Goal: Task Accomplishment & Management: Manage account settings

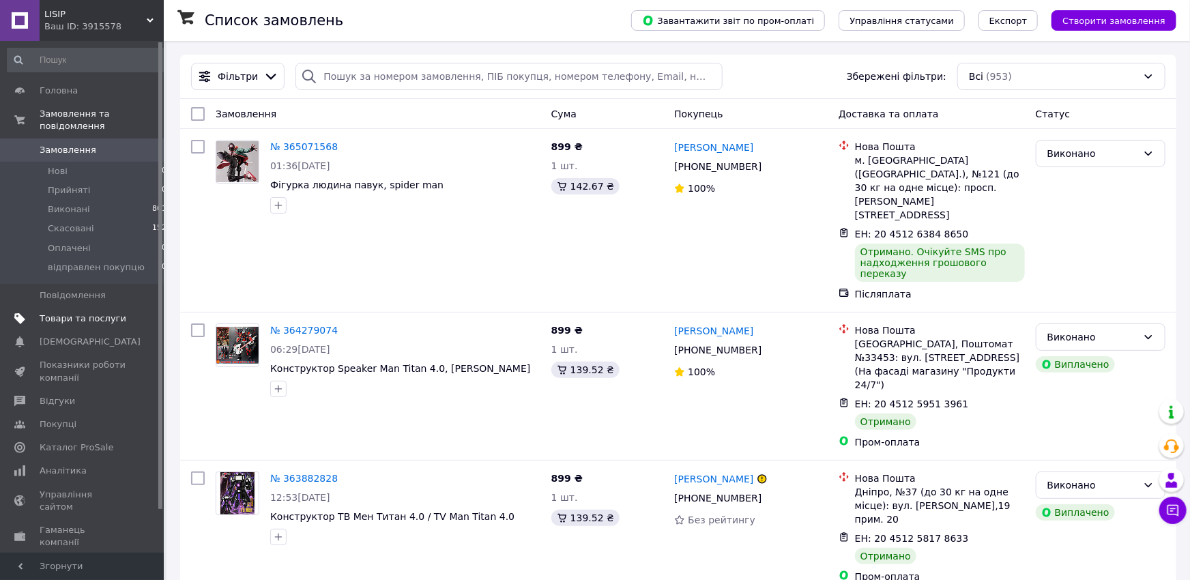
click at [70, 312] on span "Товари та послуги" at bounding box center [83, 318] width 87 height 12
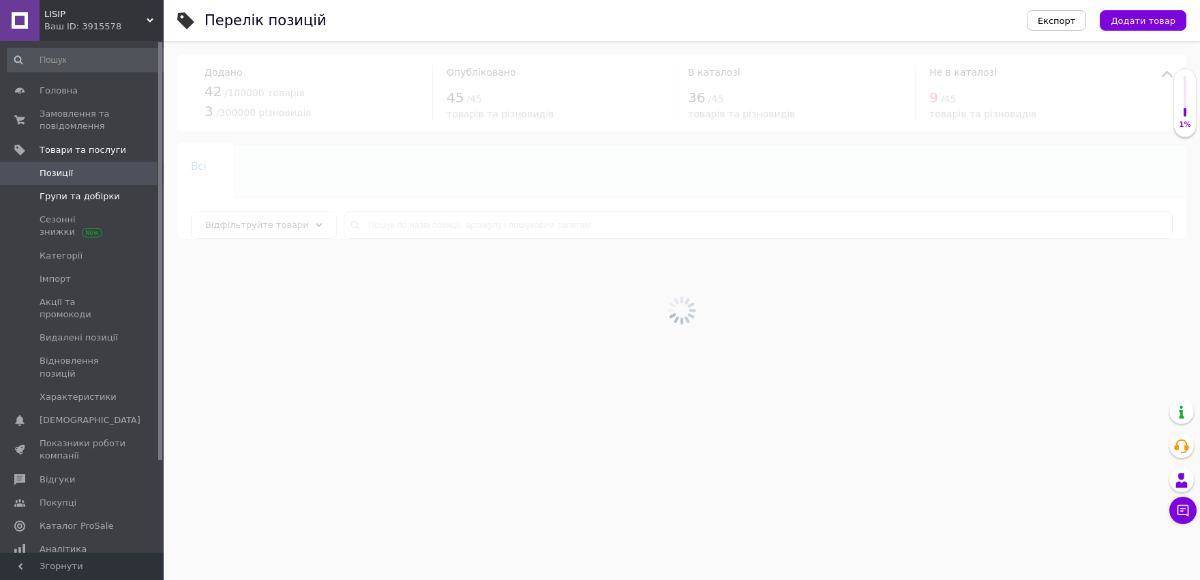
click at [78, 195] on span "Групи та добірки" at bounding box center [80, 196] width 80 height 12
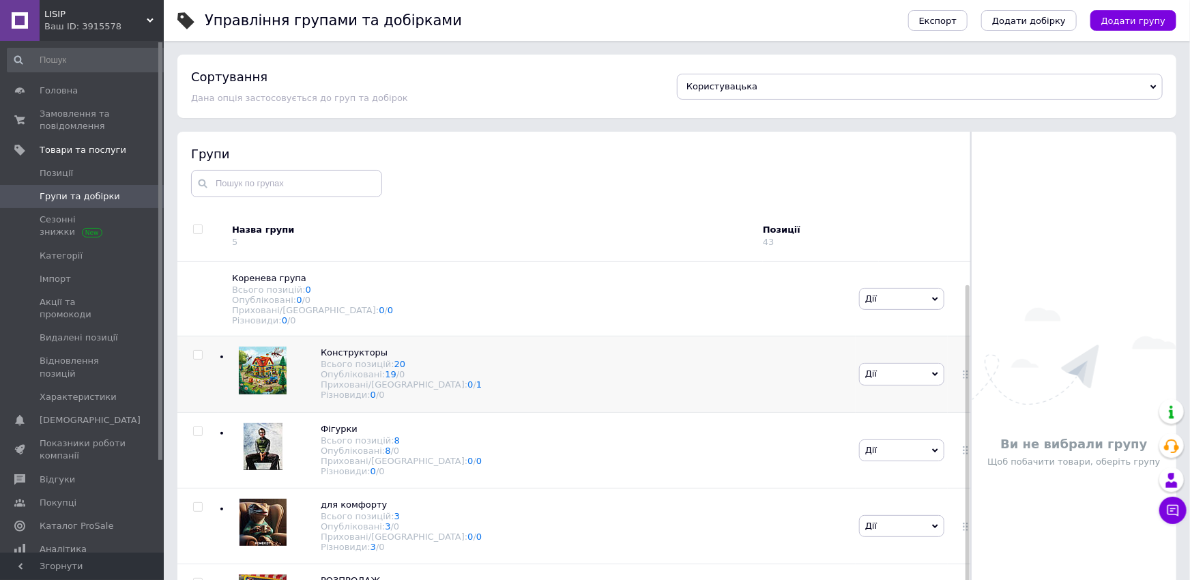
scroll to position [77, 0]
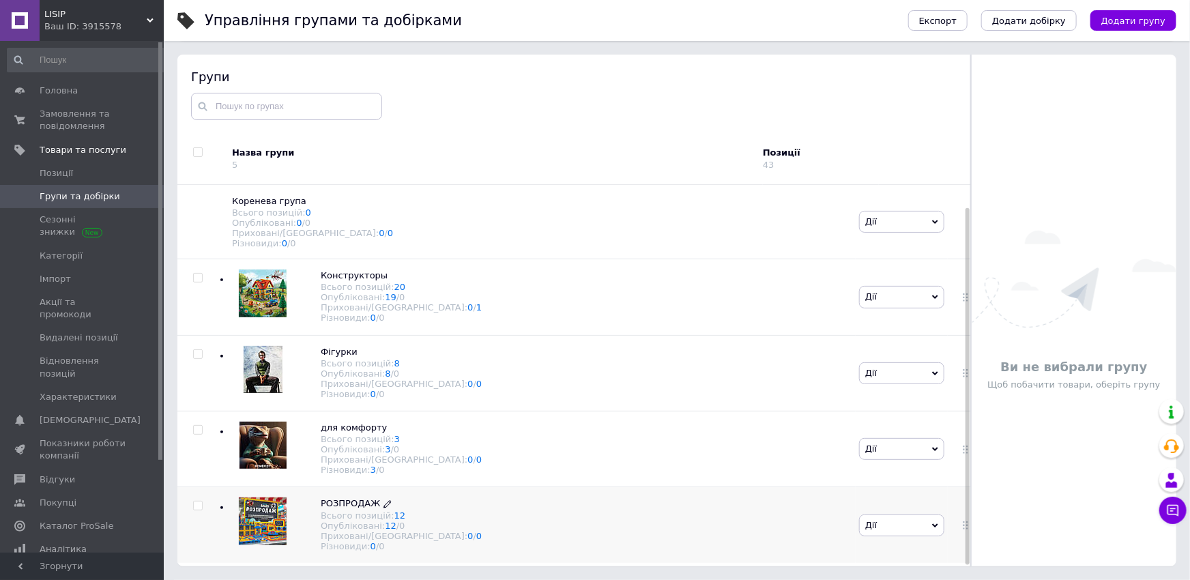
click at [356, 529] on div "Опубліковані: 12 / 0" at bounding box center [401, 525] width 161 height 10
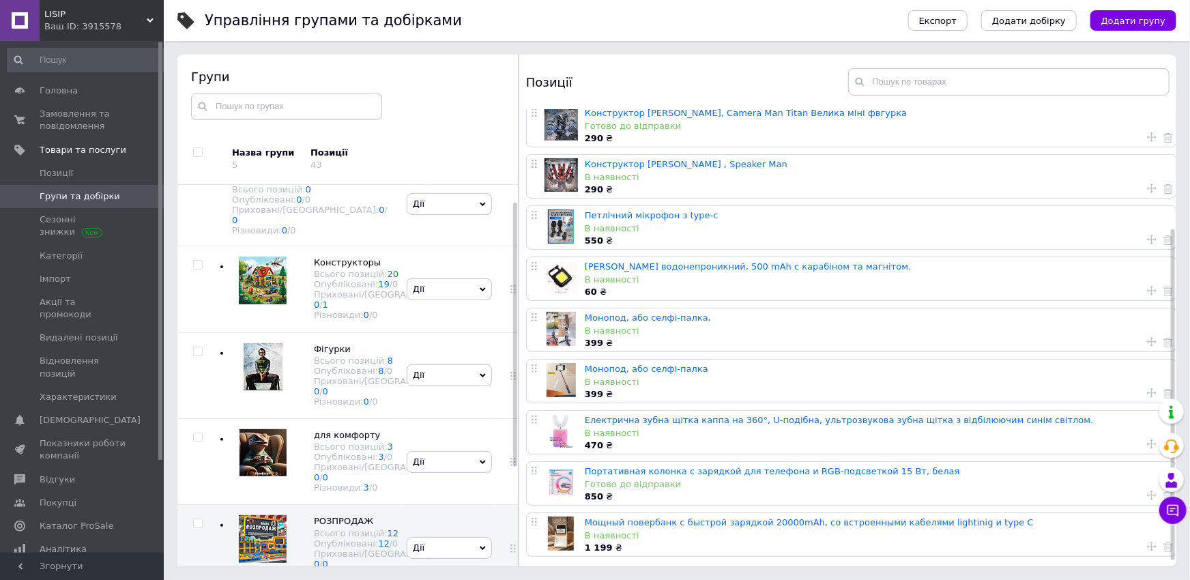
scroll to position [171, 0]
click at [620, 517] on link "Мощный повербанк с быстрой зарядкой 20000mAh, со встроенными кабелями lightinig…" at bounding box center [809, 522] width 449 height 10
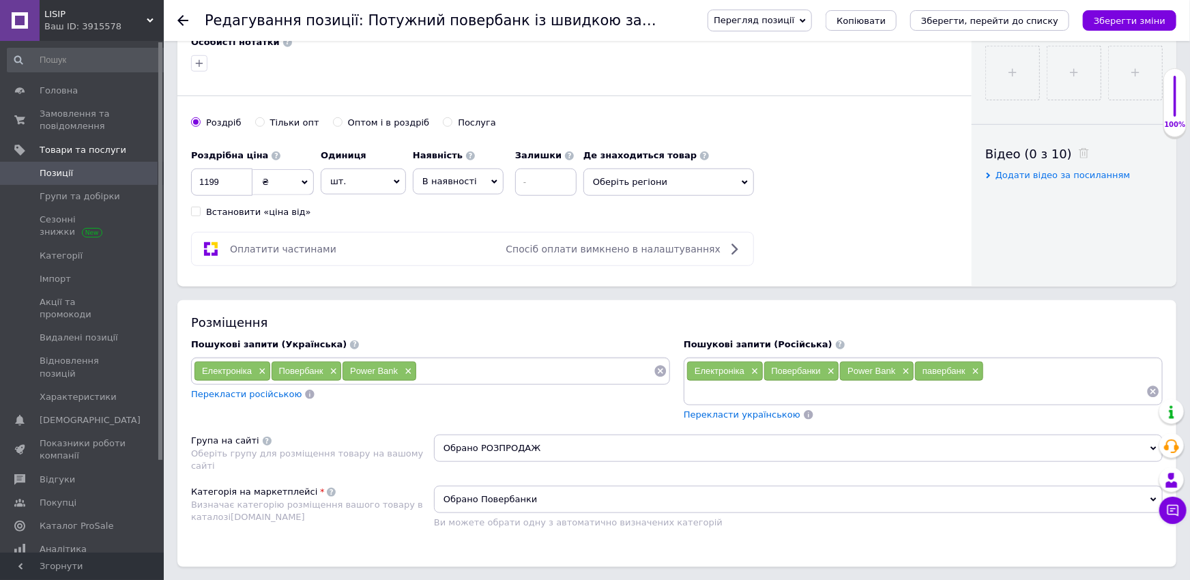
scroll to position [675, 0]
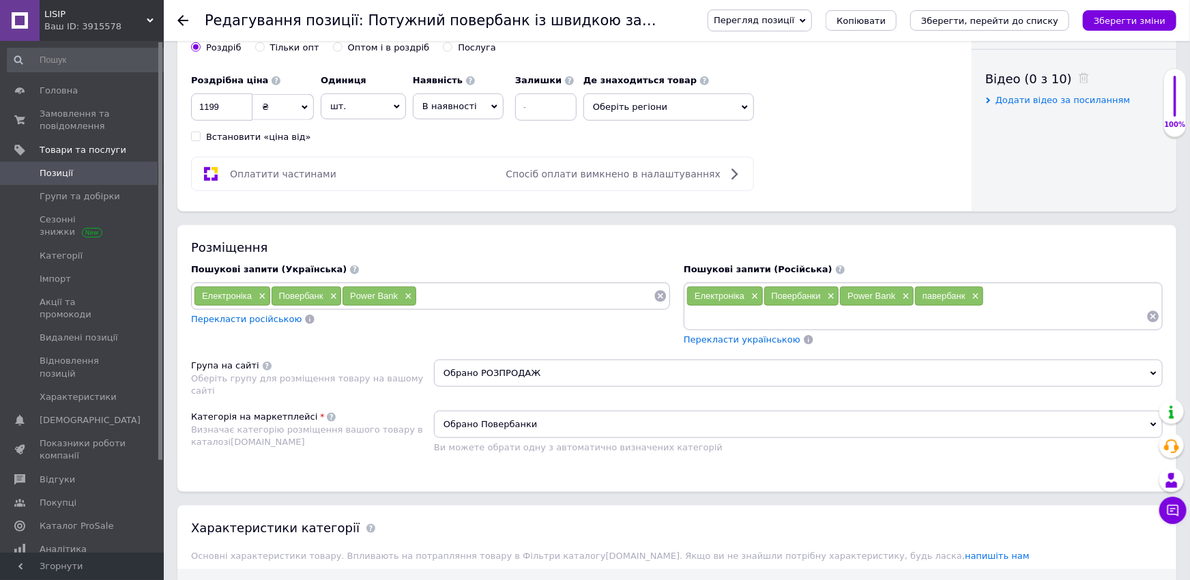
click at [483, 351] on div "Розміщення Пошукові запити (Українська) Електроніка × Повербанк × Power Bank × …" at bounding box center [676, 358] width 999 height 266
click at [493, 360] on span "Обрано РОЗПРОДАЖ" at bounding box center [798, 372] width 728 height 27
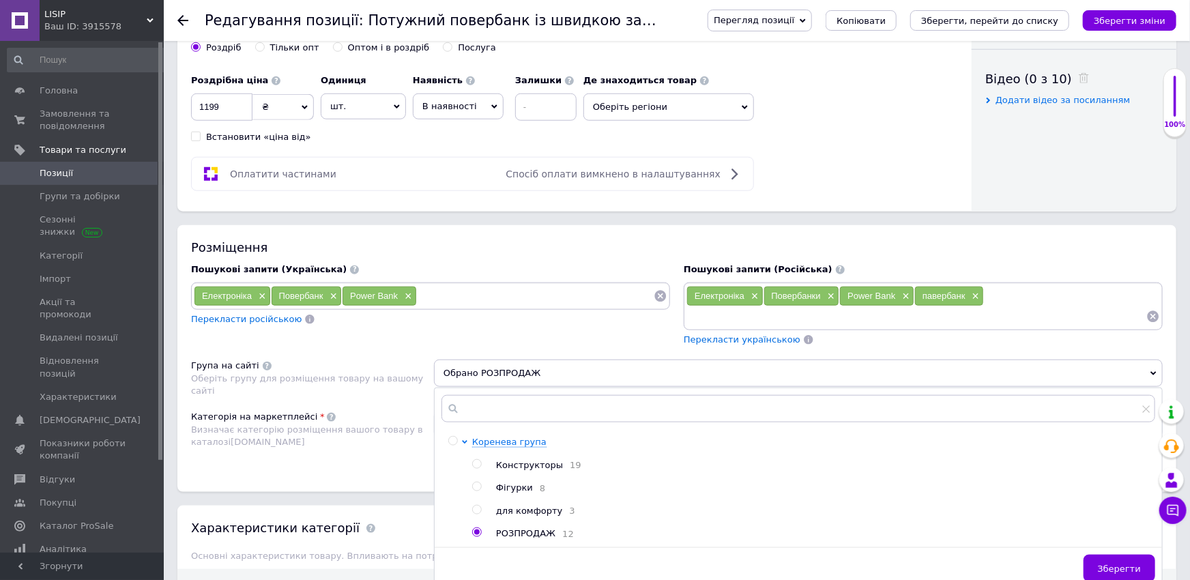
click at [470, 507] on div at bounding box center [467, 488] width 10 height 104
drag, startPoint x: 478, startPoint y: 499, endPoint x: 507, endPoint y: 493, distance: 30.0
click at [477, 505] on label at bounding box center [477, 510] width 10 height 10
click at [477, 505] on input "radio" at bounding box center [476, 509] width 9 height 9
radio input "true"
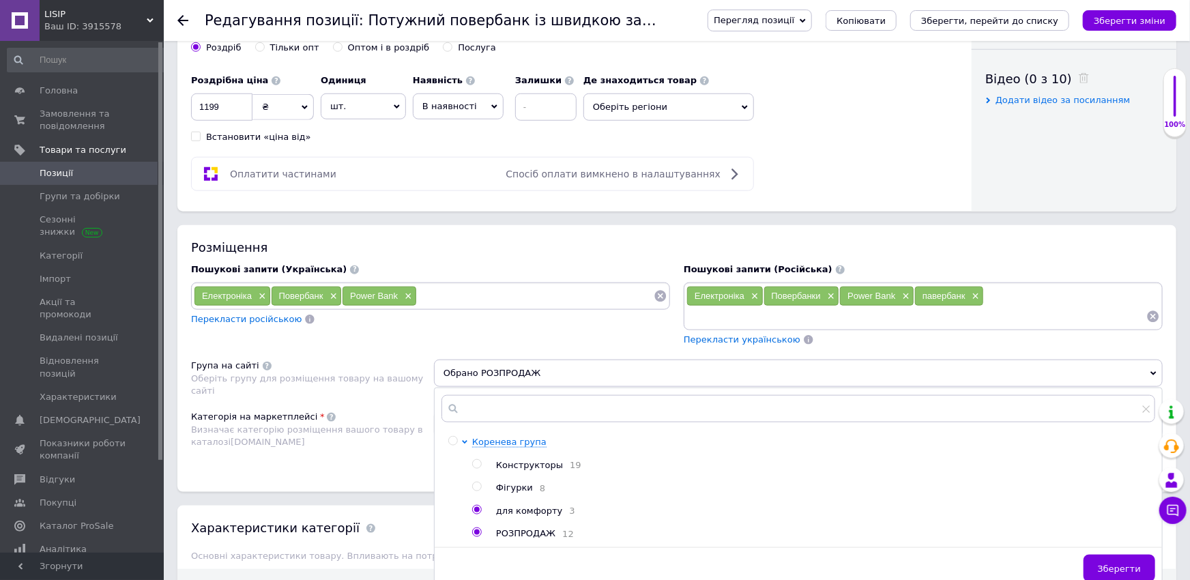
radio input "false"
drag, startPoint x: 209, startPoint y: 100, endPoint x: 201, endPoint y: 104, distance: 9.2
click at [201, 104] on input "1199" at bounding box center [221, 106] width 61 height 27
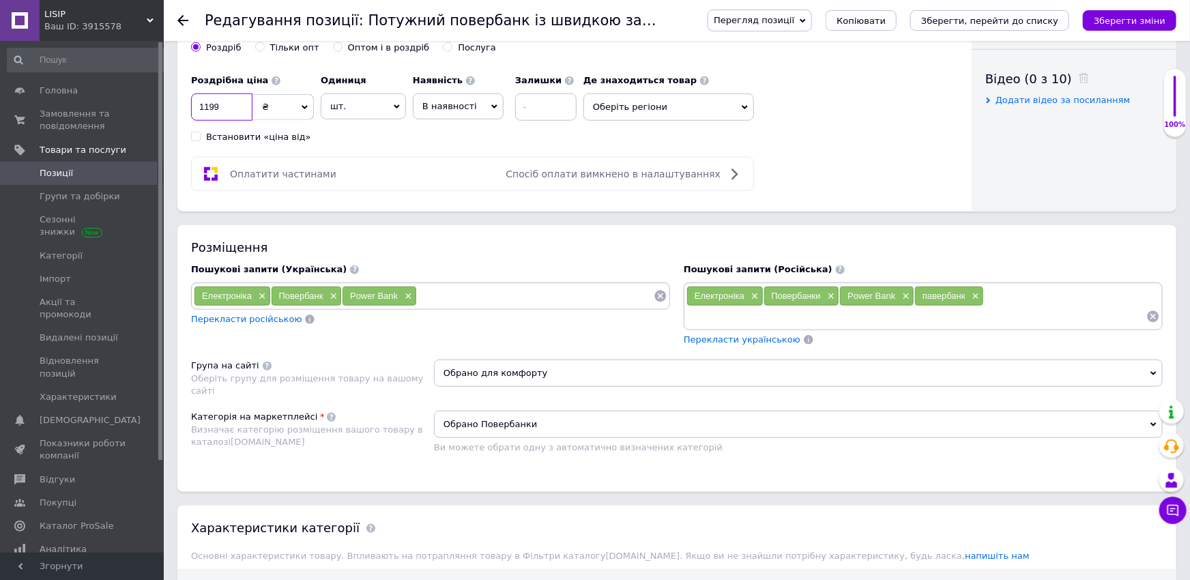
drag, startPoint x: 234, startPoint y: 104, endPoint x: 201, endPoint y: 100, distance: 33.0
click at [201, 100] on input "1199" at bounding box center [221, 106] width 61 height 27
type input "1250"
click at [1116, 25] on icon "Зберегти зміни" at bounding box center [1129, 21] width 72 height 10
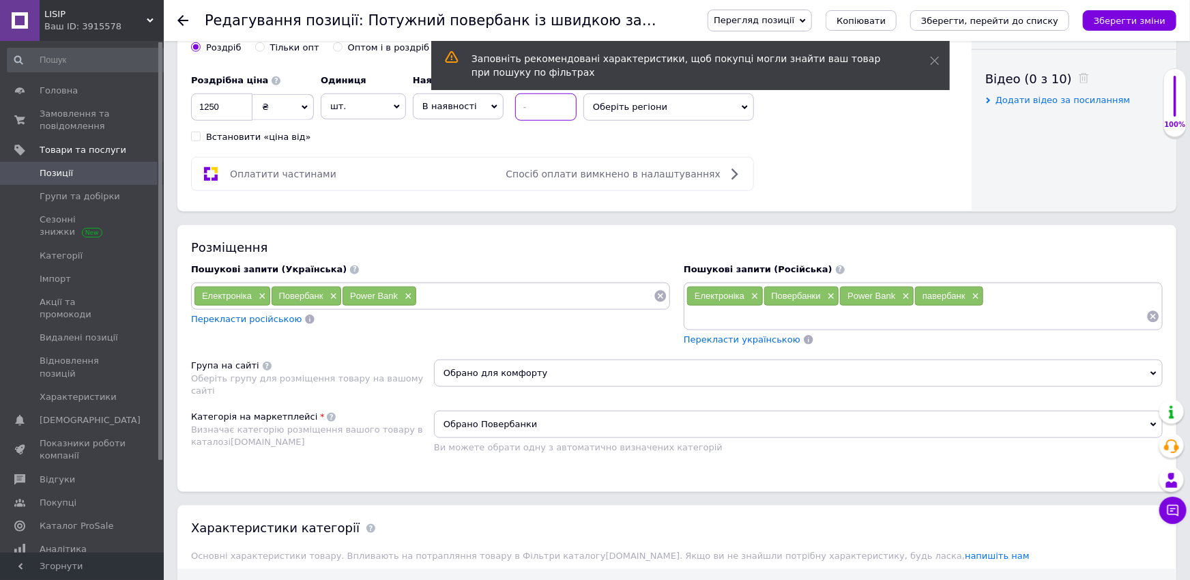
click at [555, 109] on input at bounding box center [545, 106] width 61 height 27
type input "1"
click at [1102, 16] on button "Зберегти зміни" at bounding box center [1128, 20] width 93 height 20
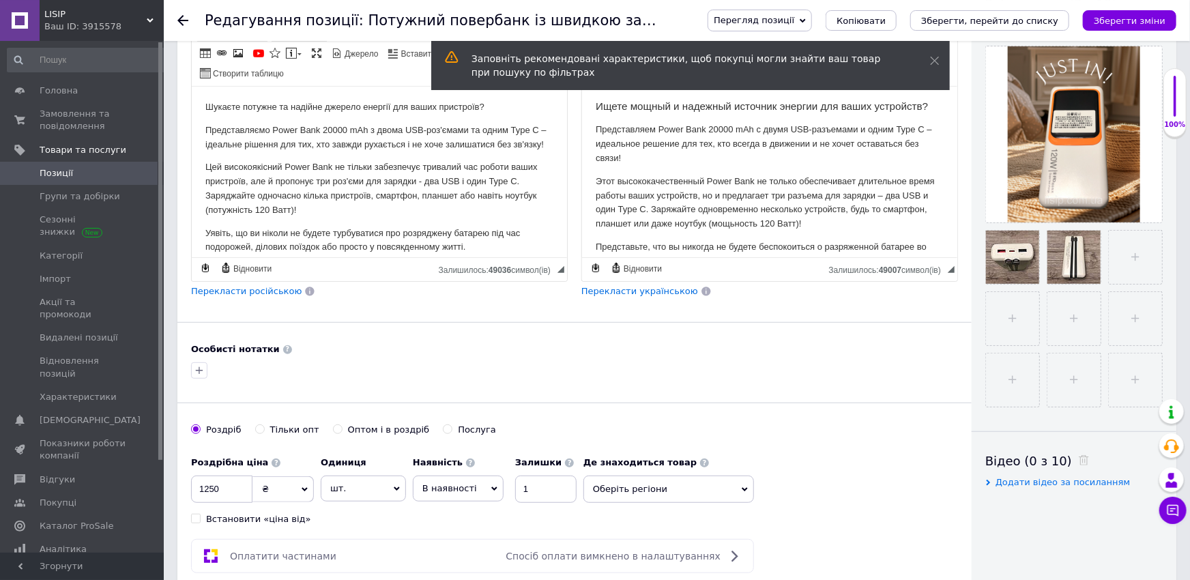
scroll to position [150, 0]
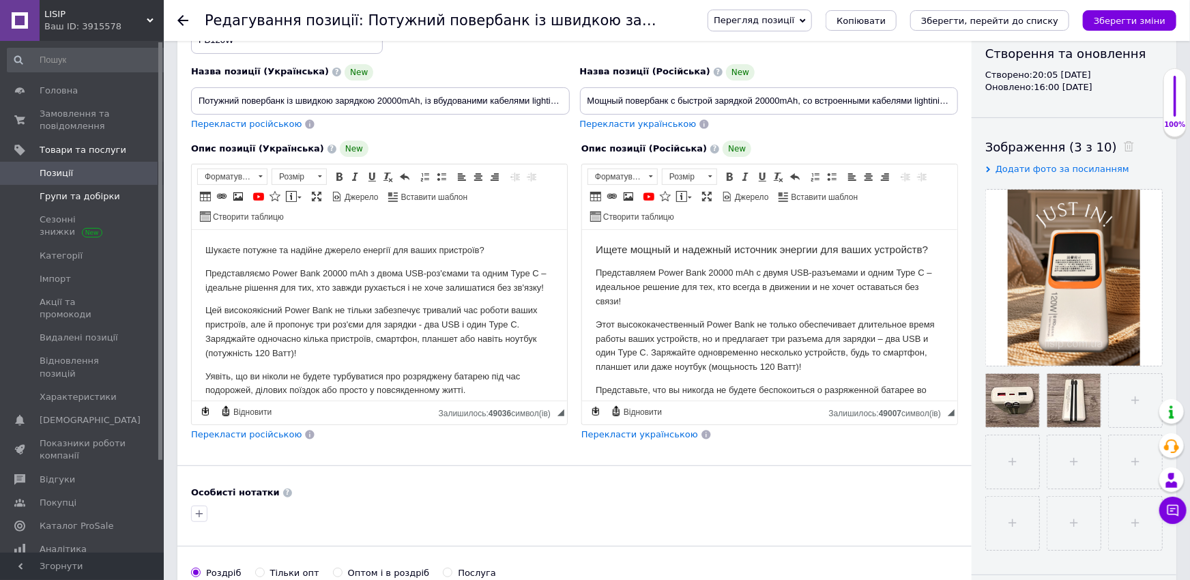
click at [61, 195] on span "Групи та добірки" at bounding box center [80, 196] width 80 height 12
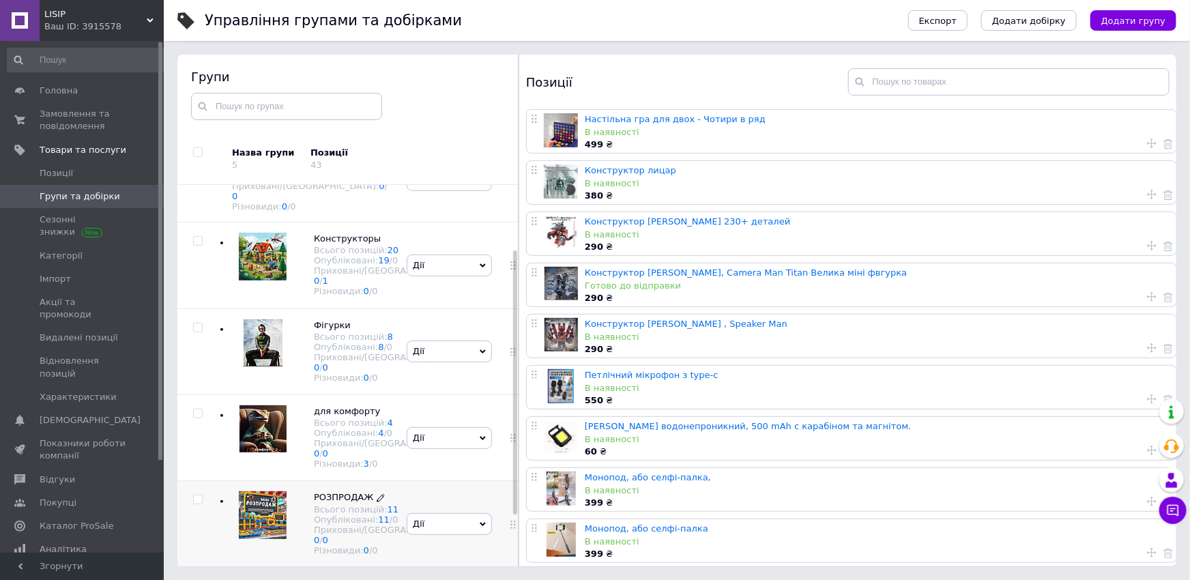
scroll to position [166, 0]
click at [353, 504] on div "Всього позицій: 11" at bounding box center [387, 509] width 147 height 10
click at [509, 520] on icon at bounding box center [513, 524] width 8 height 8
click at [510, 520] on use at bounding box center [512, 524] width 5 height 8
click at [342, 492] on span "РОЗПРОДАЖ" at bounding box center [343, 497] width 59 height 10
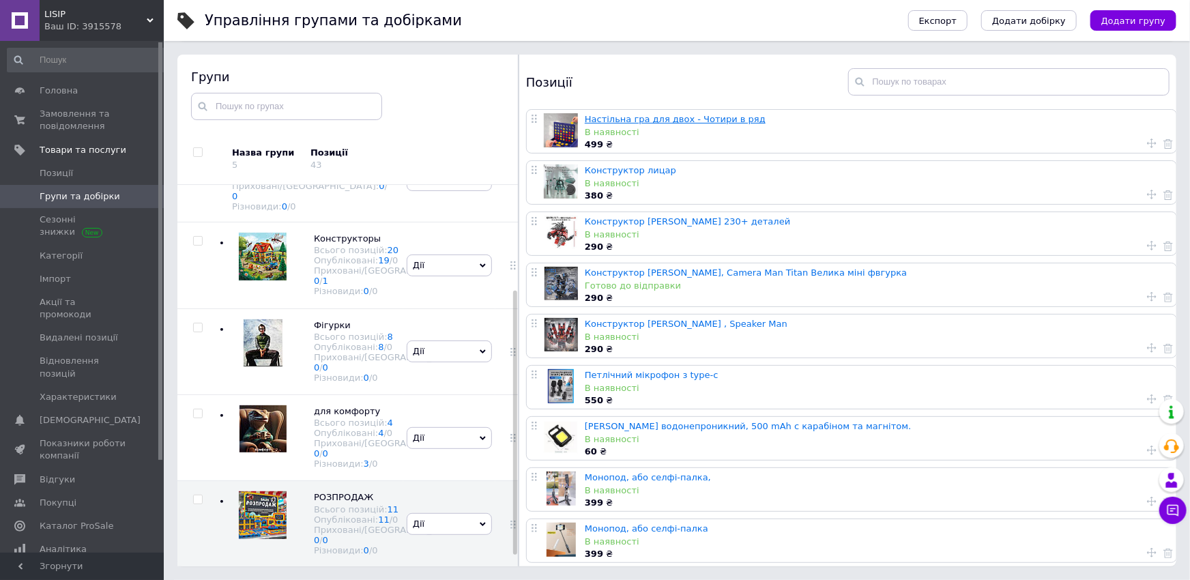
click at [643, 118] on link "Настільна гра для двох - Чотири в ряд" at bounding box center [675, 119] width 181 height 10
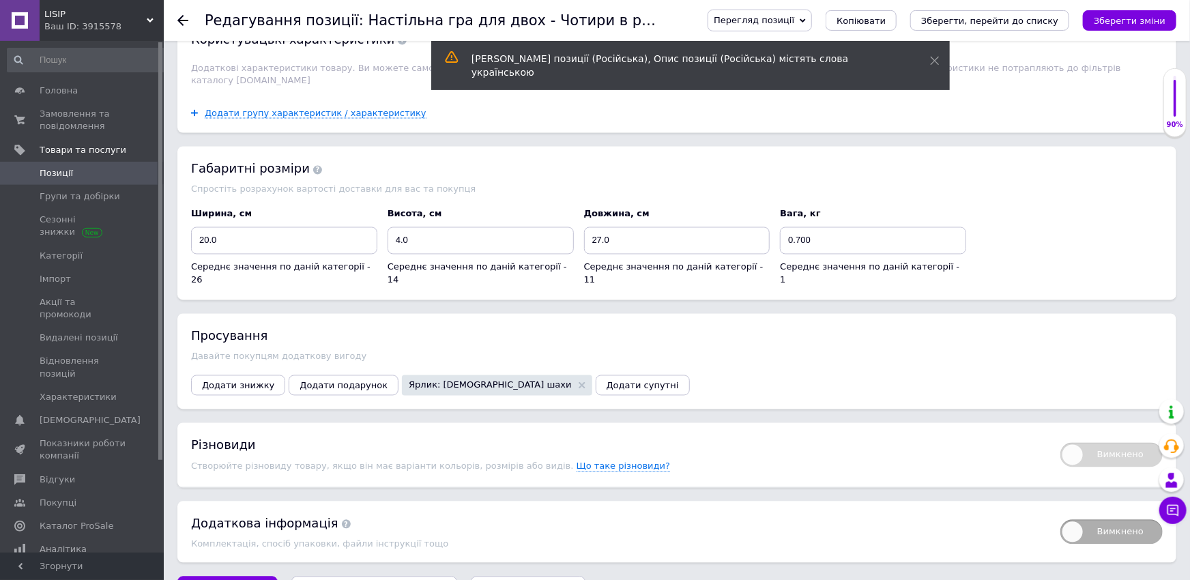
scroll to position [1313, 0]
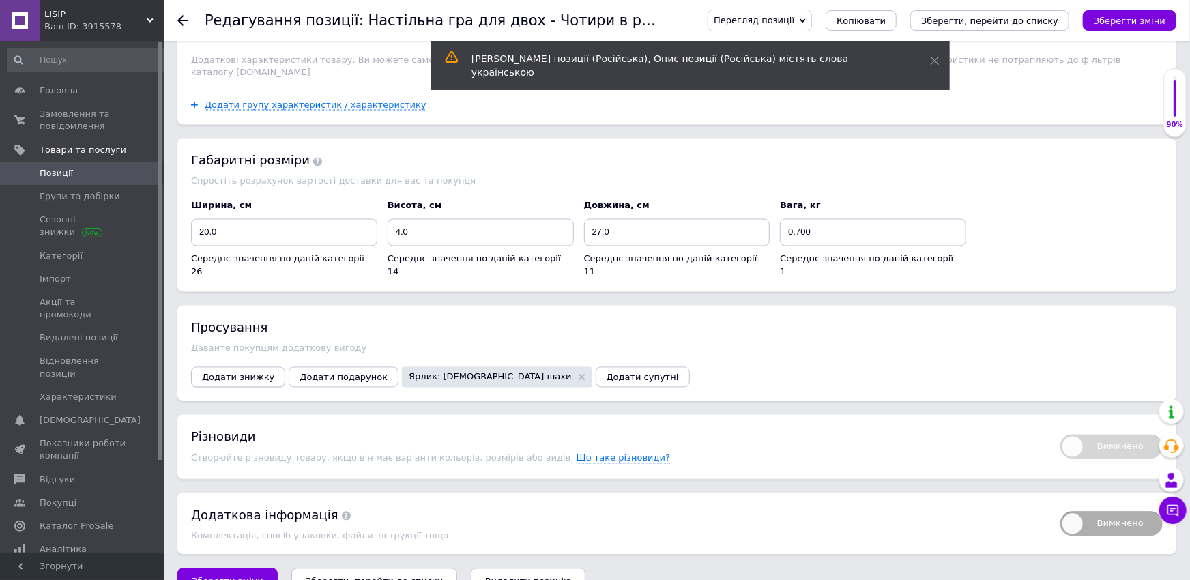
click at [237, 372] on span "Додати знижку" at bounding box center [238, 377] width 72 height 10
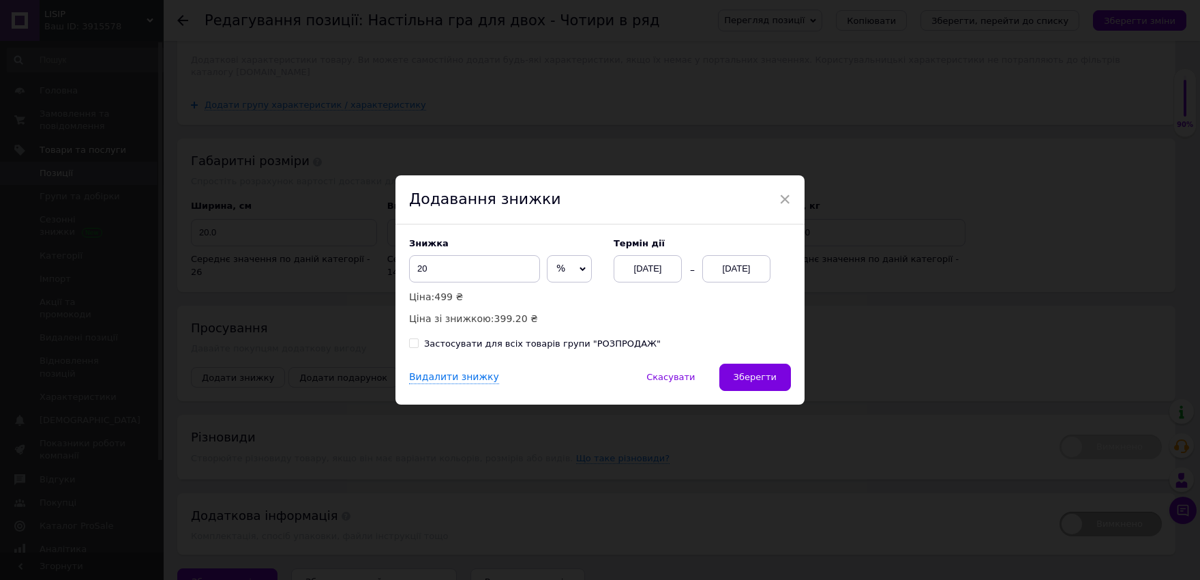
click at [409, 343] on input "Застосувати для всіх товарів групи "РОЗПРОДАЖ"" at bounding box center [413, 342] width 9 height 9
checkbox input "true"
click at [730, 259] on div "[DATE]" at bounding box center [737, 268] width 68 height 27
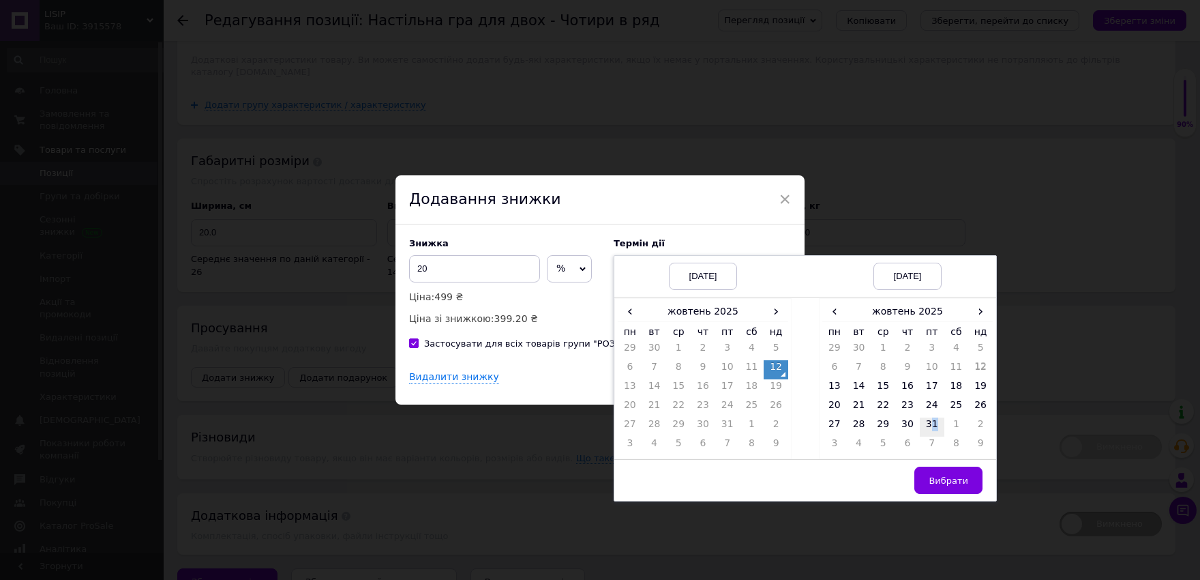
click at [928, 418] on td "31" at bounding box center [932, 426] width 25 height 19
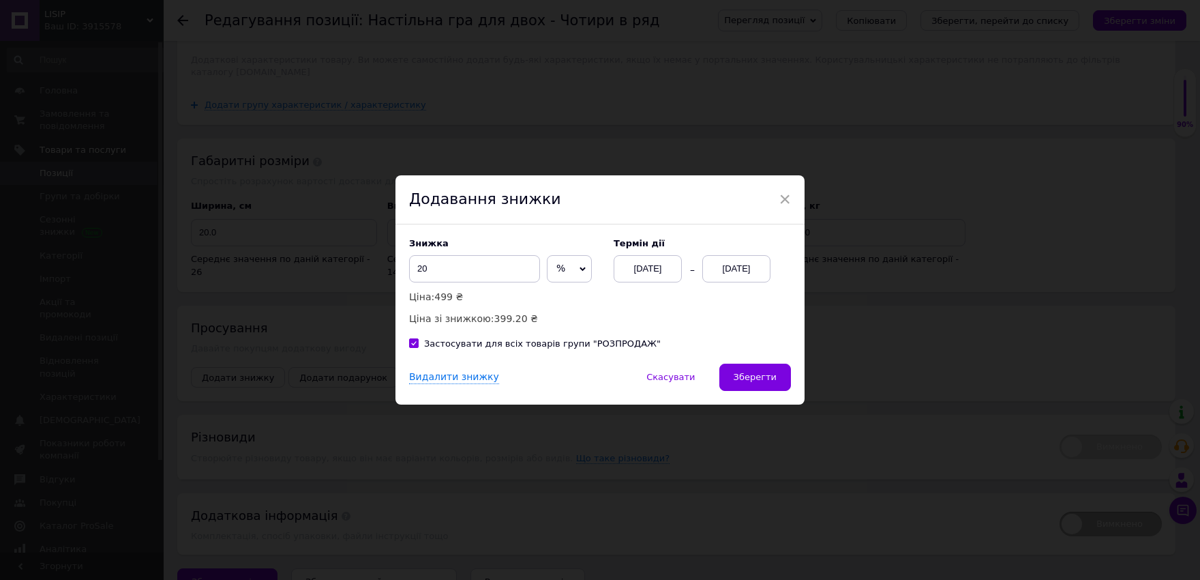
click at [692, 244] on label "Термін дії" at bounding box center [702, 243] width 177 height 10
click at [650, 271] on div "[DATE]" at bounding box center [648, 268] width 68 height 27
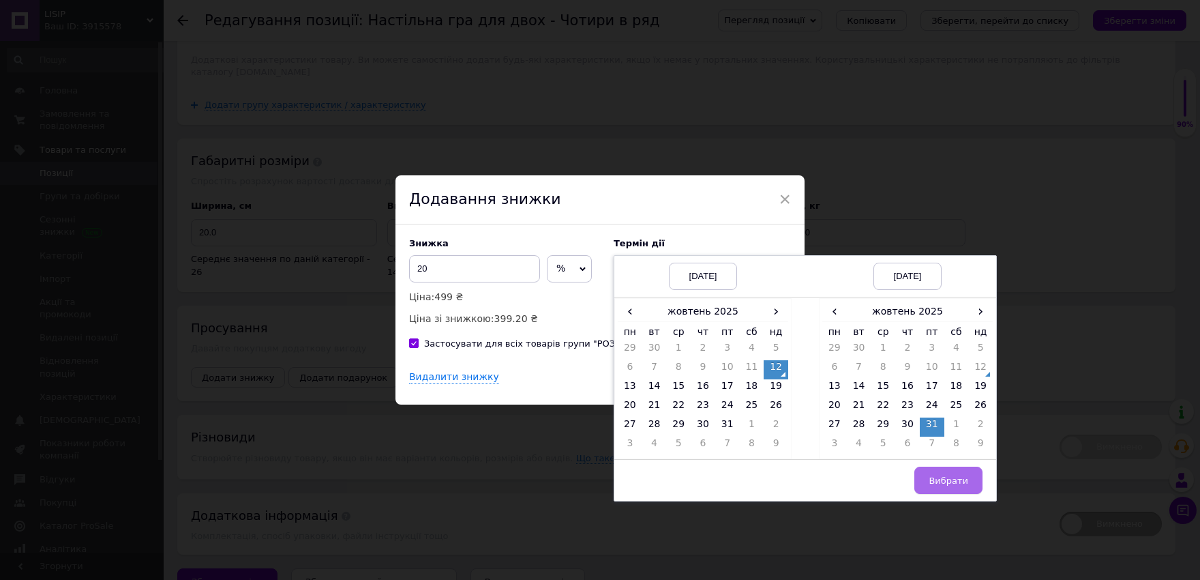
click at [928, 484] on button "Вибрати" at bounding box center [949, 480] width 68 height 27
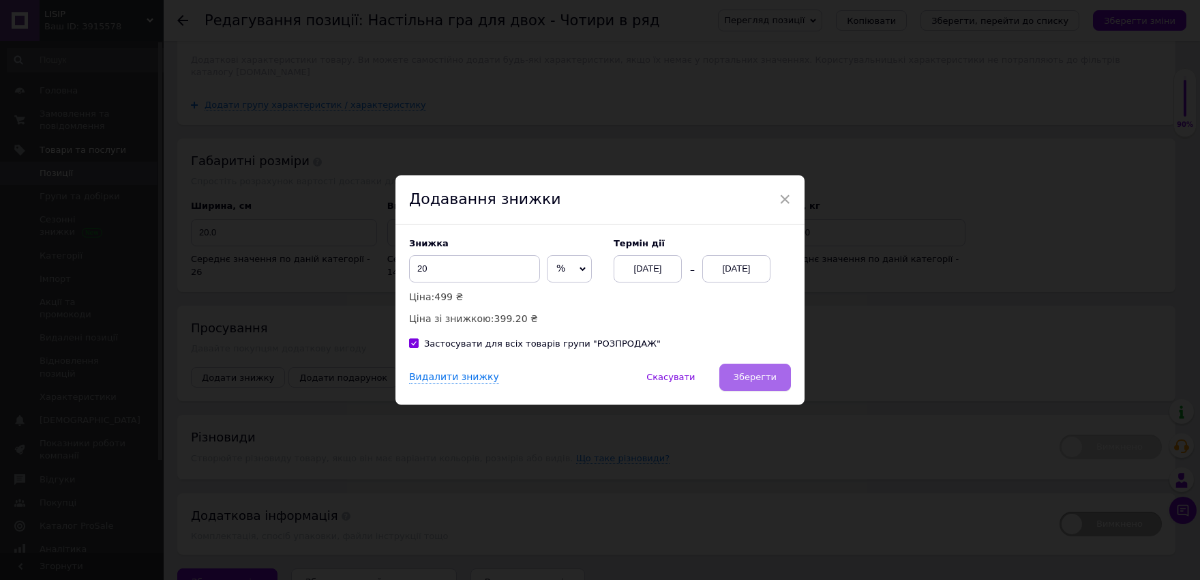
click at [762, 382] on span "Зберегти" at bounding box center [755, 377] width 43 height 10
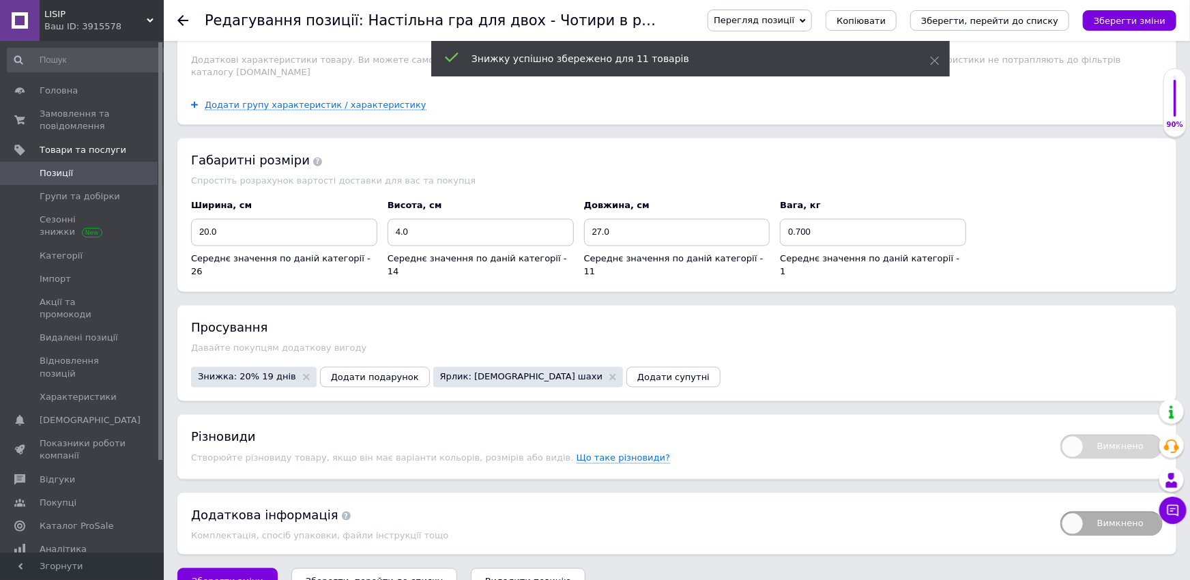
drag, startPoint x: 1170, startPoint y: 15, endPoint x: 1170, endPoint y: 31, distance: 15.7
click at [1170, 21] on button "Зберегти зміни" at bounding box center [1128, 20] width 93 height 20
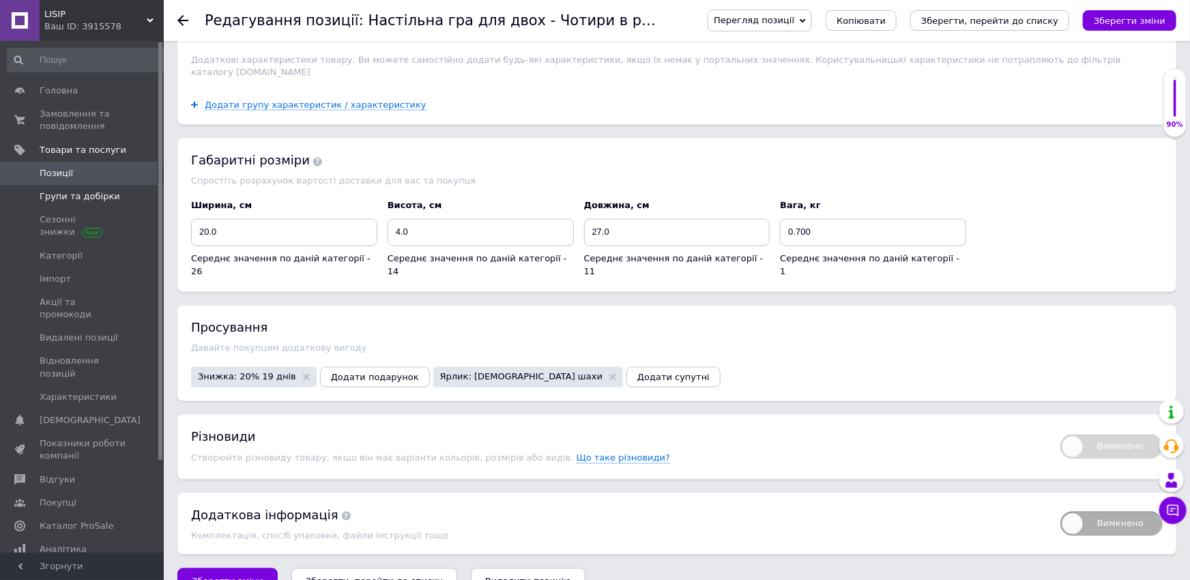
click at [98, 193] on span "Групи та добірки" at bounding box center [80, 196] width 80 height 12
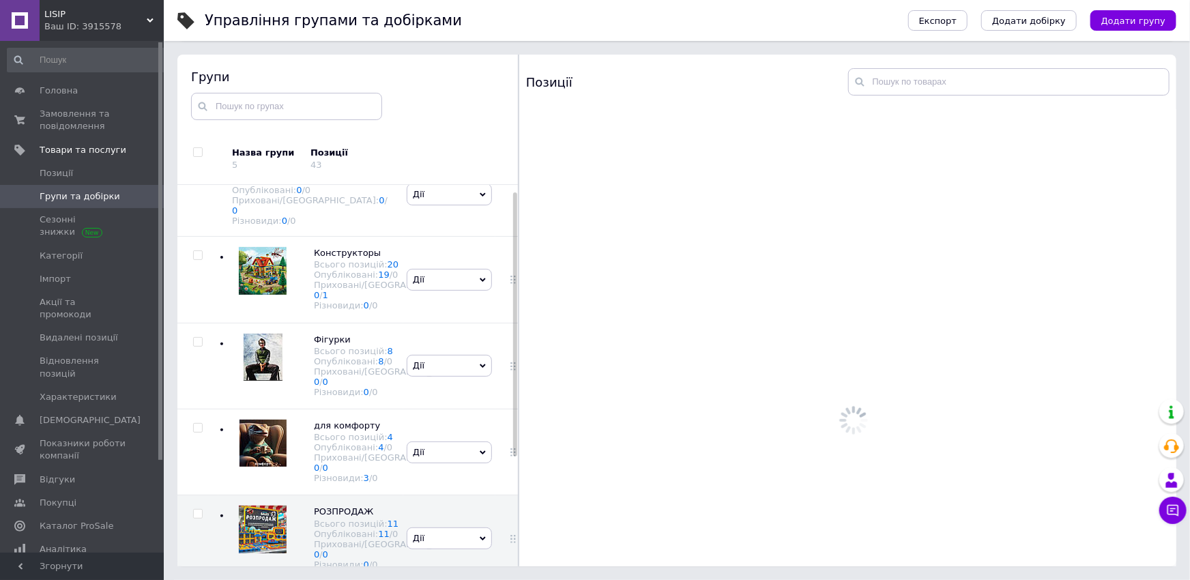
scroll to position [23, 0]
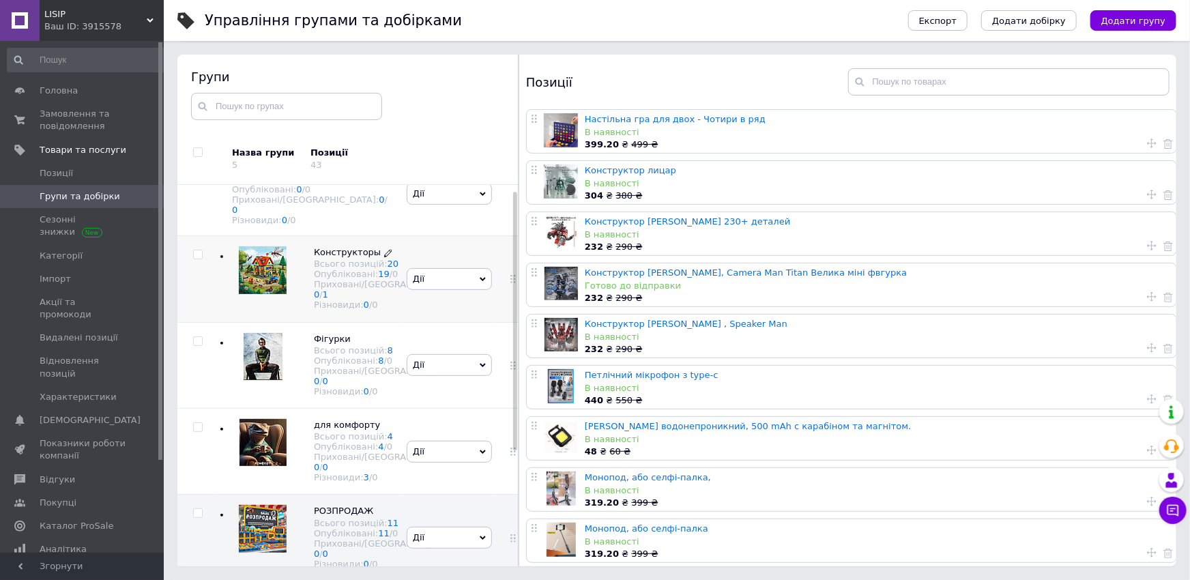
click at [361, 279] on div "Опубліковані: 19 / 0" at bounding box center [387, 274] width 147 height 10
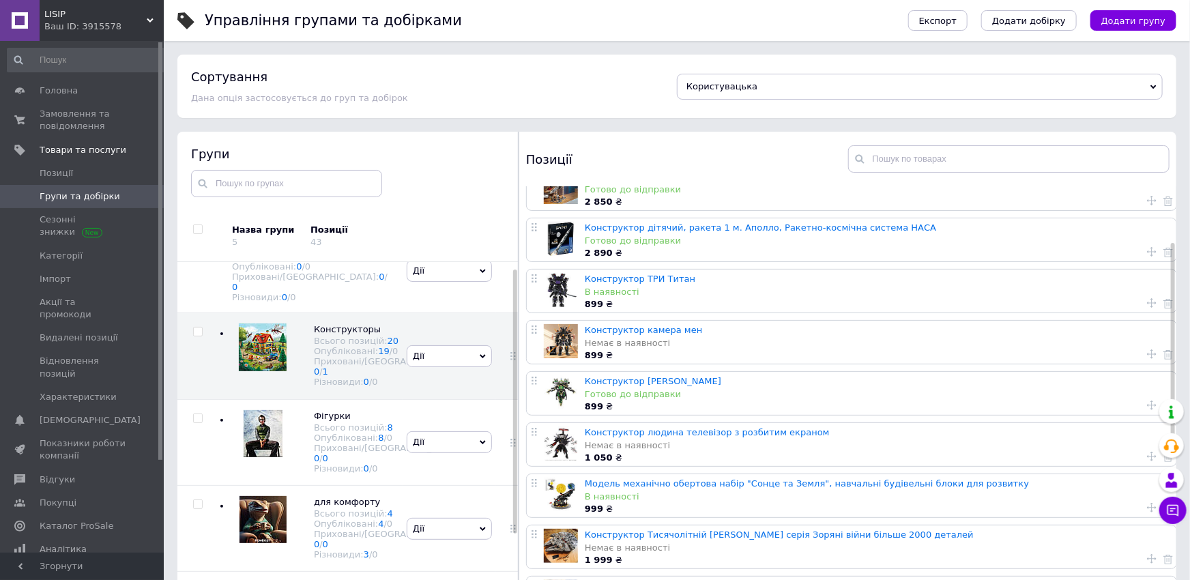
scroll to position [0, 0]
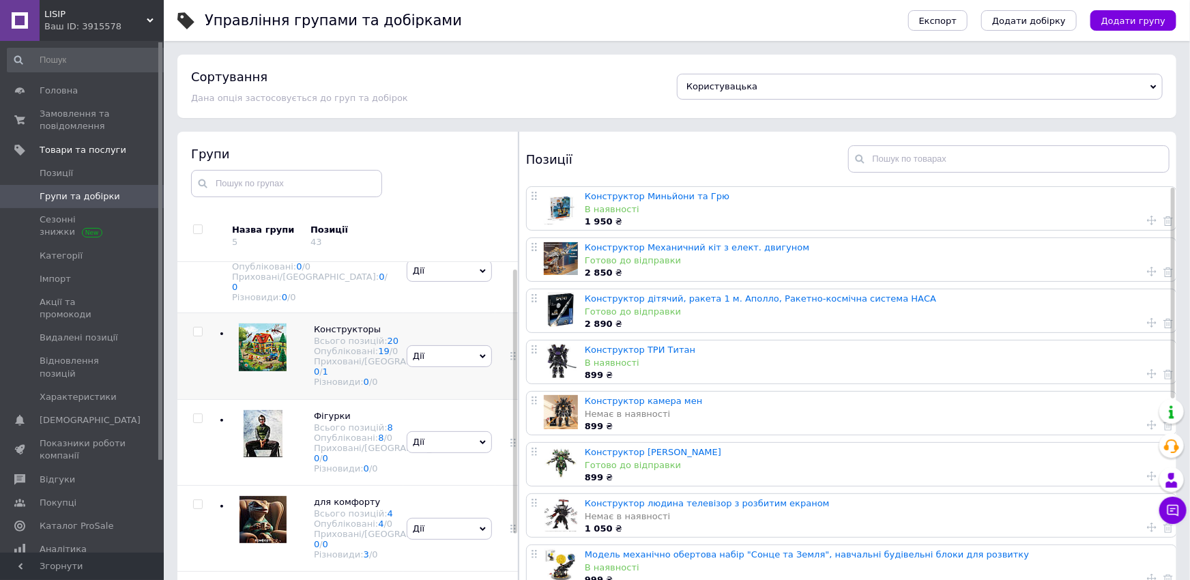
click at [466, 367] on span "Дії" at bounding box center [449, 356] width 85 height 22
click at [460, 436] on li "Додати підгрупу" at bounding box center [449, 451] width 84 height 31
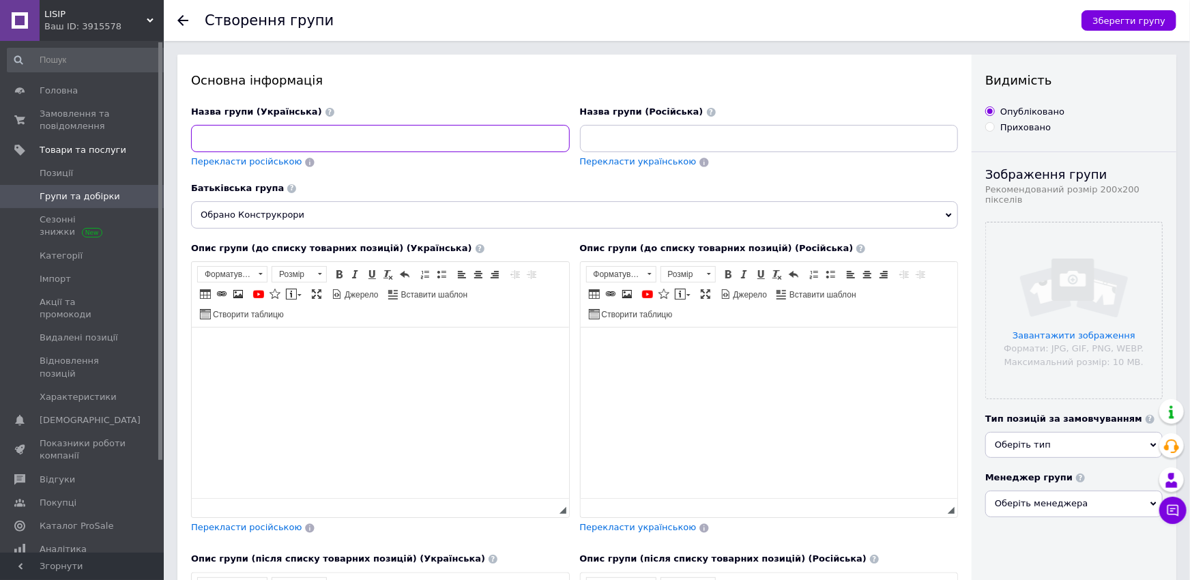
click at [329, 129] on input at bounding box center [380, 138] width 379 height 27
click at [262, 142] on input "ТИТАНИ та ТУІЛЕТИ" at bounding box center [380, 138] width 379 height 27
type input "ТИТАНИ та ТУАЛЕТИ"
click at [402, 121] on div "Назва групи (Українська) ТИТАНИ та ТУАЛЕТИ" at bounding box center [380, 129] width 379 height 46
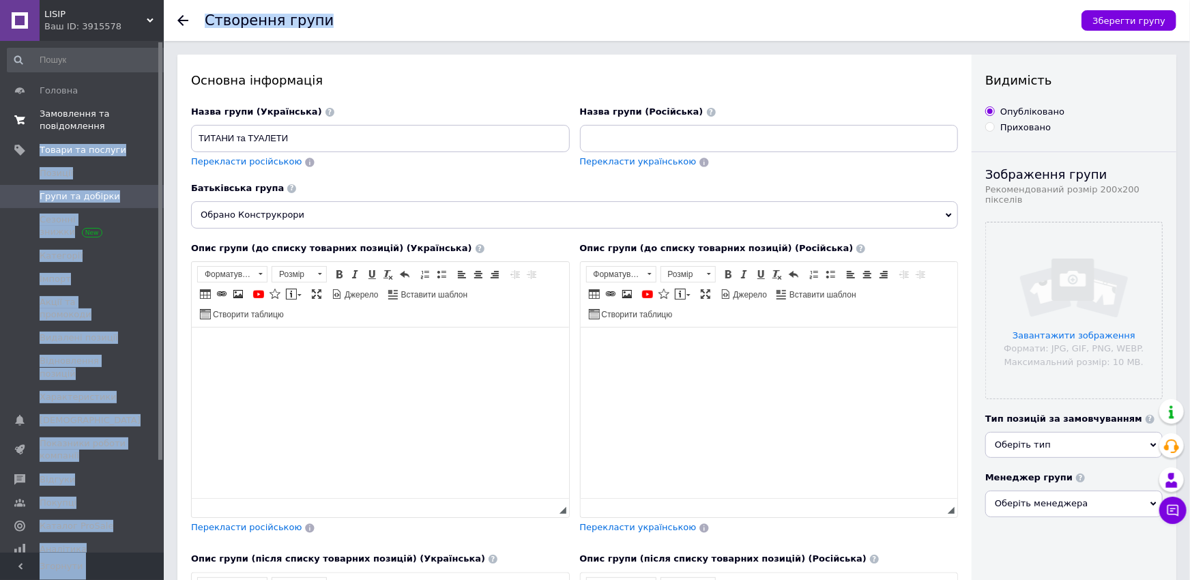
drag, startPoint x: 407, startPoint y: 156, endPoint x: 145, endPoint y: 136, distance: 262.0
click at [145, 136] on div "LISIP Ваш ID: 3915578 Сайт LISIP Кабінет покупця Перевірити стан системи Сторін…" at bounding box center [595, 465] width 1190 height 930
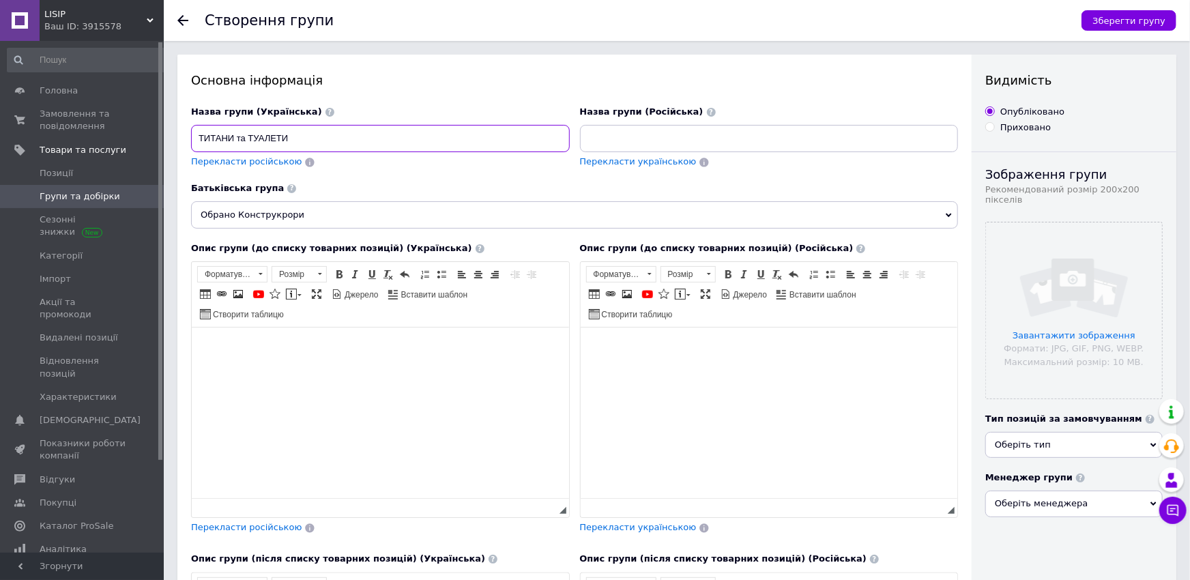
click at [353, 128] on input "ТИТАНИ та ТУАЛЕТИ" at bounding box center [380, 138] width 379 height 27
drag, startPoint x: 320, startPoint y: 132, endPoint x: 104, endPoint y: 145, distance: 215.9
click at [191, 145] on input "ТИТАНИ та ТУАЛЕТИ" at bounding box center [380, 138] width 379 height 27
click at [639, 138] on input at bounding box center [769, 138] width 379 height 27
paste input "ТИТАНИ та ТУАЛЕТИ"
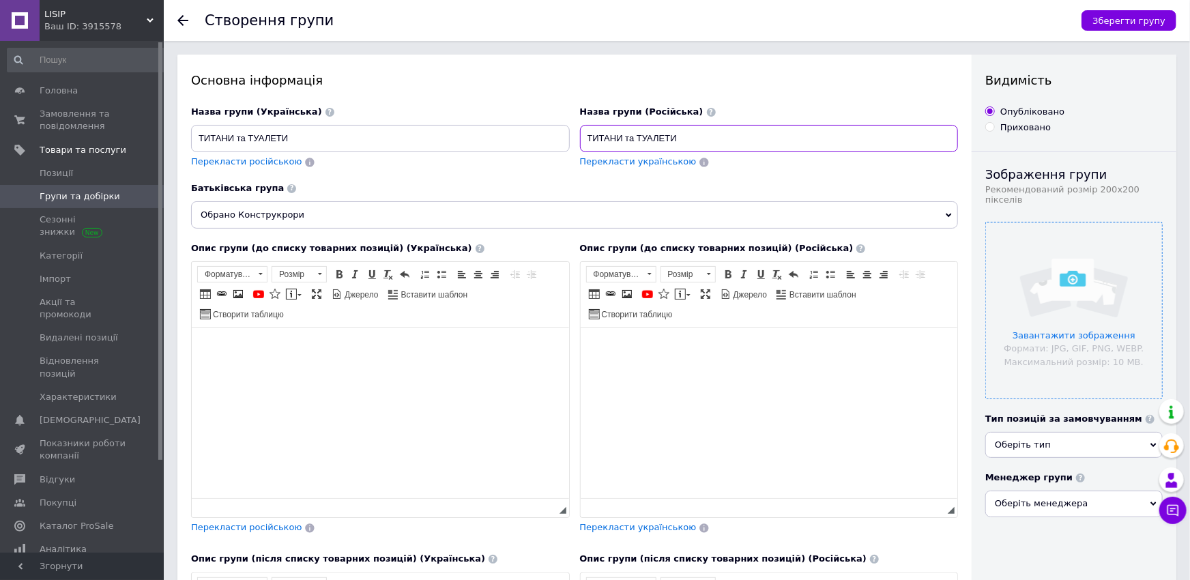
type input "ТИТАНИ та ТУАЛЕТИ"
click at [1061, 302] on input "file" at bounding box center [1074, 310] width 176 height 176
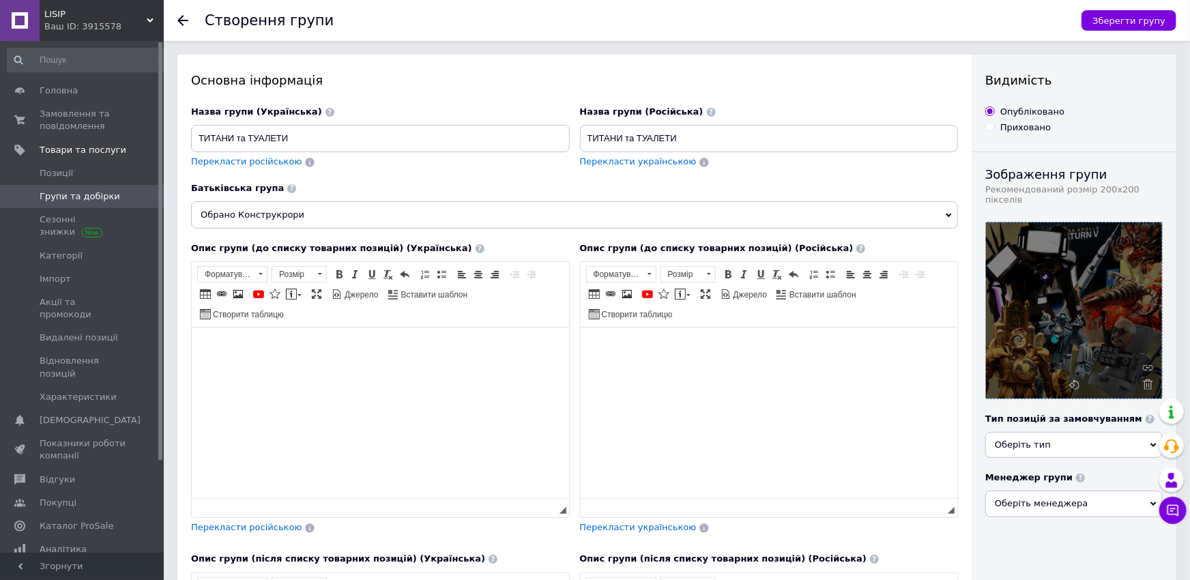
click at [1056, 292] on div at bounding box center [1074, 310] width 176 height 176
click at [1152, 379] on icon at bounding box center [1147, 384] width 10 height 10
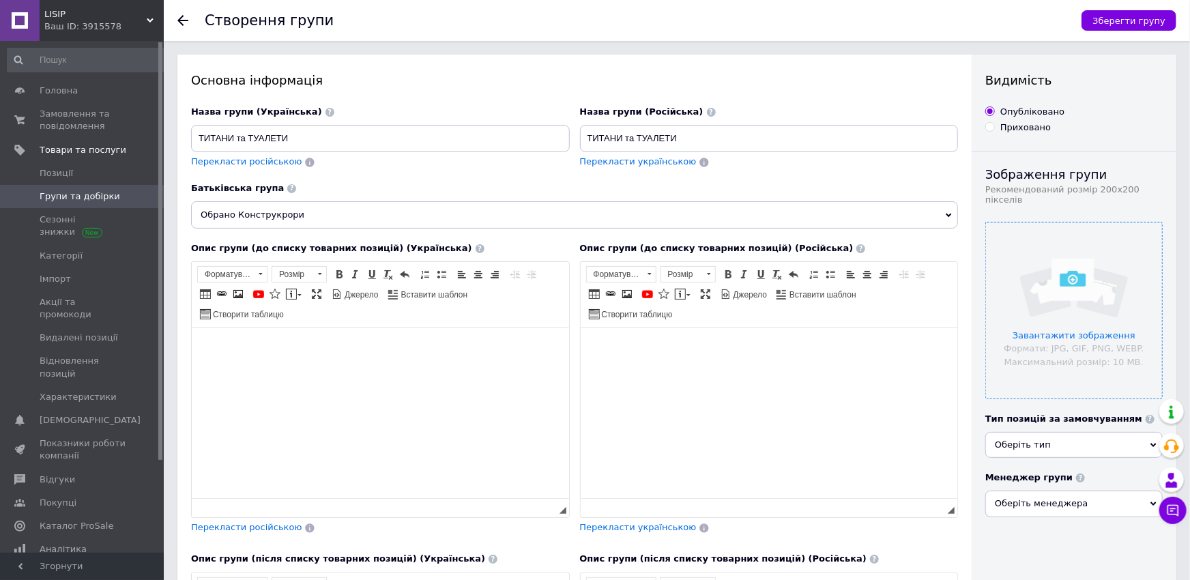
click at [1070, 337] on input "file" at bounding box center [1074, 310] width 176 height 176
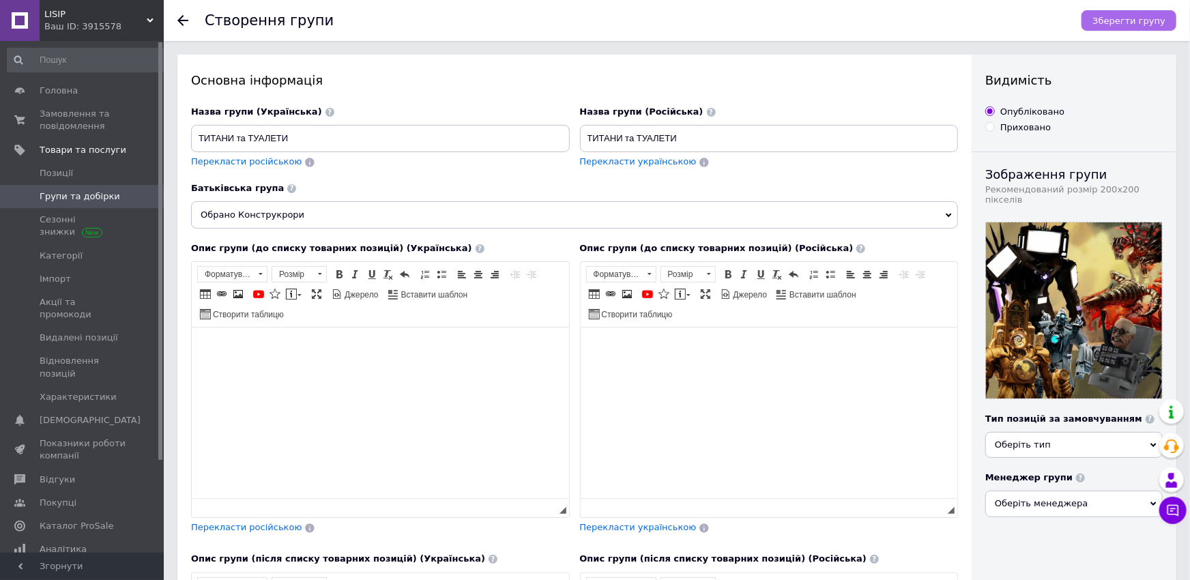
click at [1133, 25] on span "Зберегти групу" at bounding box center [1128, 21] width 73 height 10
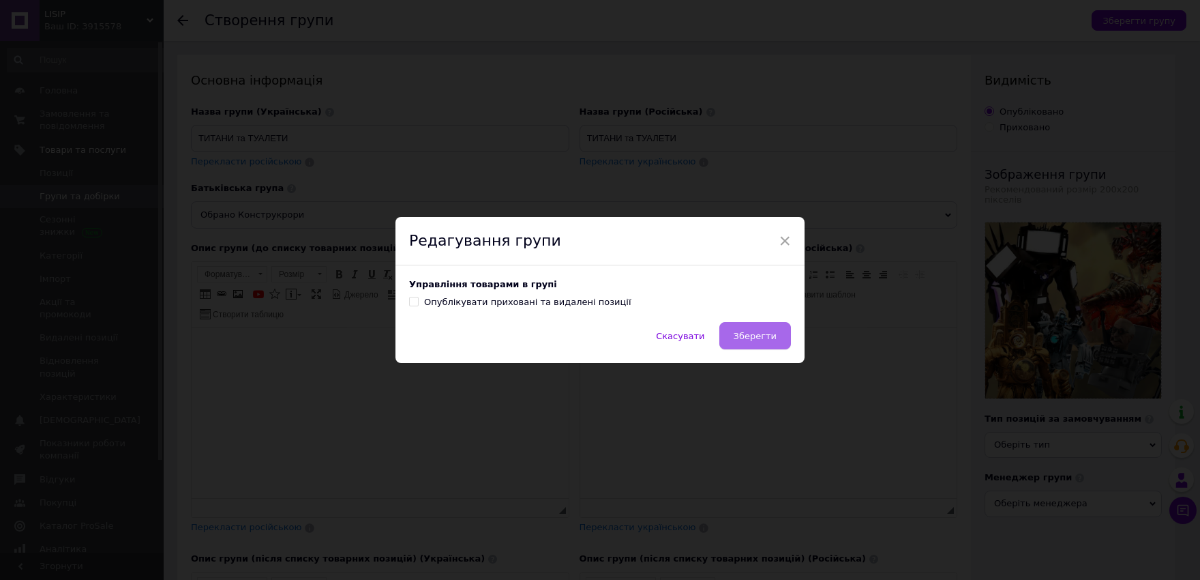
click at [757, 337] on span "Зберегти" at bounding box center [755, 336] width 43 height 10
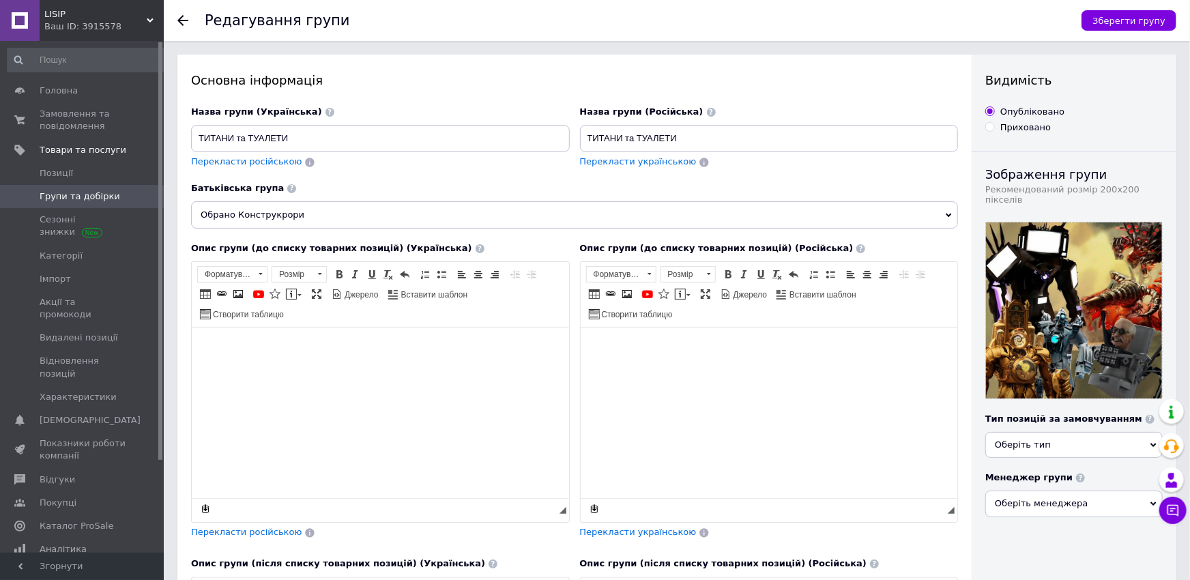
click at [64, 200] on span "Групи та добірки" at bounding box center [80, 196] width 80 height 12
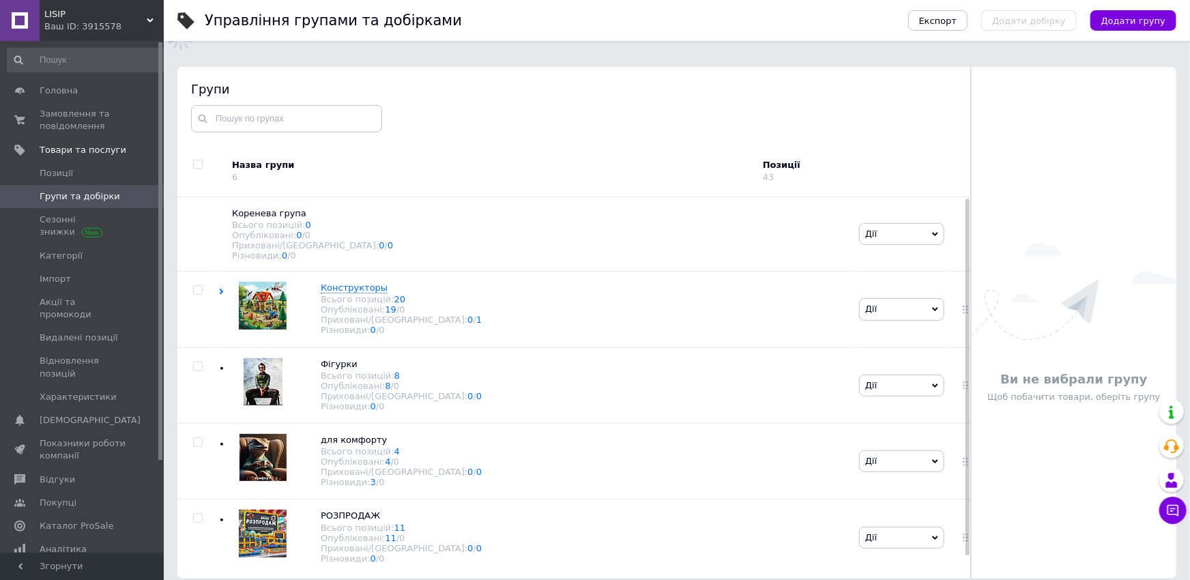
scroll to position [77, 0]
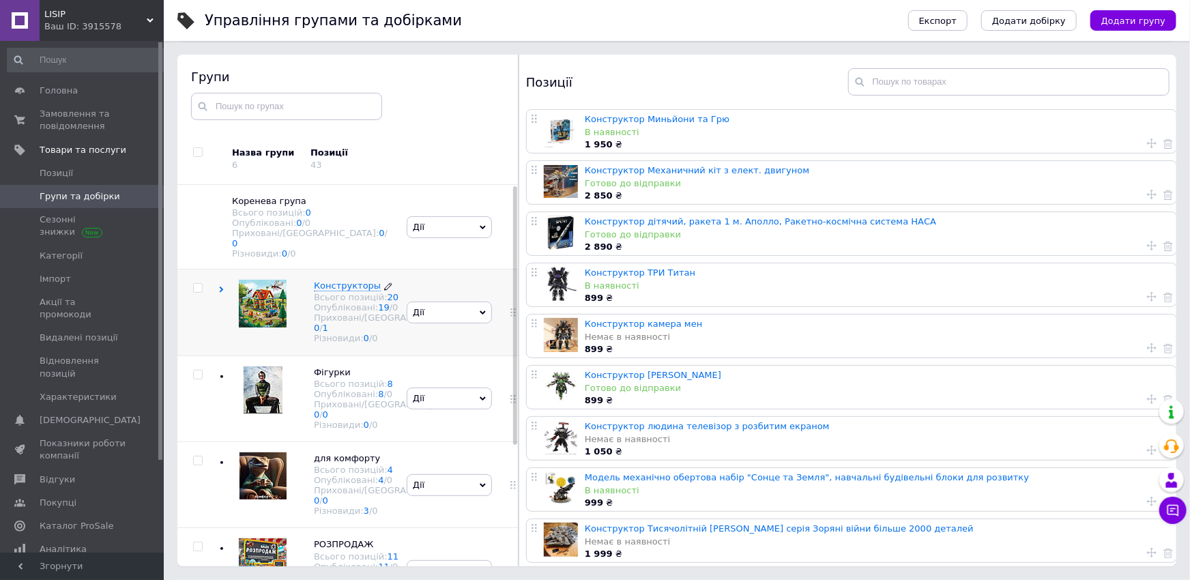
click at [342, 302] on div "Всього позицій: 20" at bounding box center [387, 297] width 147 height 10
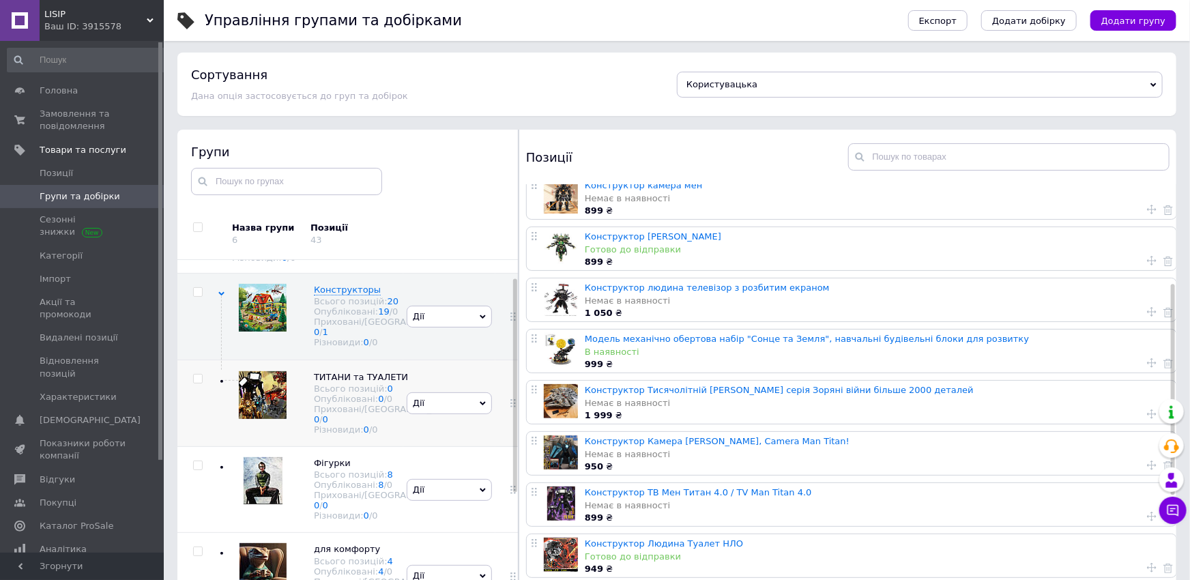
scroll to position [0, 0]
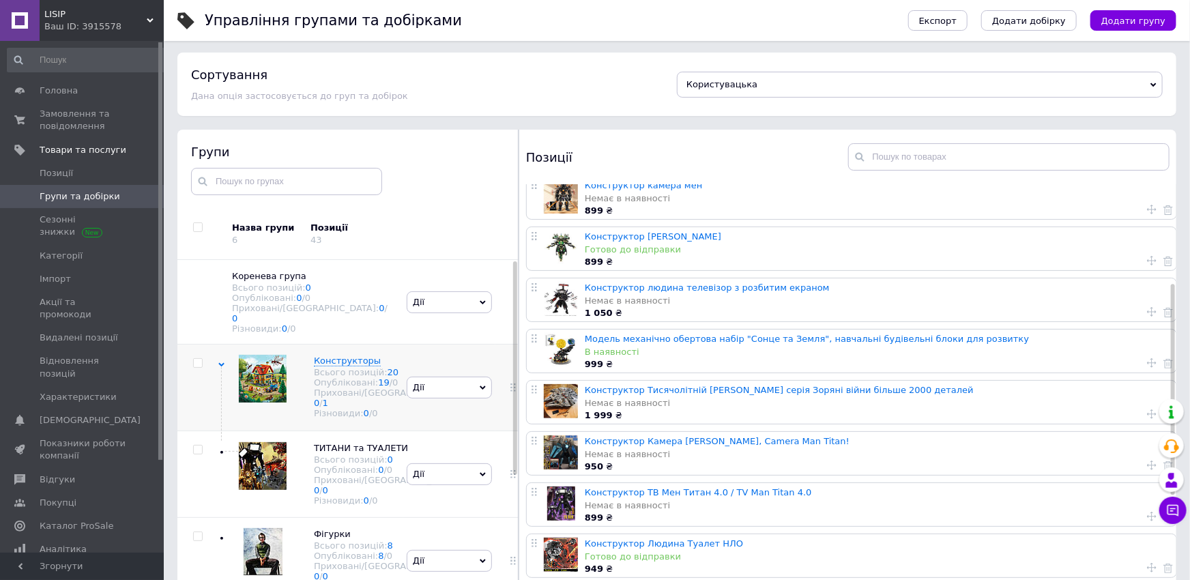
click at [462, 428] on div "[PERSON_NAME] групу Редагувати групу Додати підгрупу Додати товар Видалити групу" at bounding box center [449, 387] width 92 height 86
click at [457, 469] on div "[PERSON_NAME] групу Редагувати групу Додати підгрупу Додати товар Видалити групу" at bounding box center [449, 473] width 92 height 87
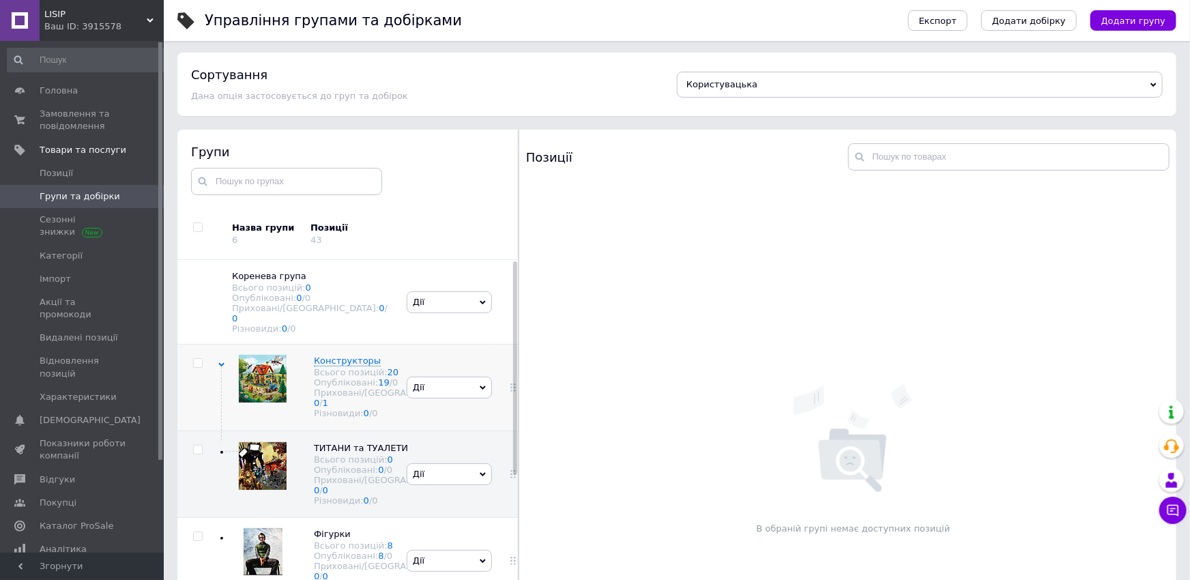
click at [447, 428] on div "[PERSON_NAME] групу Редагувати групу Додати підгрупу Додати товар Видалити групу" at bounding box center [449, 387] width 92 height 86
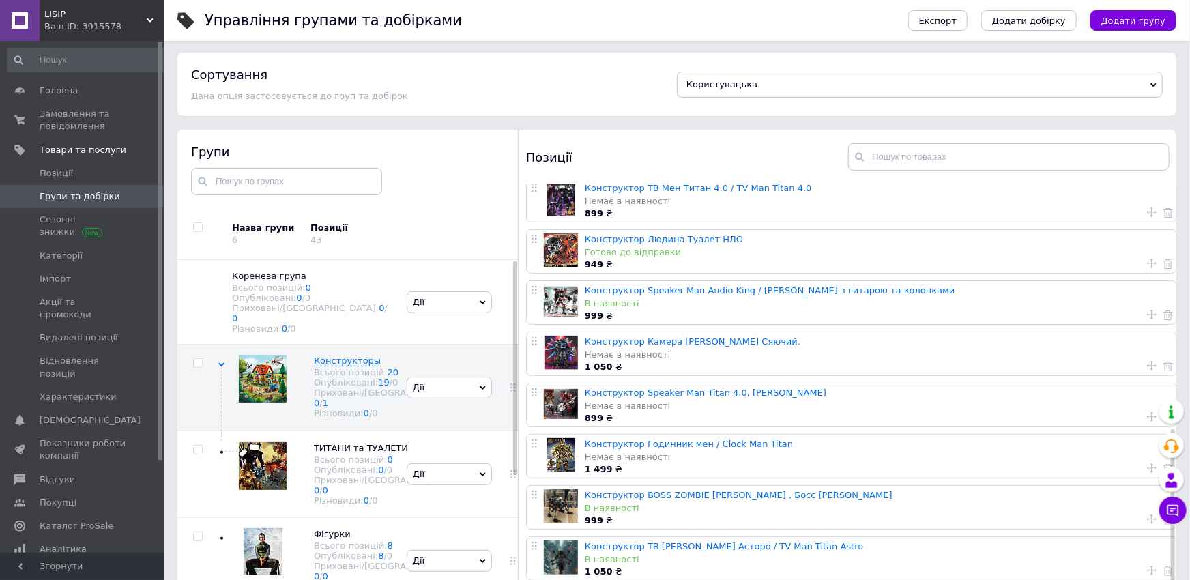
scroll to position [77, 0]
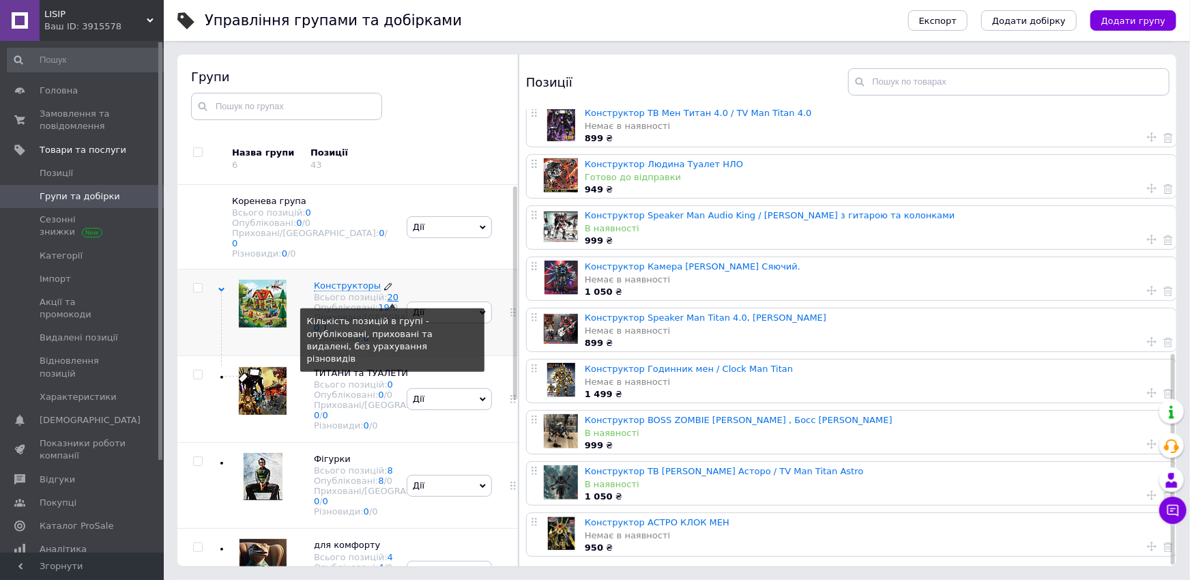
click at [387, 302] on link "20" at bounding box center [393, 297] width 12 height 10
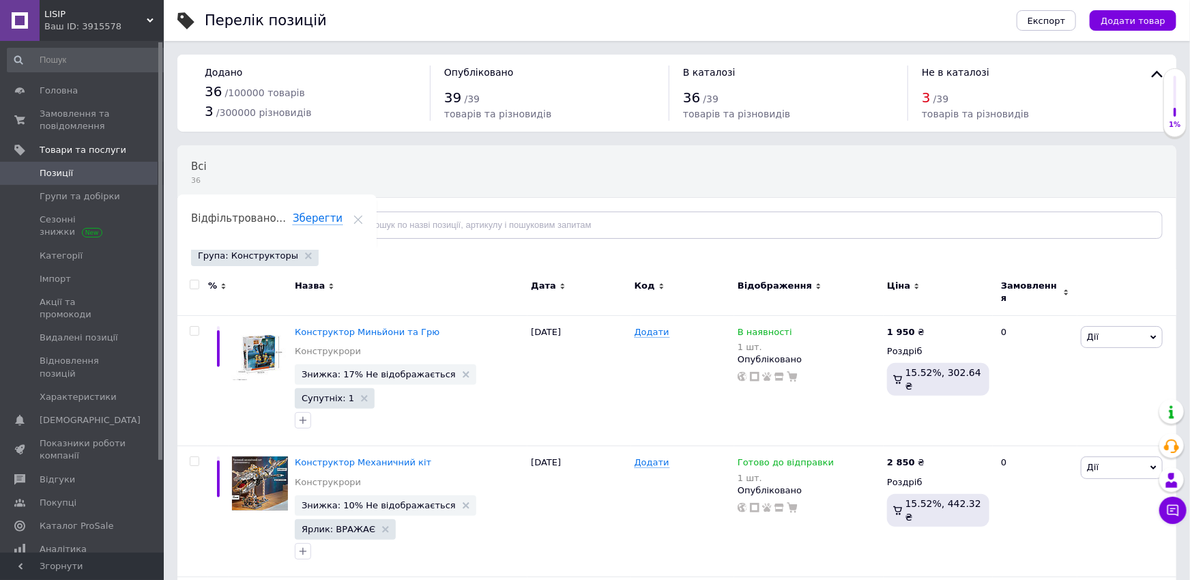
click at [134, 171] on span at bounding box center [145, 173] width 38 height 12
click at [138, 175] on span at bounding box center [145, 173] width 38 height 12
click at [162, 177] on icon at bounding box center [166, 173] width 8 height 8
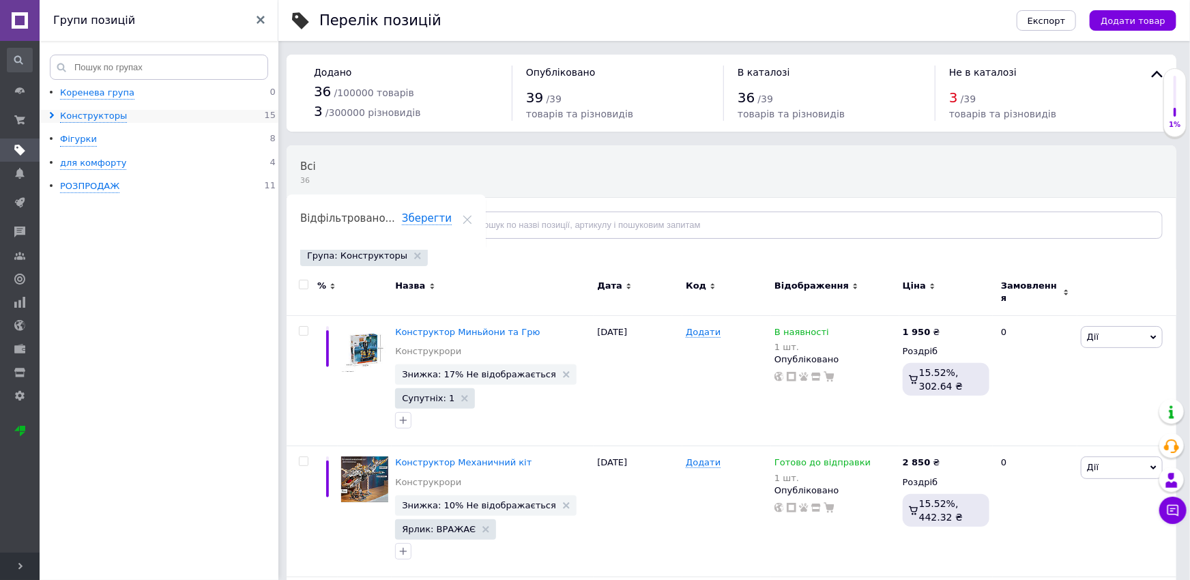
click at [158, 110] on div "Конструкторы 15" at bounding box center [161, 116] width 227 height 13
click at [83, 120] on div "Конструкторы" at bounding box center [93, 116] width 67 height 13
click at [264, 24] on icon at bounding box center [260, 20] width 8 height 8
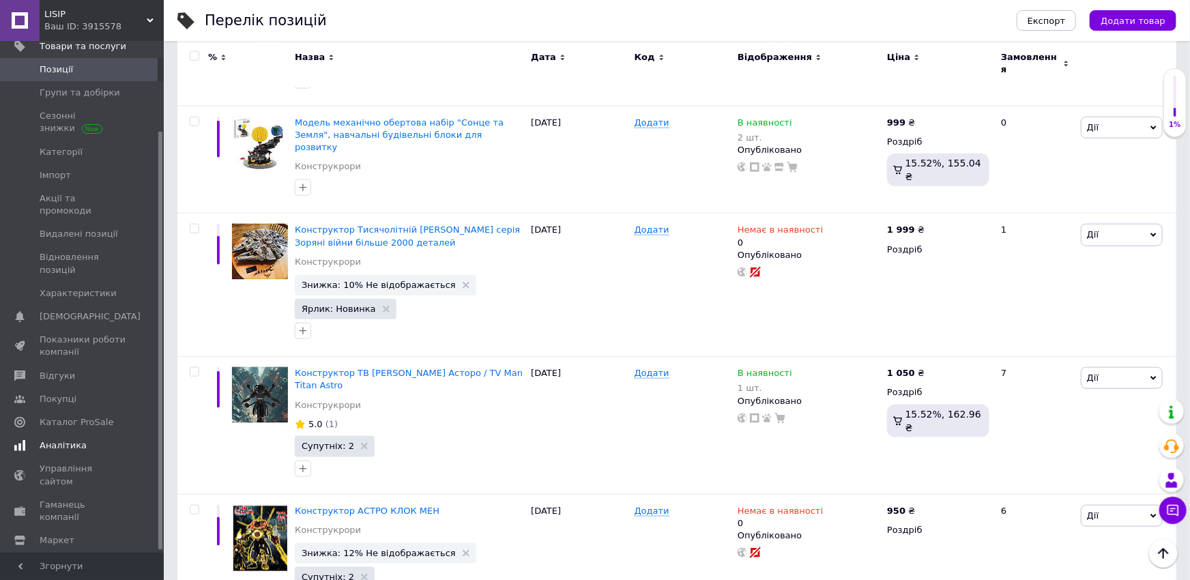
scroll to position [113, 0]
click at [108, 219] on span "Видалені позиції" at bounding box center [83, 225] width 87 height 12
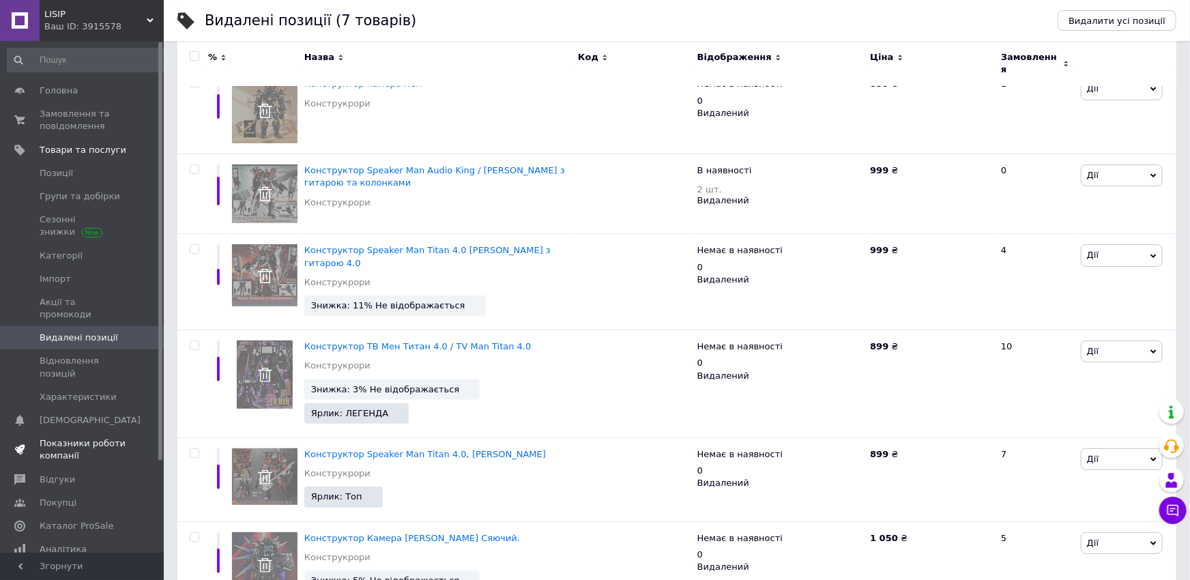
scroll to position [68, 0]
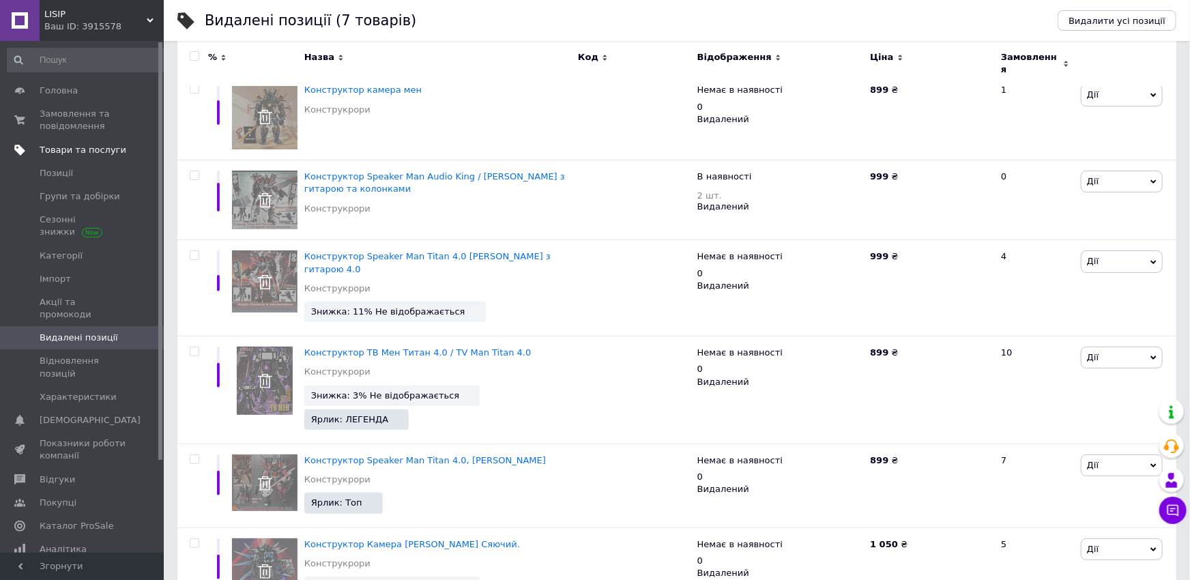
click at [102, 148] on span "Товари та послуги" at bounding box center [83, 150] width 87 height 12
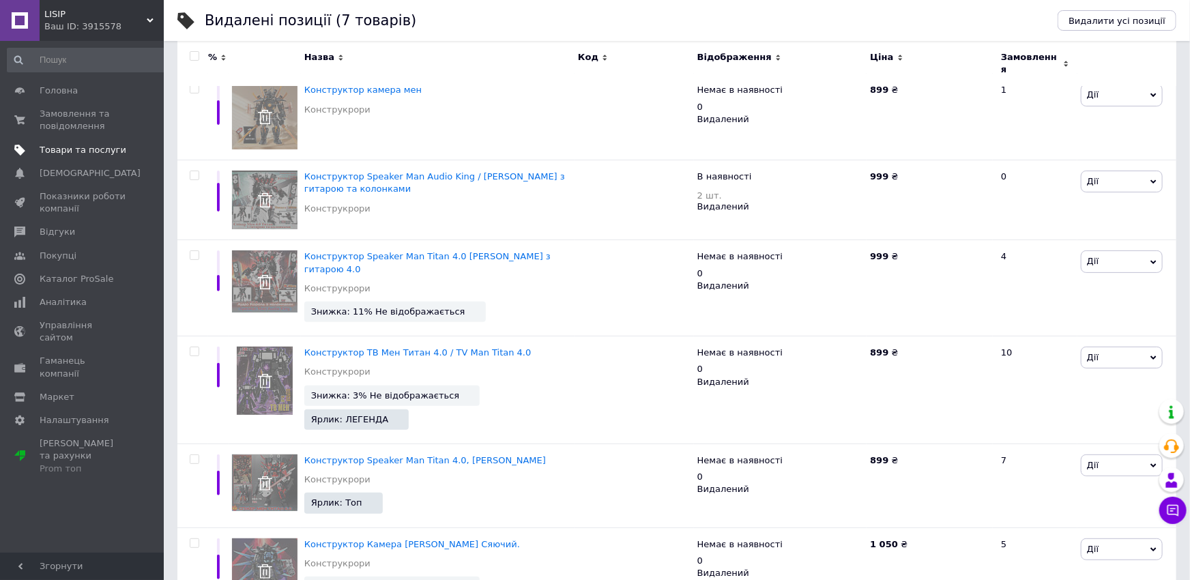
click at [102, 148] on span "Товари та послуги" at bounding box center [83, 150] width 87 height 12
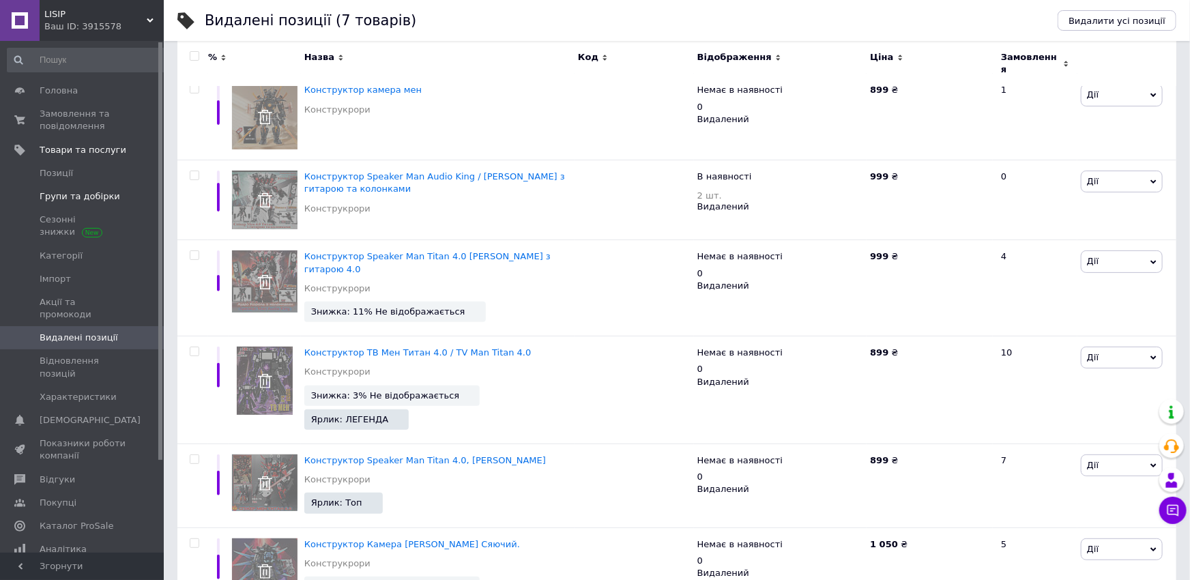
click at [91, 203] on link "Групи та добірки" at bounding box center [87, 196] width 175 height 23
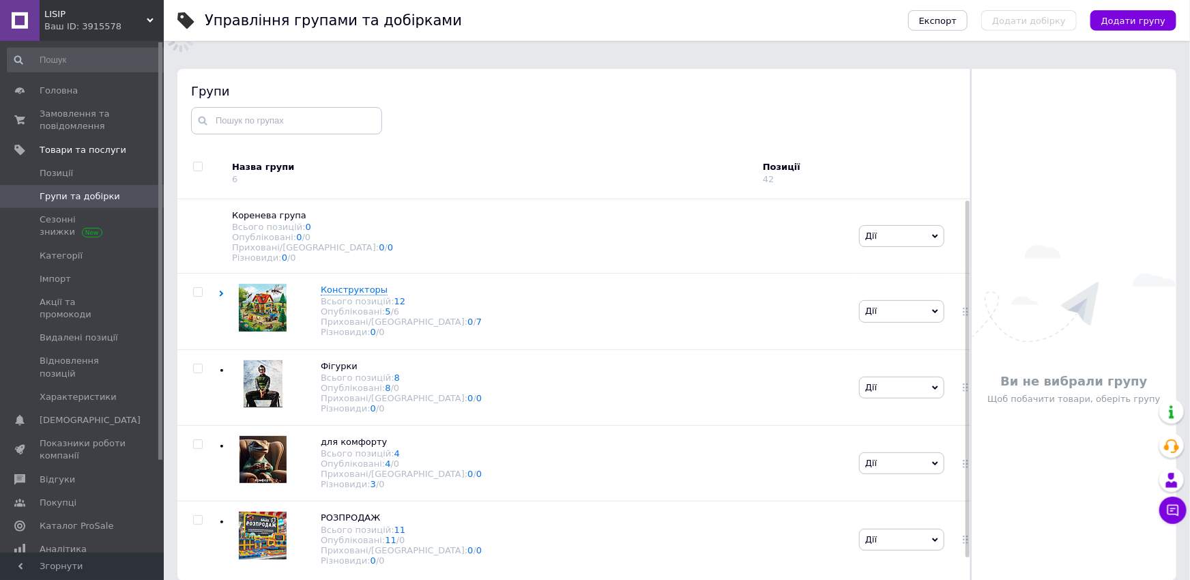
scroll to position [77, 0]
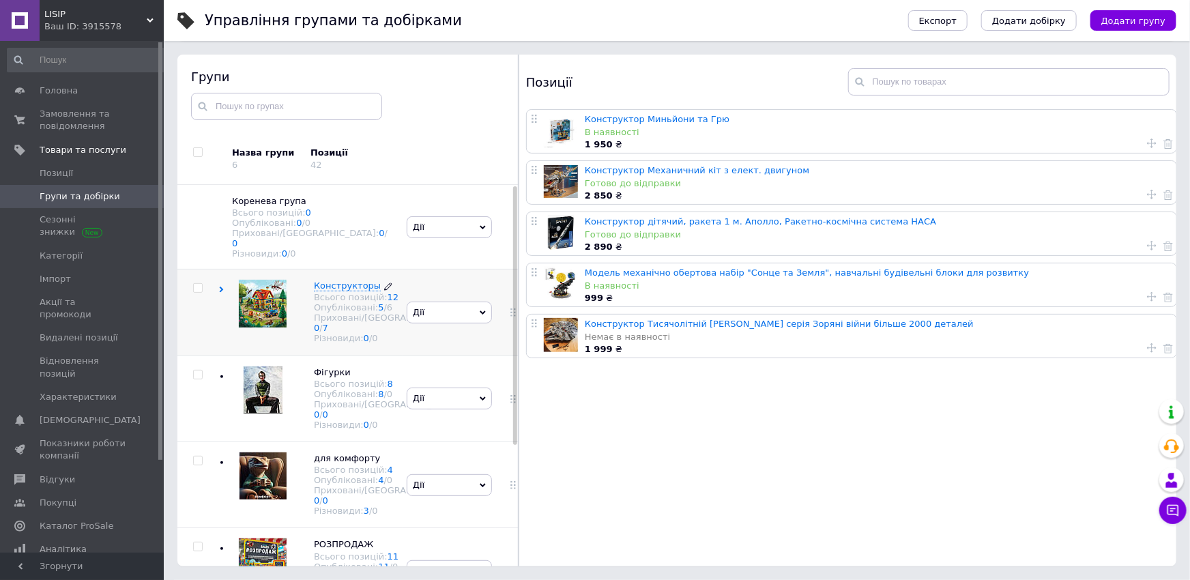
click at [368, 312] on div "Опубліковані: 5 / 6" at bounding box center [387, 307] width 147 height 10
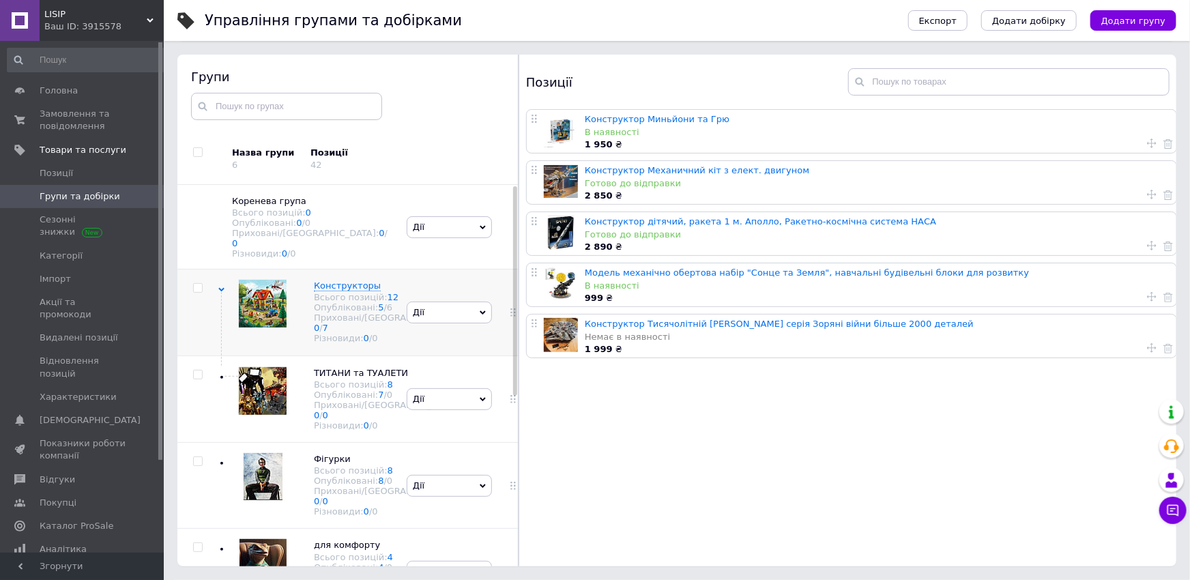
click at [448, 334] on div "[PERSON_NAME] групу Редагувати групу Додати підгрупу Додати товар Видалити групу" at bounding box center [449, 312] width 92 height 86
click at [449, 323] on span "Дії" at bounding box center [449, 312] width 85 height 22
click at [456, 392] on li "Додати підгрупу" at bounding box center [449, 407] width 84 height 31
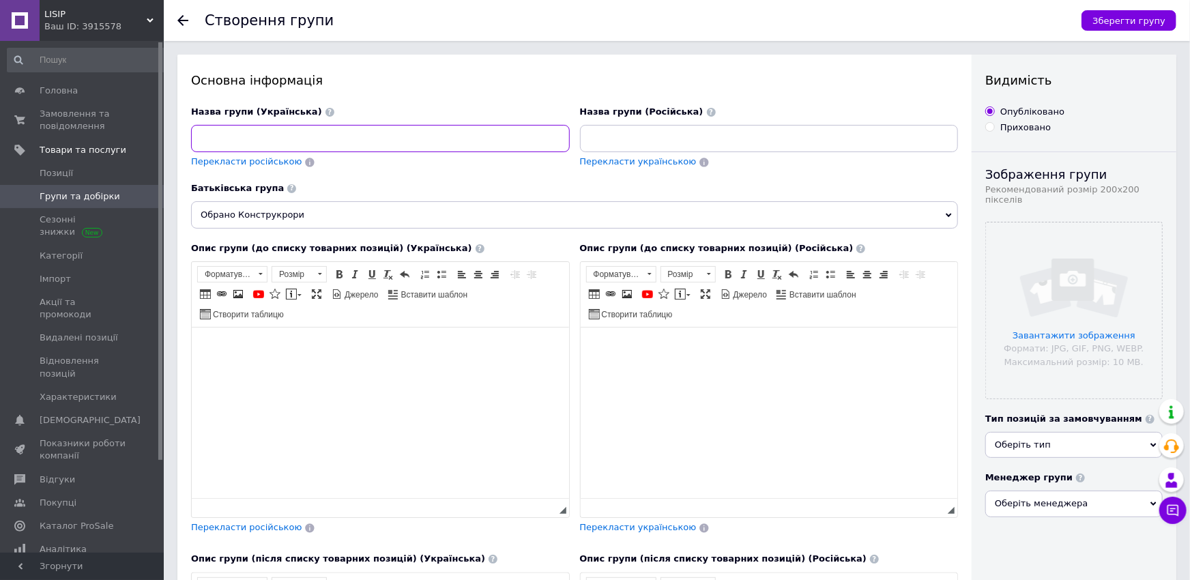
click at [317, 147] on input at bounding box center [380, 138] width 379 height 27
type input "Космос"
drag, startPoint x: 630, startPoint y: 126, endPoint x: 616, endPoint y: 132, distance: 15.0
click at [623, 130] on input at bounding box center [769, 138] width 379 height 27
type input "Космос"
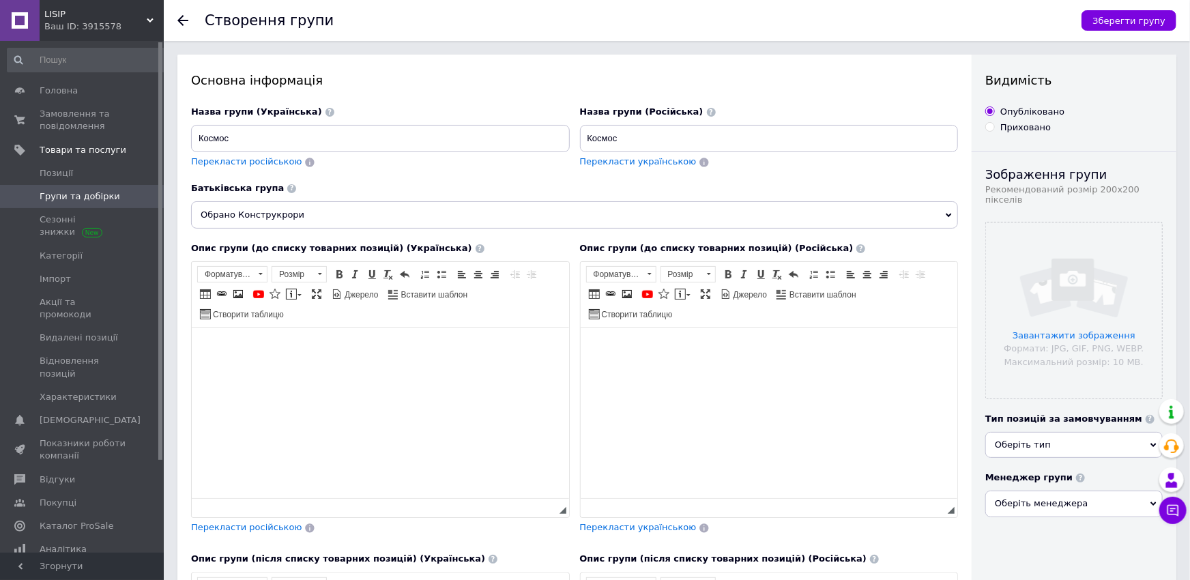
click at [608, 158] on span "Перекласти українською" at bounding box center [638, 161] width 117 height 10
click at [395, 188] on div "Батьківська група" at bounding box center [574, 188] width 767 height 12
click at [1083, 282] on input "file" at bounding box center [1074, 310] width 176 height 176
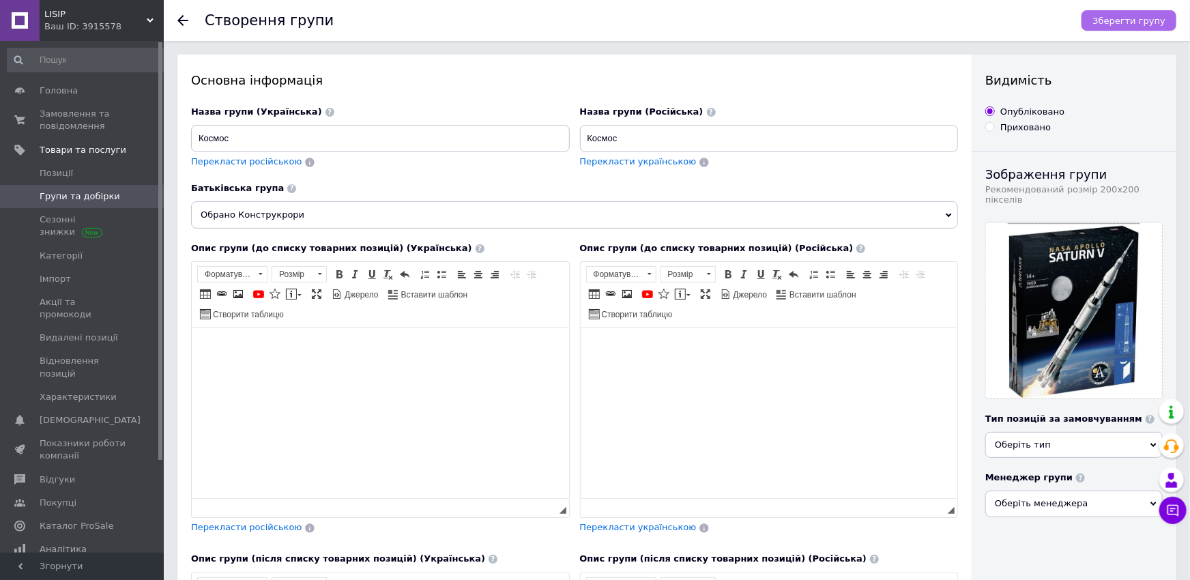
click at [1099, 20] on button "Зберегти групу" at bounding box center [1128, 20] width 95 height 20
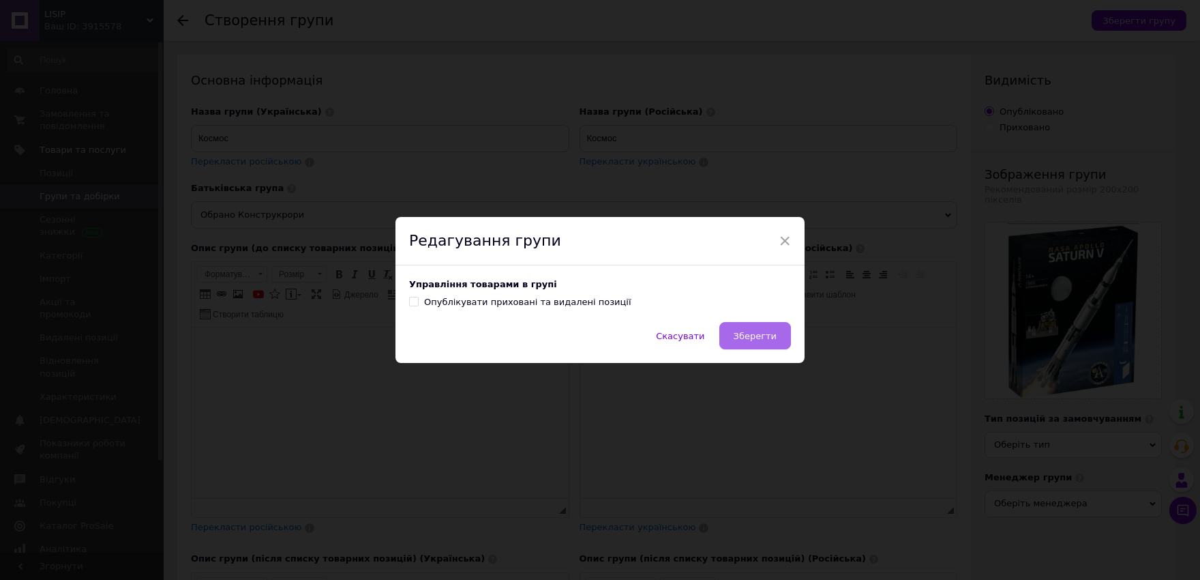
click at [761, 342] on button "Зберегти" at bounding box center [756, 335] width 72 height 27
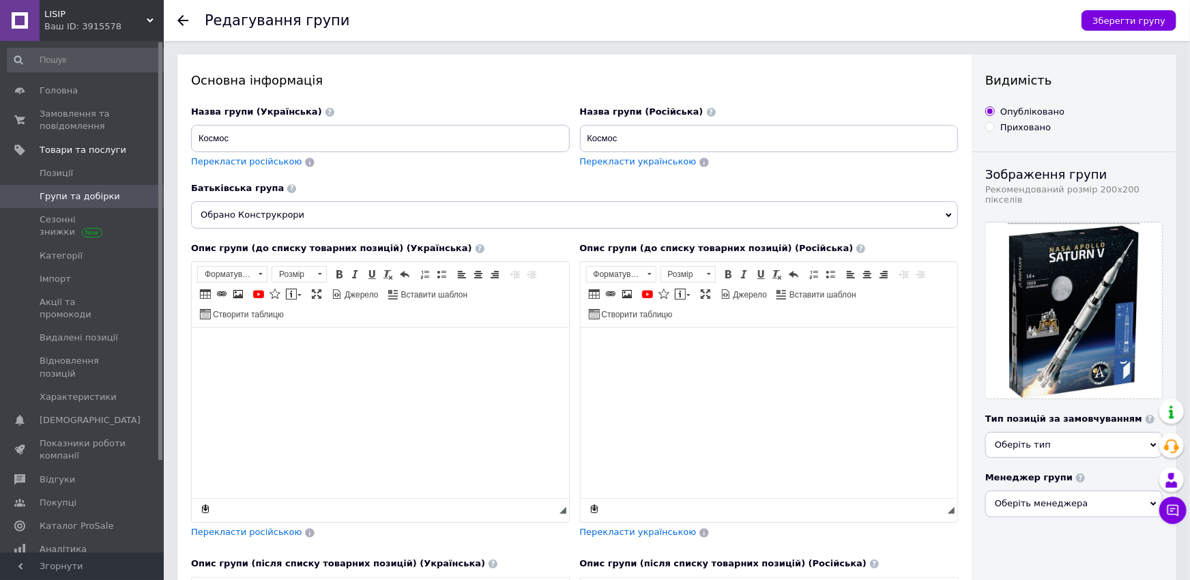
click at [80, 196] on span "Групи та добірки" at bounding box center [80, 196] width 80 height 12
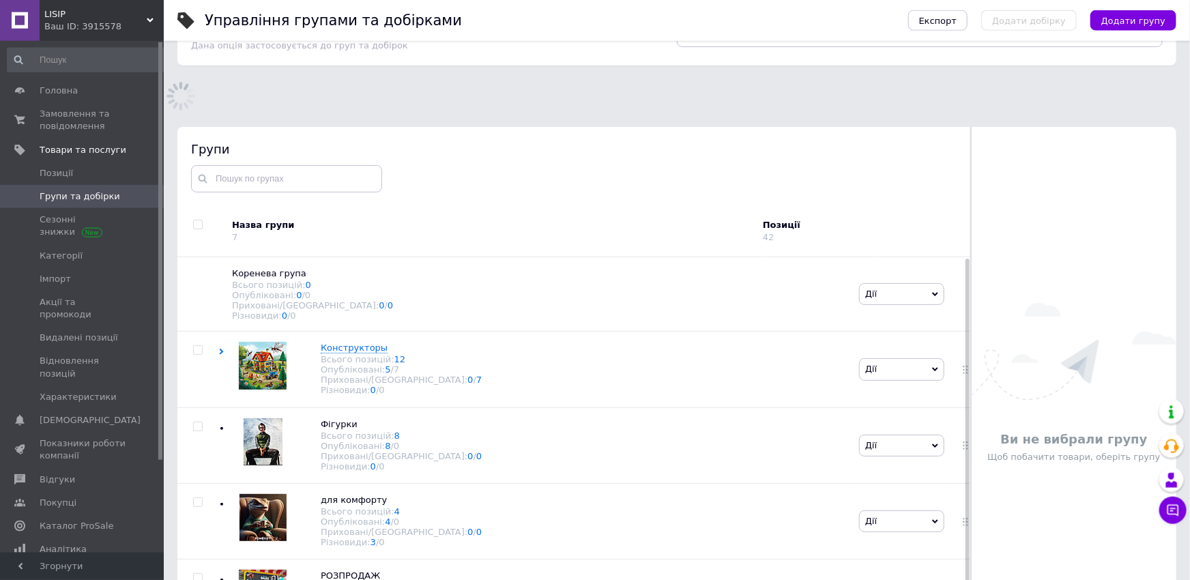
scroll to position [77, 0]
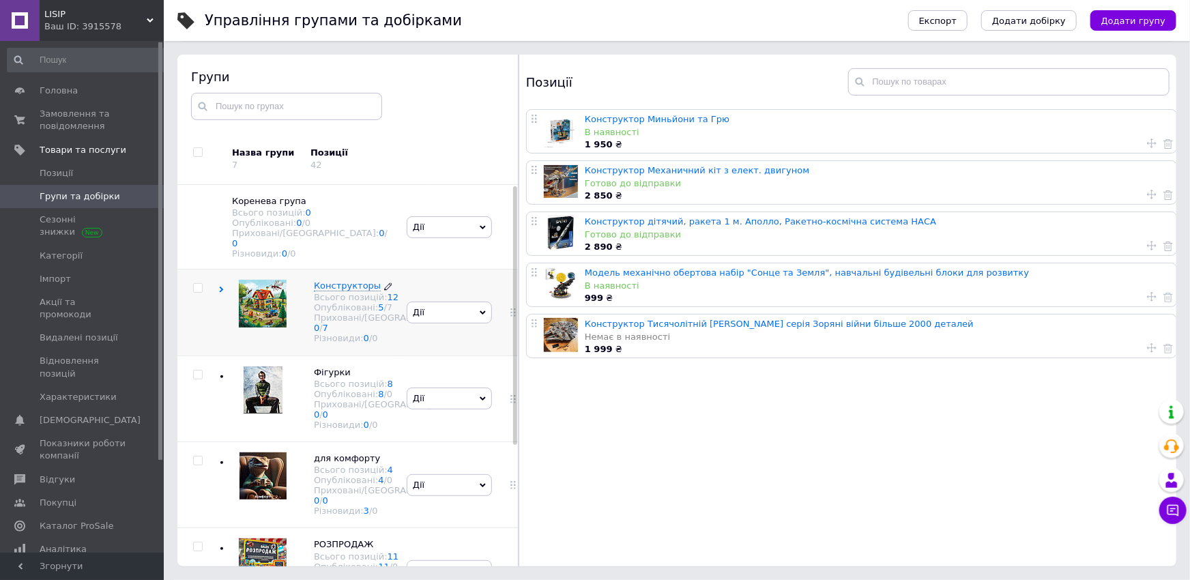
click at [325, 302] on div "Всього позицій: 12" at bounding box center [387, 297] width 147 height 10
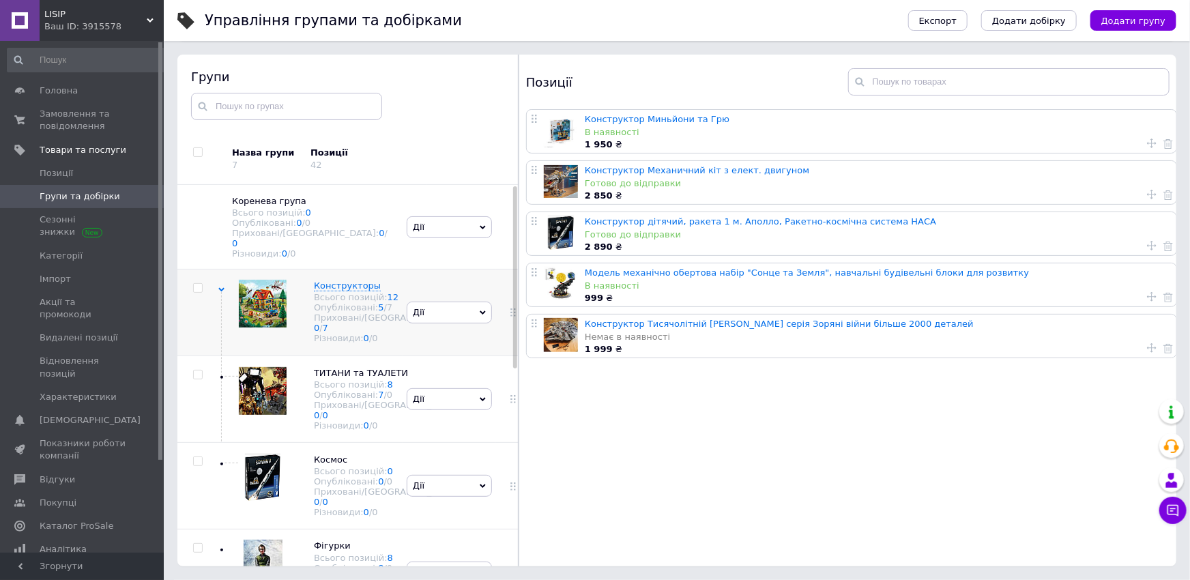
click at [480, 314] on icon at bounding box center [483, 312] width 6 height 4
click at [469, 392] on li "Додати підгрупу" at bounding box center [449, 407] width 84 height 31
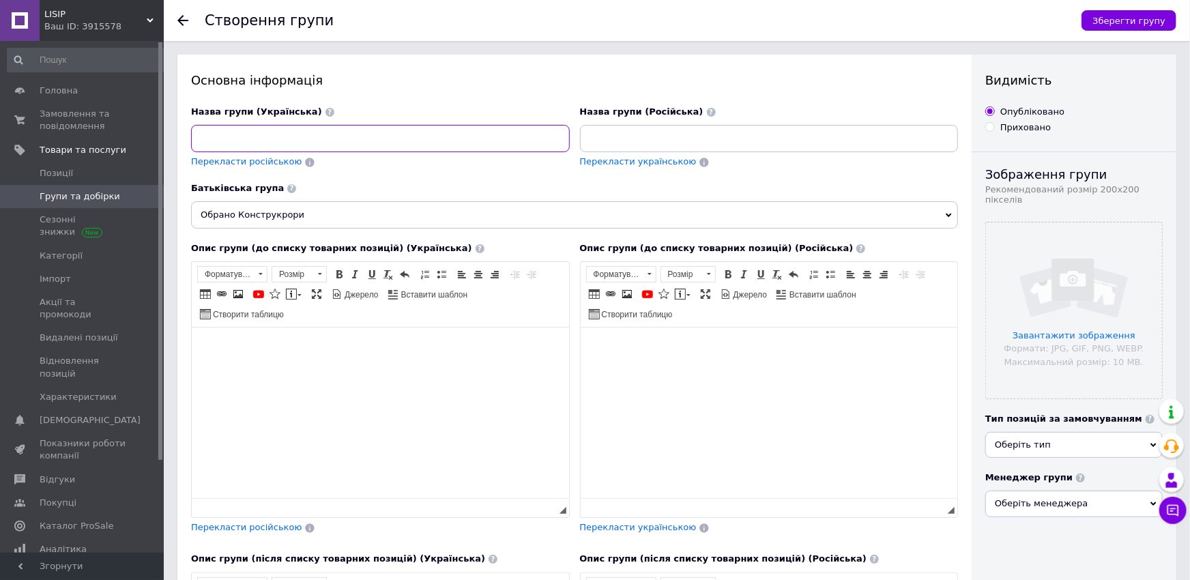
click at [349, 143] on input at bounding box center [380, 138] width 379 height 27
type input "МЕХАНІКА"
click at [642, 143] on input at bounding box center [769, 138] width 379 height 27
type input "МЕХАНІКА"
click at [698, 407] on html at bounding box center [768, 412] width 377 height 171
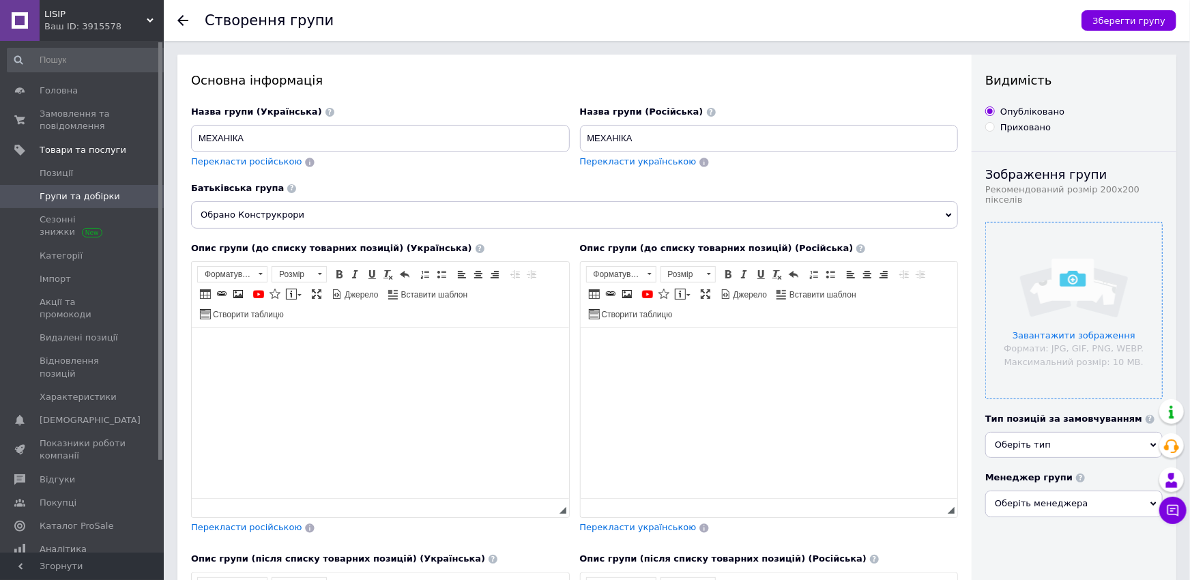
click at [1078, 280] on input "file" at bounding box center [1074, 310] width 176 height 176
click at [1081, 329] on input "file" at bounding box center [1074, 310] width 176 height 176
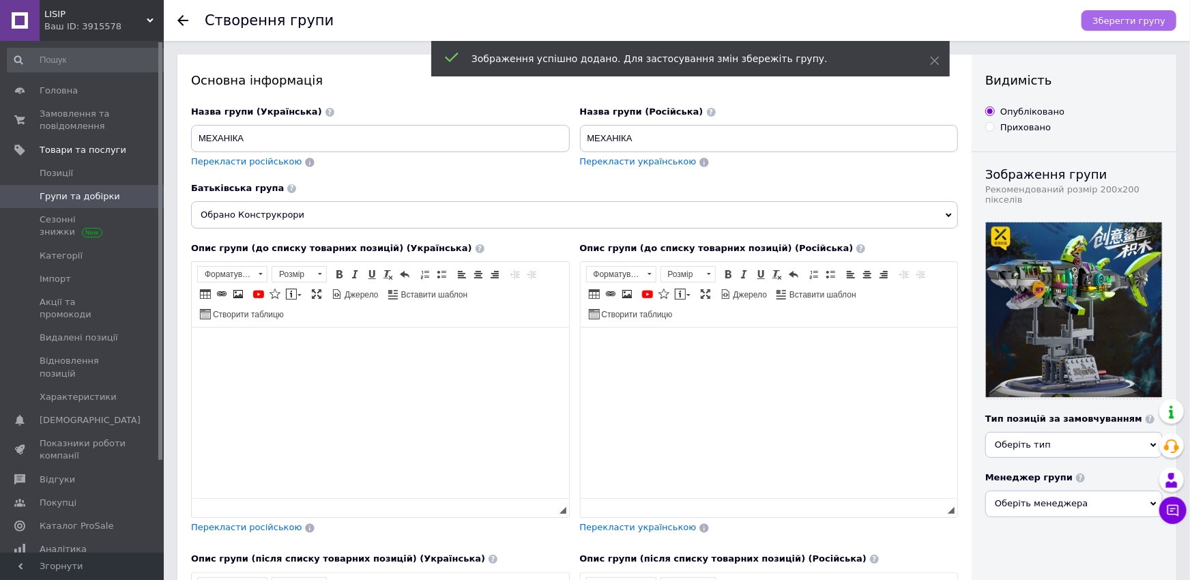
click at [1134, 26] on span "Зберегти групу" at bounding box center [1128, 21] width 73 height 10
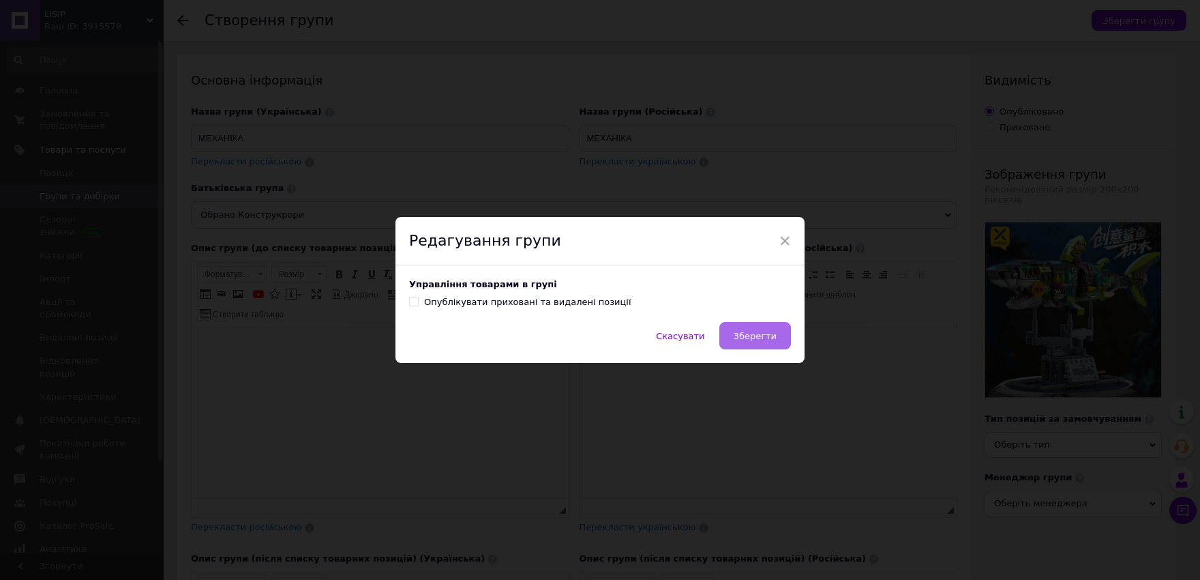
click at [775, 323] on button "Зберегти" at bounding box center [756, 335] width 72 height 27
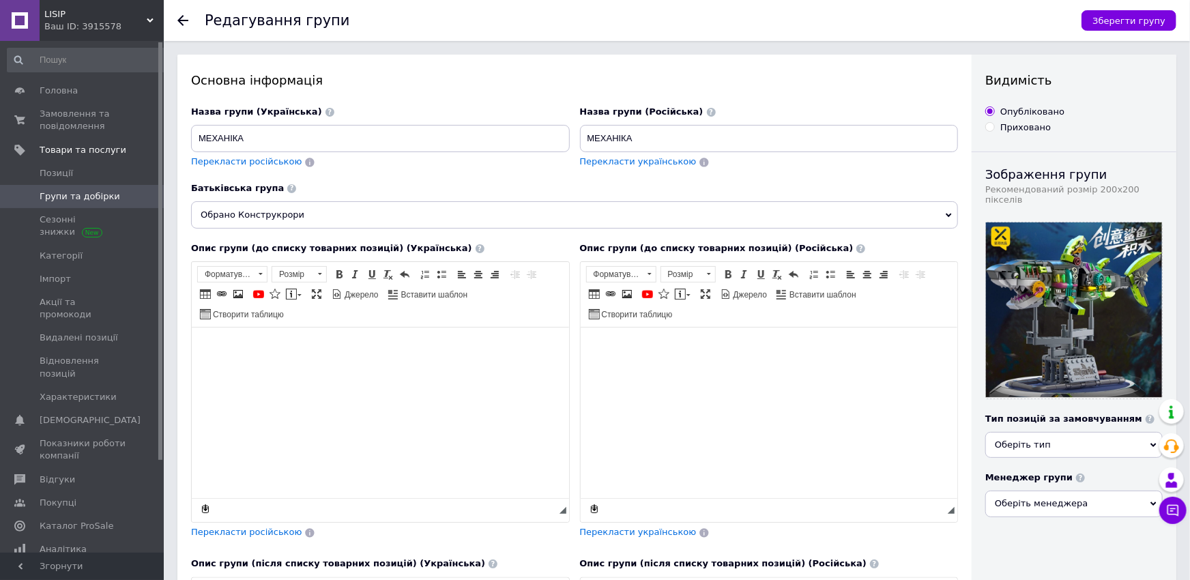
click at [1016, 449] on span "Оберіть тип" at bounding box center [1073, 445] width 177 height 26
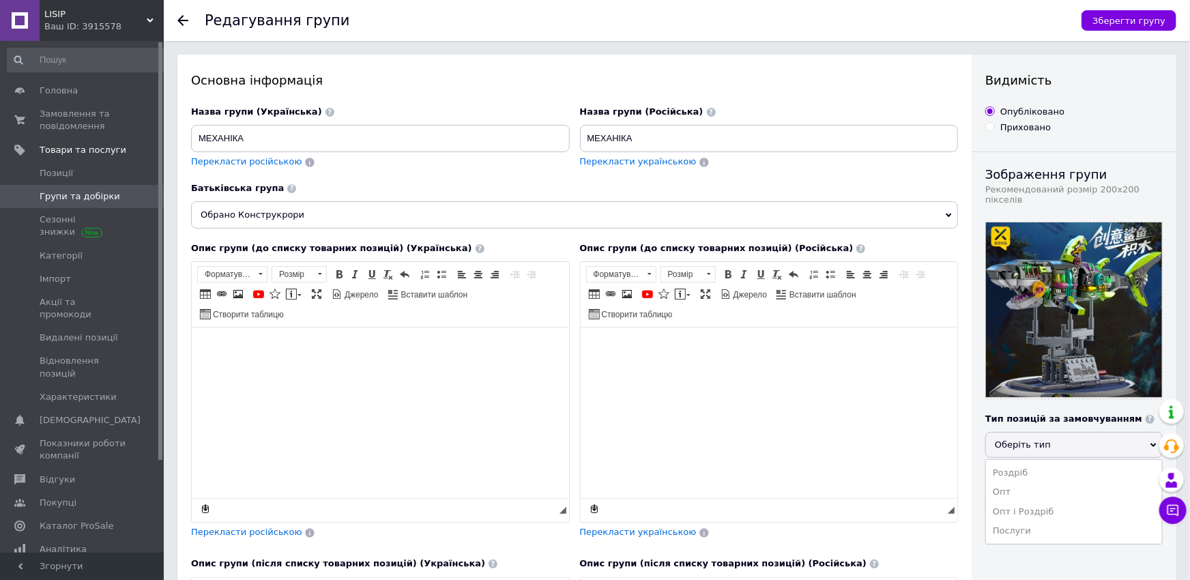
click at [1024, 439] on span "Оберіть тип" at bounding box center [1022, 444] width 56 height 10
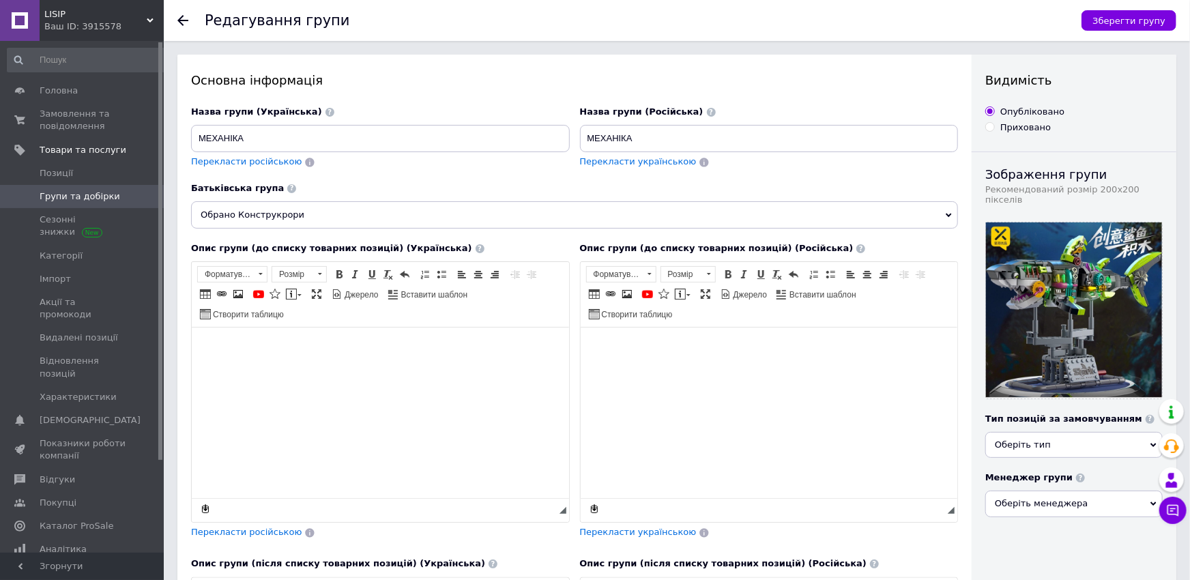
click at [1028, 439] on span "Оберіть тип" at bounding box center [1022, 444] width 56 height 10
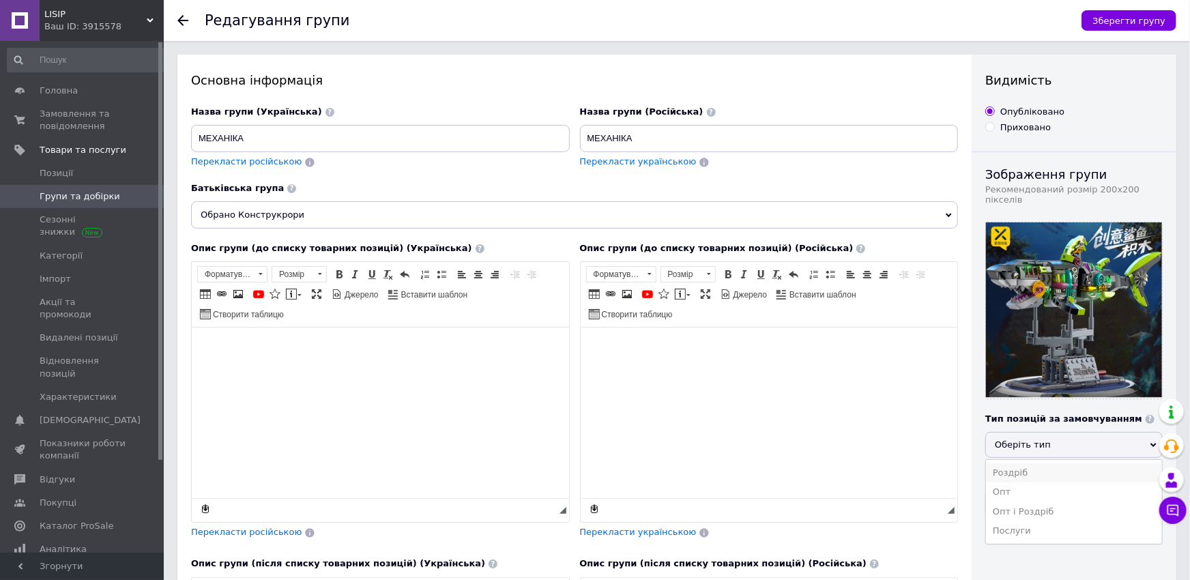
click at [1001, 463] on li "Роздріб" at bounding box center [1074, 472] width 176 height 19
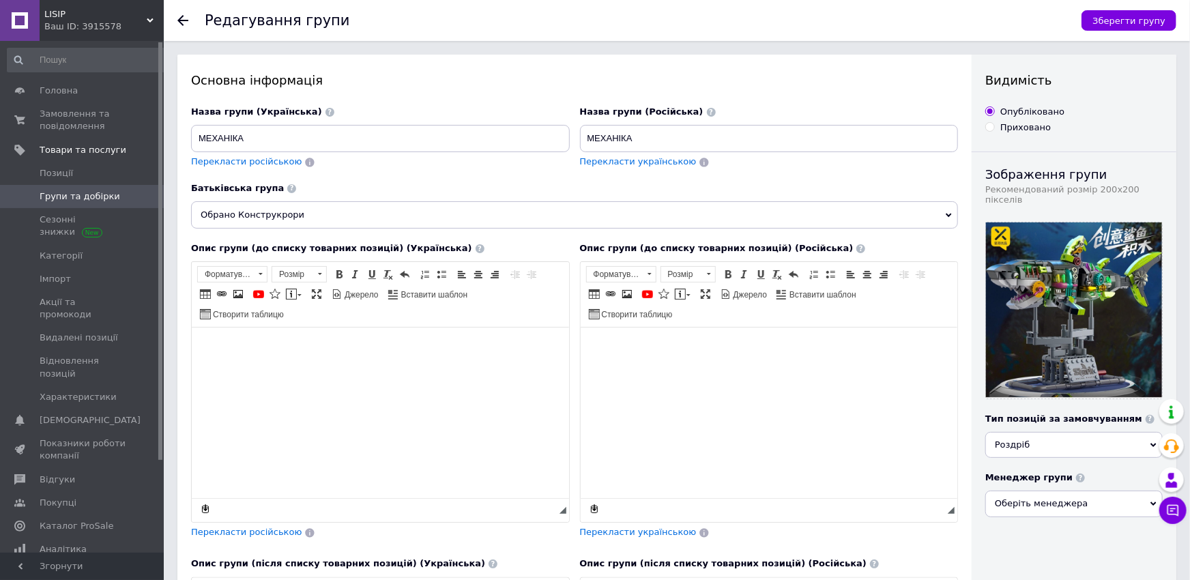
click at [1034, 498] on span "Оберіть менеджера" at bounding box center [1073, 503] width 177 height 26
click at [1014, 563] on label "[PERSON_NAME]" at bounding box center [1044, 568] width 74 height 10
checkbox input "true"
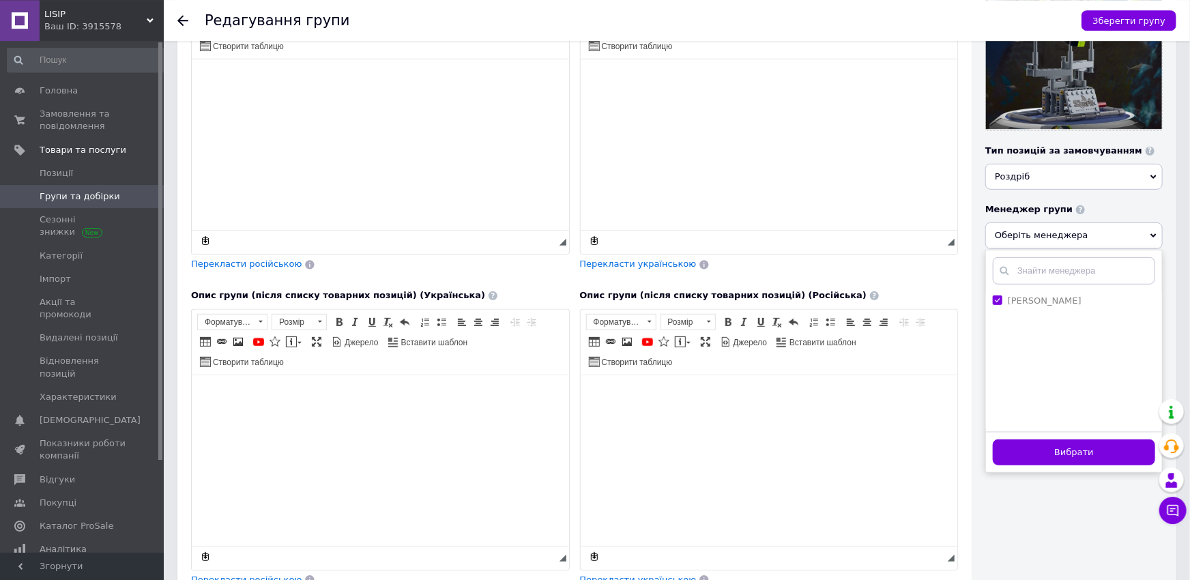
scroll to position [300, 0]
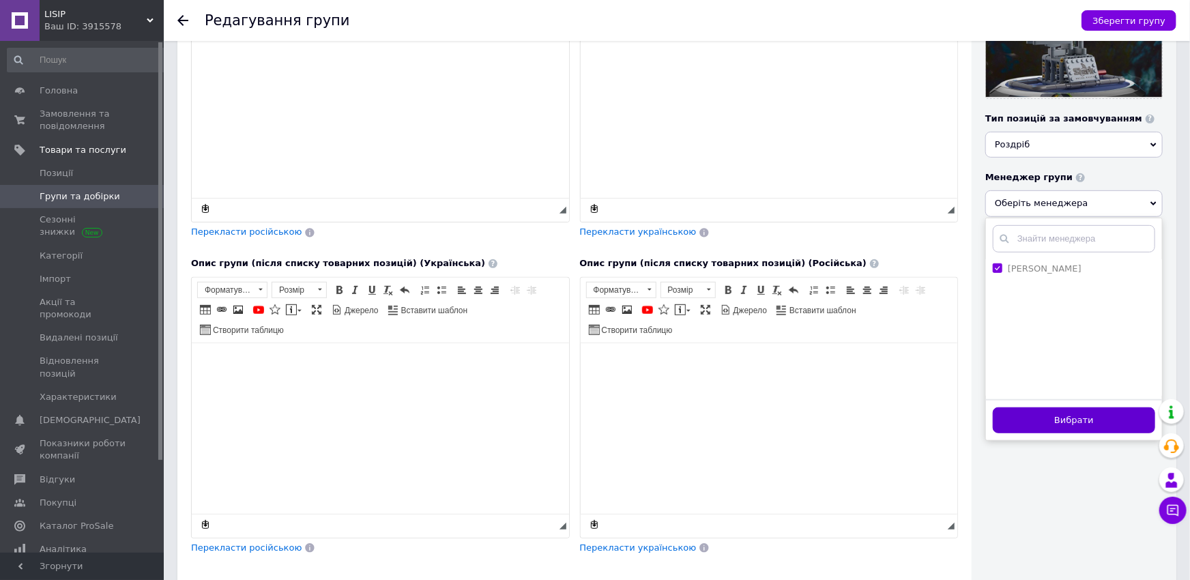
click at [1075, 407] on button "Вибрати" at bounding box center [1073, 420] width 162 height 27
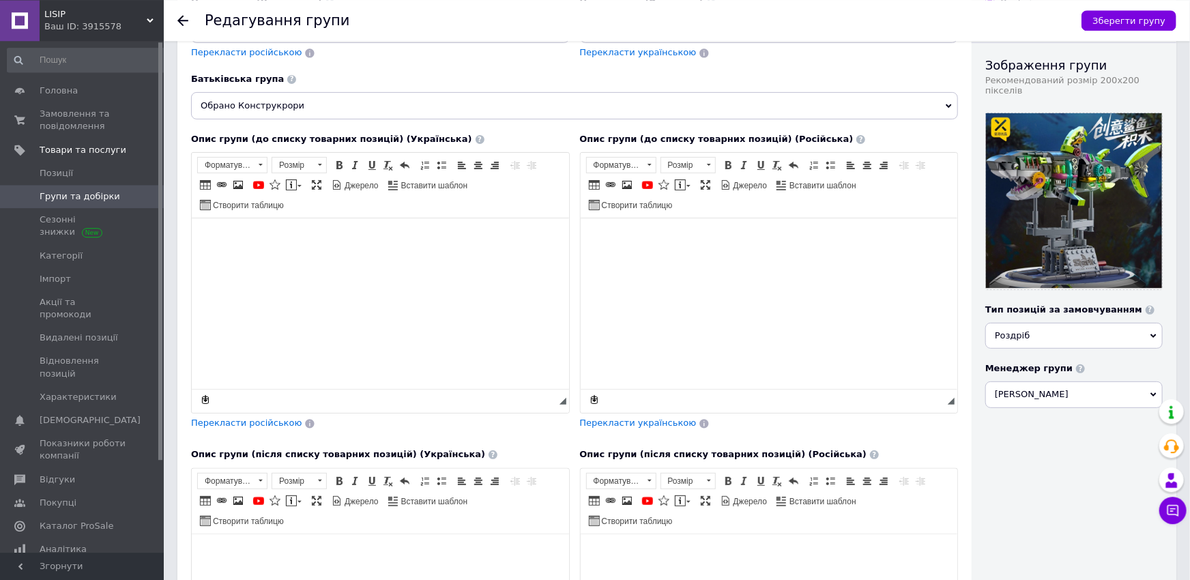
scroll to position [75, 0]
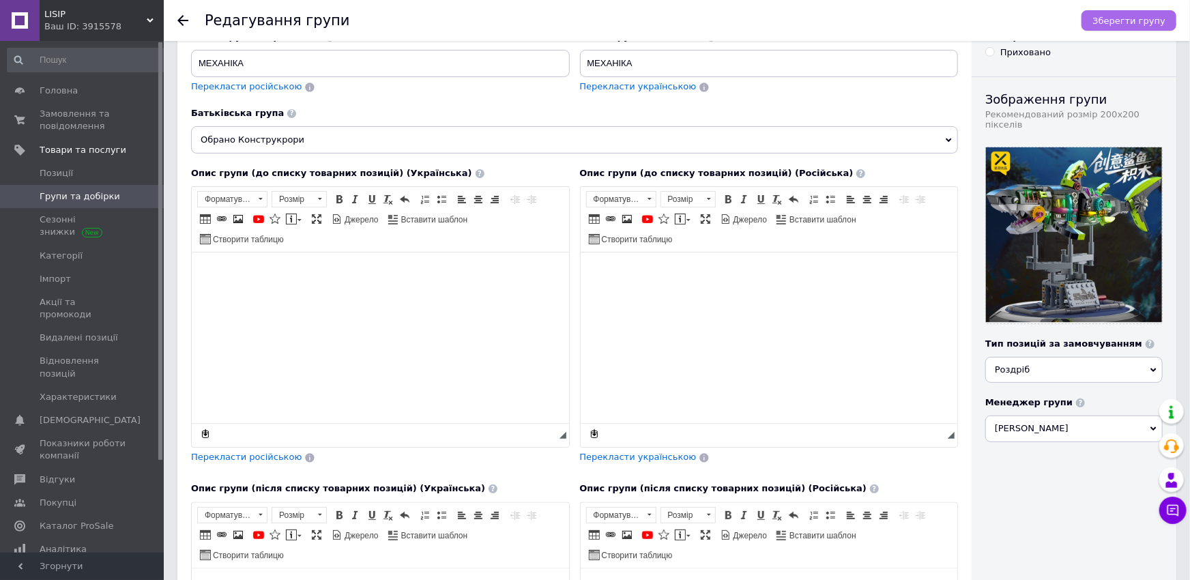
click at [1140, 21] on span "Зберегти групу" at bounding box center [1128, 21] width 73 height 10
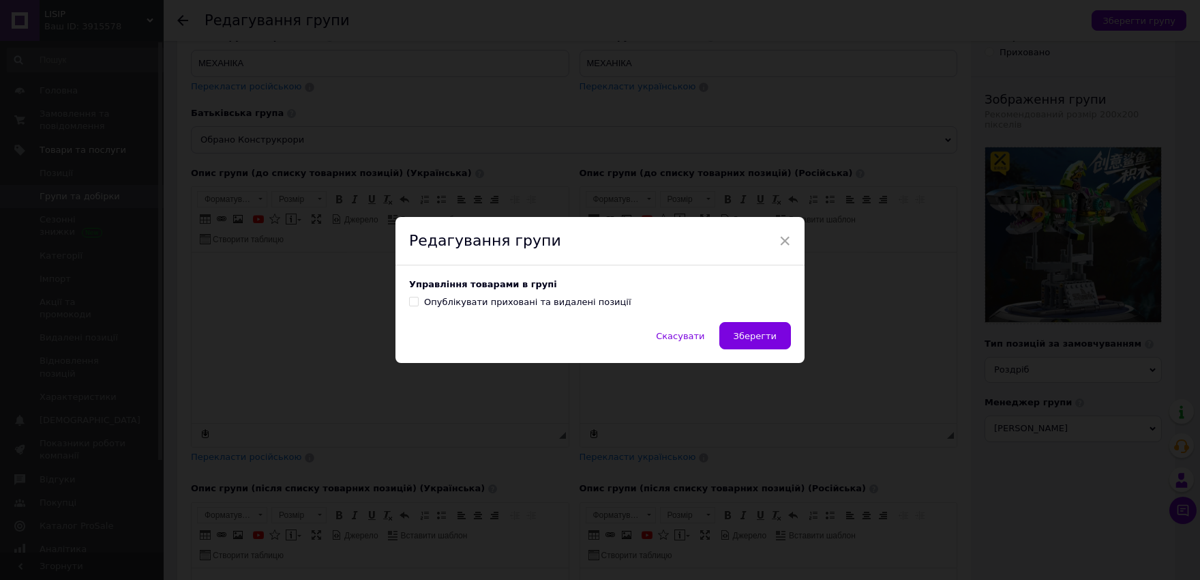
click at [767, 342] on button "Зберегти" at bounding box center [756, 335] width 72 height 27
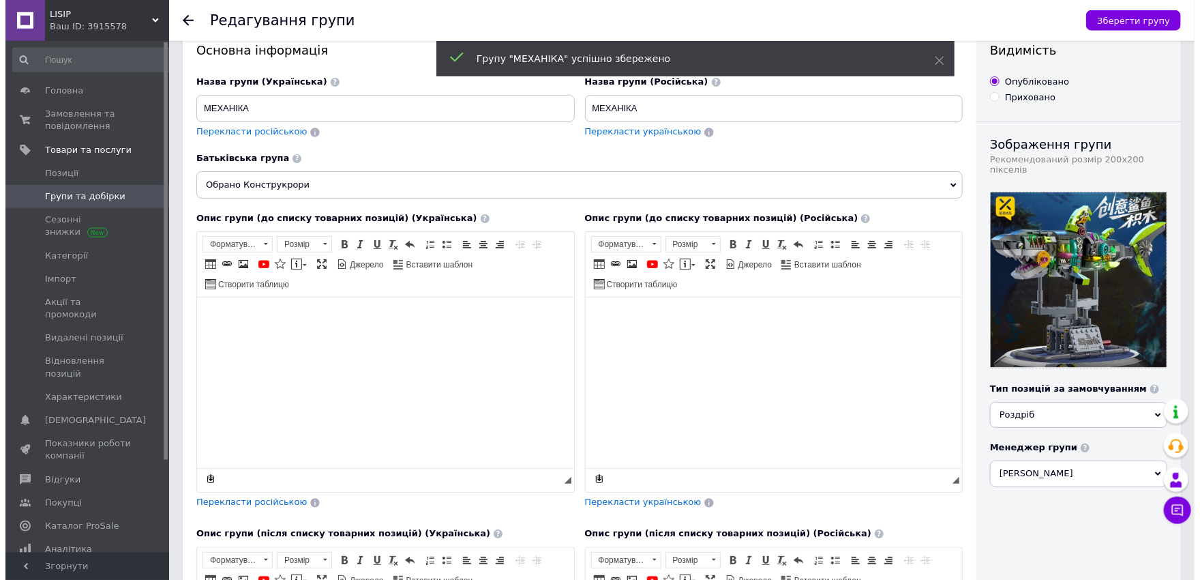
scroll to position [0, 0]
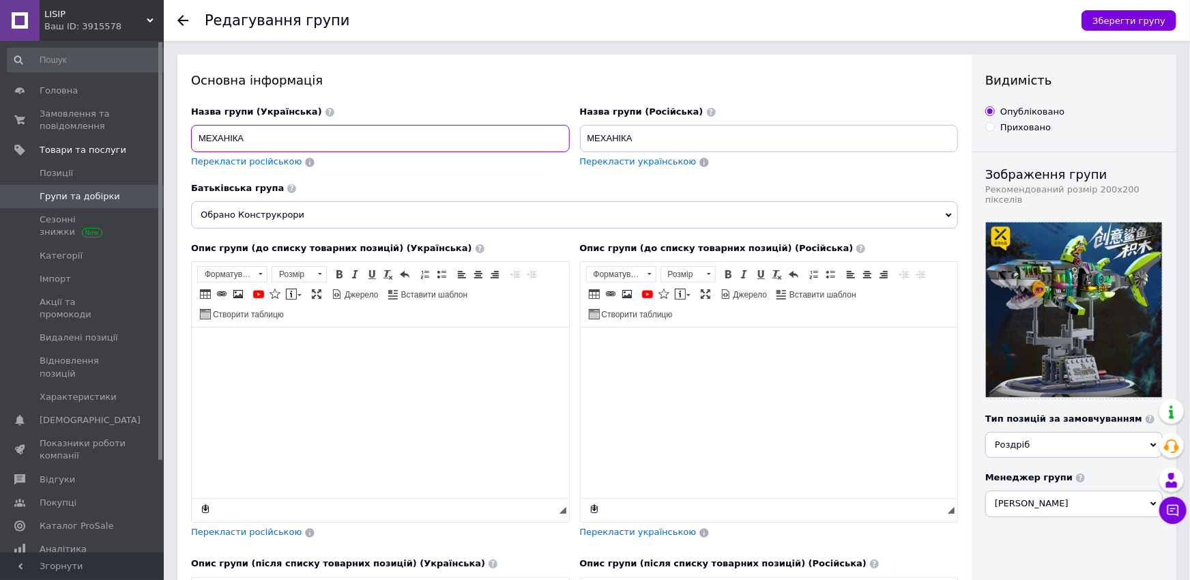
drag, startPoint x: 271, startPoint y: 136, endPoint x: 299, endPoint y: 137, distance: 28.0
click at [299, 137] on input "МЕХАНІКА" at bounding box center [380, 138] width 379 height 27
click at [87, 205] on link "Групи та добірки" at bounding box center [87, 196] width 175 height 23
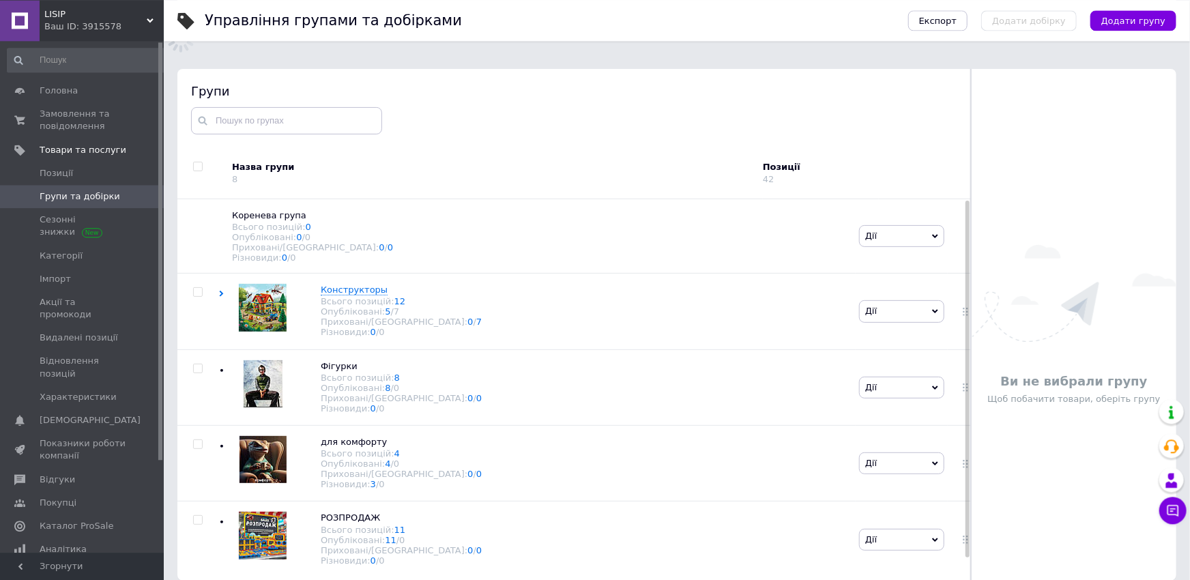
scroll to position [77, 0]
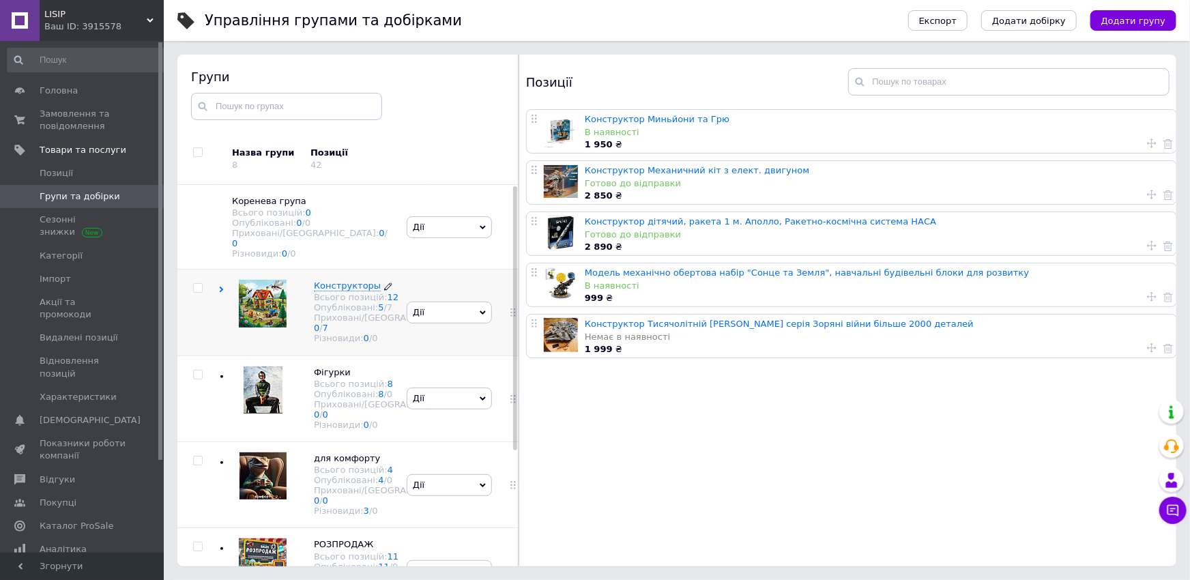
click at [356, 286] on span "Конструкторы" at bounding box center [347, 285] width 67 height 10
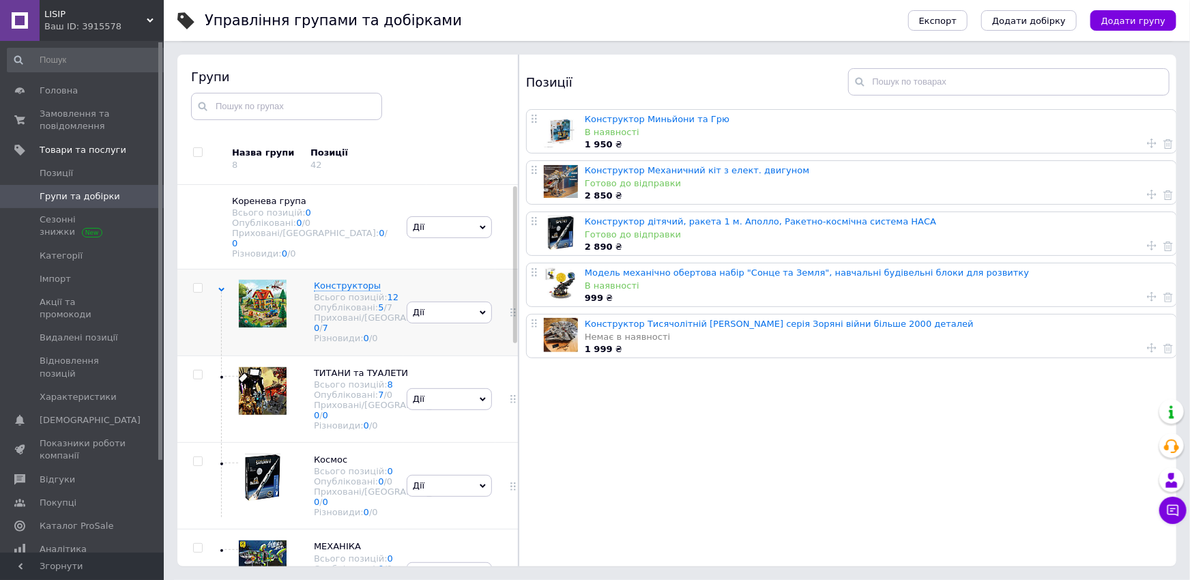
click at [436, 319] on span "Дії" at bounding box center [449, 312] width 85 height 22
click at [442, 392] on li "Додати підгрупу" at bounding box center [449, 407] width 84 height 31
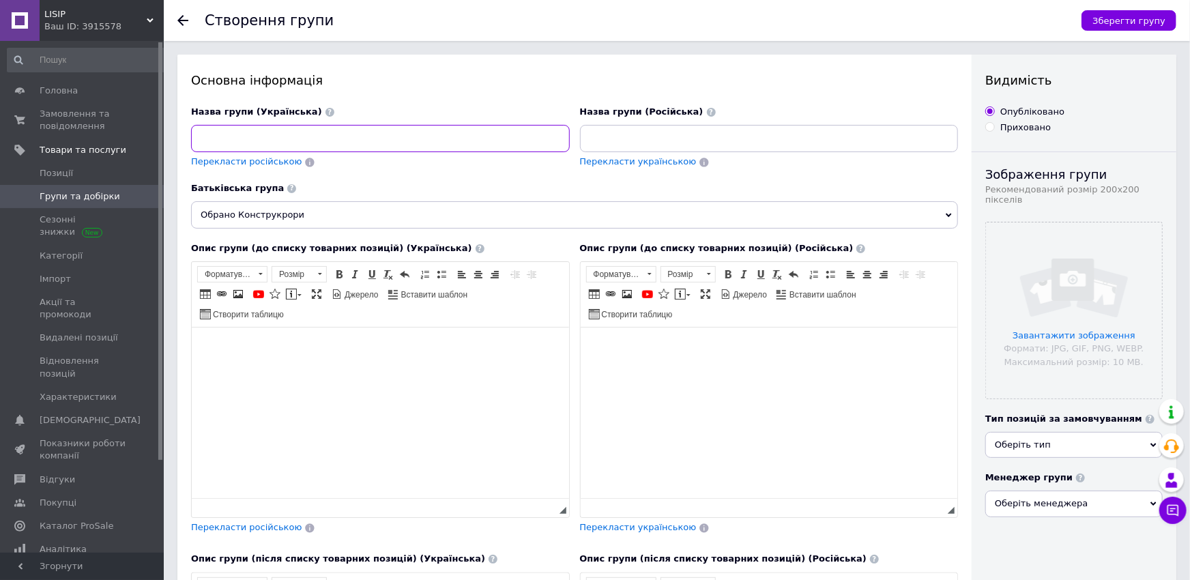
click at [336, 138] on input at bounding box center [380, 138] width 379 height 27
click at [447, 429] on html at bounding box center [379, 412] width 377 height 171
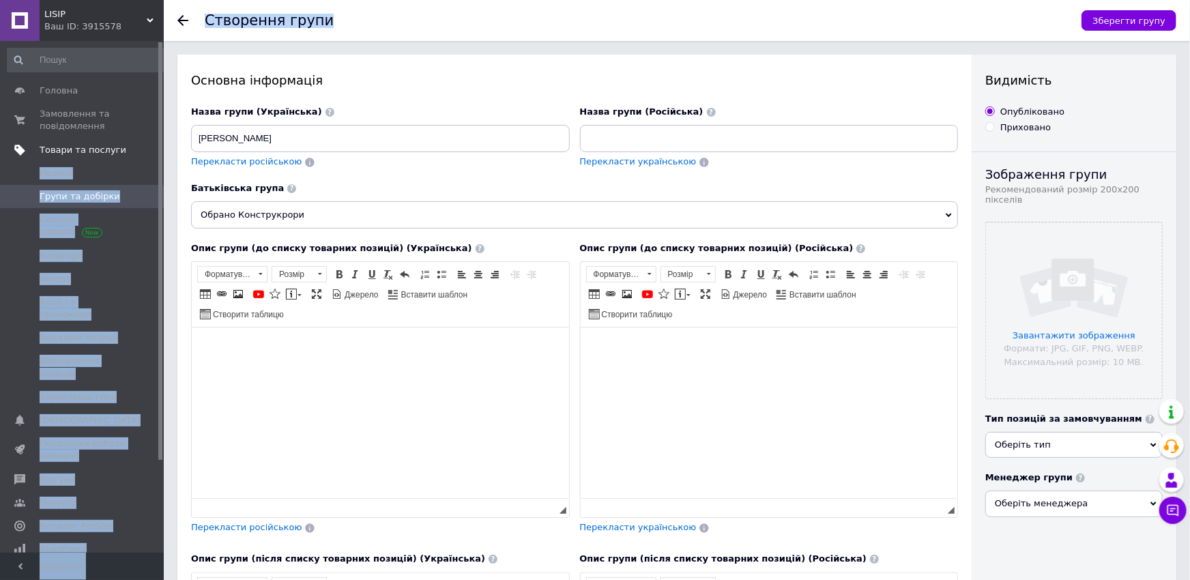
drag, startPoint x: 301, startPoint y: 117, endPoint x: 145, endPoint y: 156, distance: 161.0
click at [145, 156] on div "LISIP Ваш ID: 3915578 Сайт LISIP Кабінет покупця Перевірити стан системи Сторін…" at bounding box center [595, 465] width 1190 height 930
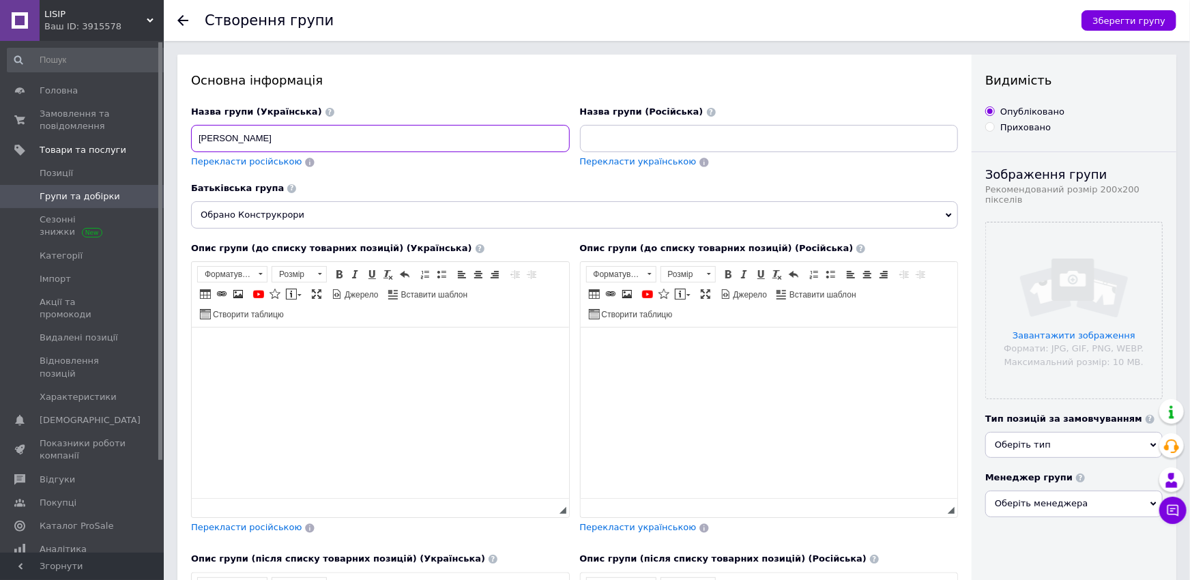
drag, startPoint x: 276, startPoint y: 134, endPoint x: 106, endPoint y: 136, distance: 169.8
click at [191, 136] on input "[PERSON_NAME]" at bounding box center [380, 138] width 379 height 27
click at [218, 136] on input "[PERSON_NAME]" at bounding box center [380, 138] width 379 height 27
click at [222, 144] on input "[PERSON_NAME]" at bounding box center [380, 138] width 379 height 27
click at [217, 132] on input "[PERSON_NAME]" at bounding box center [380, 138] width 379 height 27
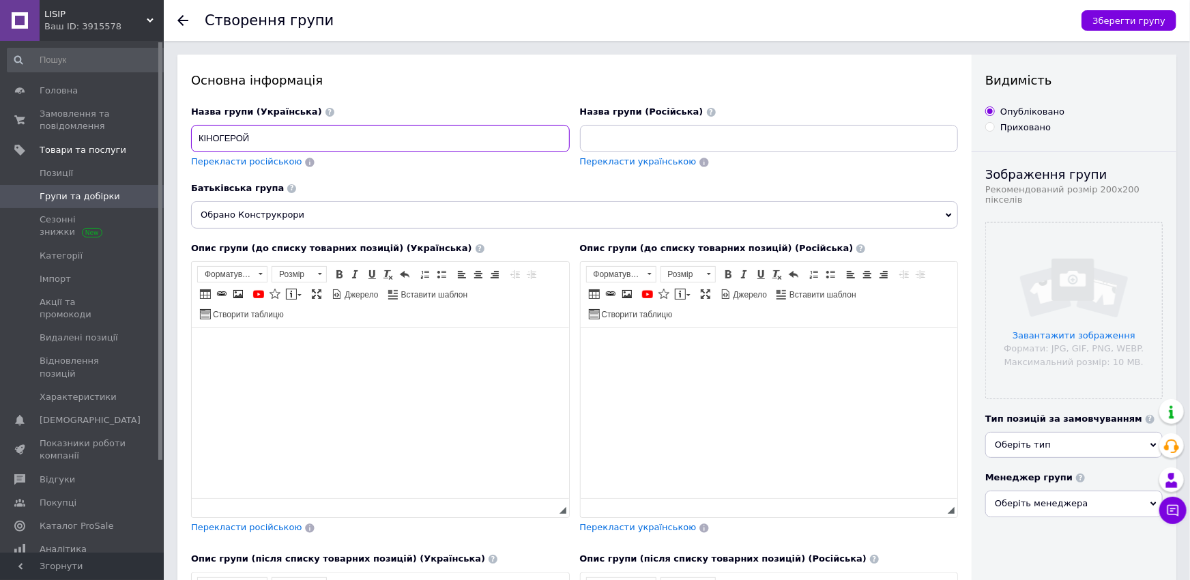
type input "КІНОГЕРОЙ"
drag, startPoint x: 390, startPoint y: 414, endPoint x: 379, endPoint y: 413, distance: 11.0
click at [393, 414] on html at bounding box center [379, 412] width 377 height 171
drag, startPoint x: 181, startPoint y: 137, endPoint x: 222, endPoint y: 151, distance: 42.7
click at [191, 147] on input "КІНОГЕРОЙ" at bounding box center [380, 138] width 379 height 27
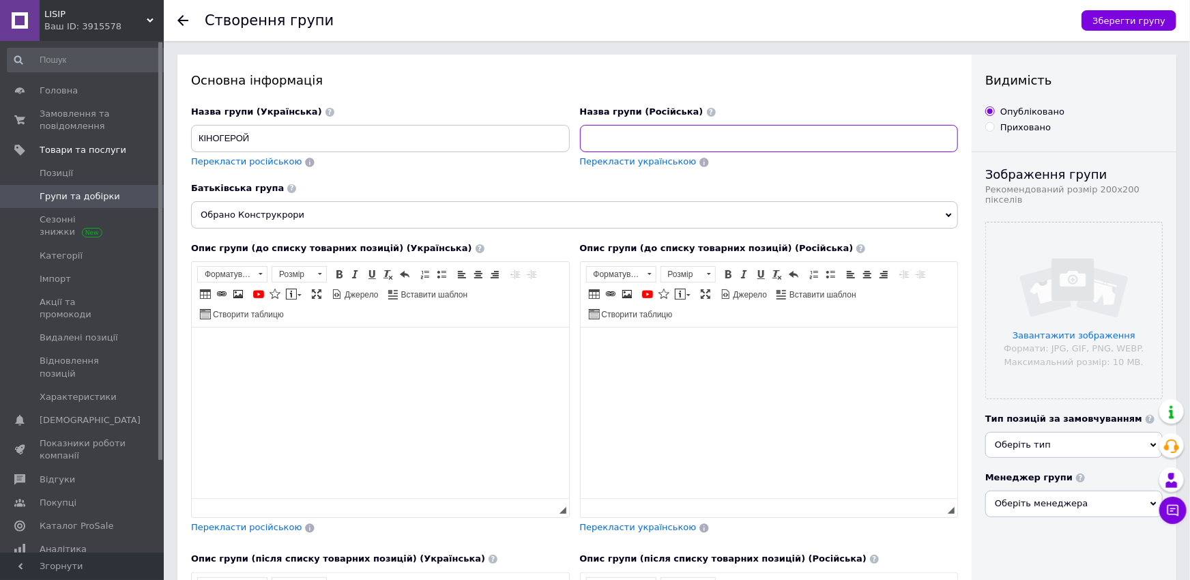
click at [647, 128] on input at bounding box center [769, 138] width 379 height 27
paste input "КІНОГЕРОЙ"
type input "КІНОГЕРОЙ"
click at [636, 199] on div "Батьківська група Обрано Конструкрори" at bounding box center [574, 205] width 767 height 46
click at [700, 161] on icon at bounding box center [704, 162] width 9 height 9
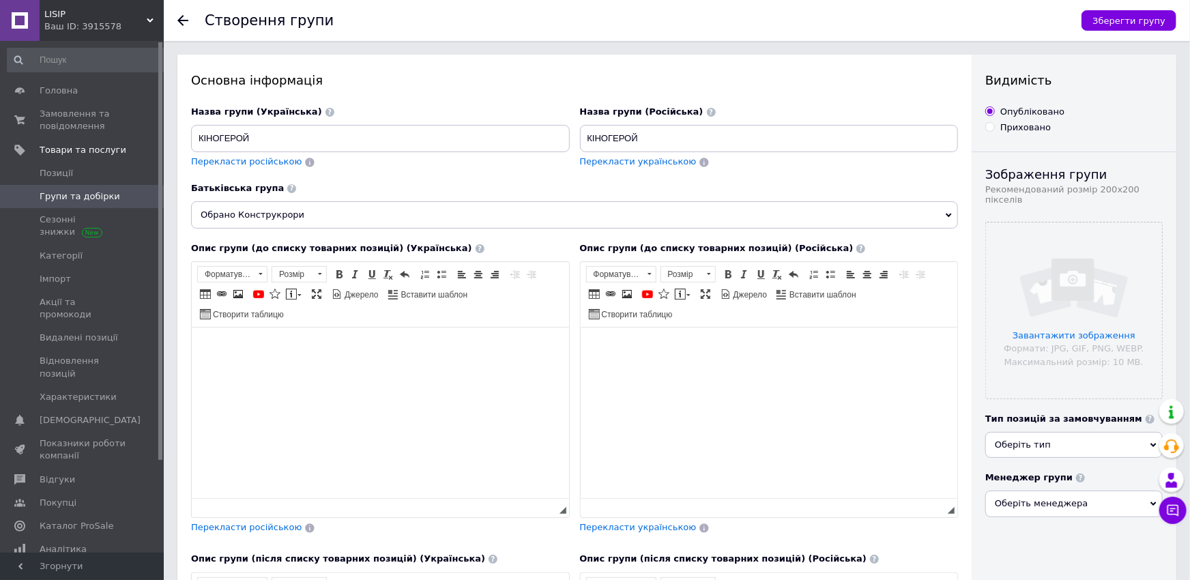
click at [617, 159] on span "Перекласти українською" at bounding box center [638, 161] width 117 height 10
click at [1078, 333] on input "file" at bounding box center [1074, 310] width 176 height 176
click at [1044, 339] on input "file" at bounding box center [1074, 310] width 176 height 176
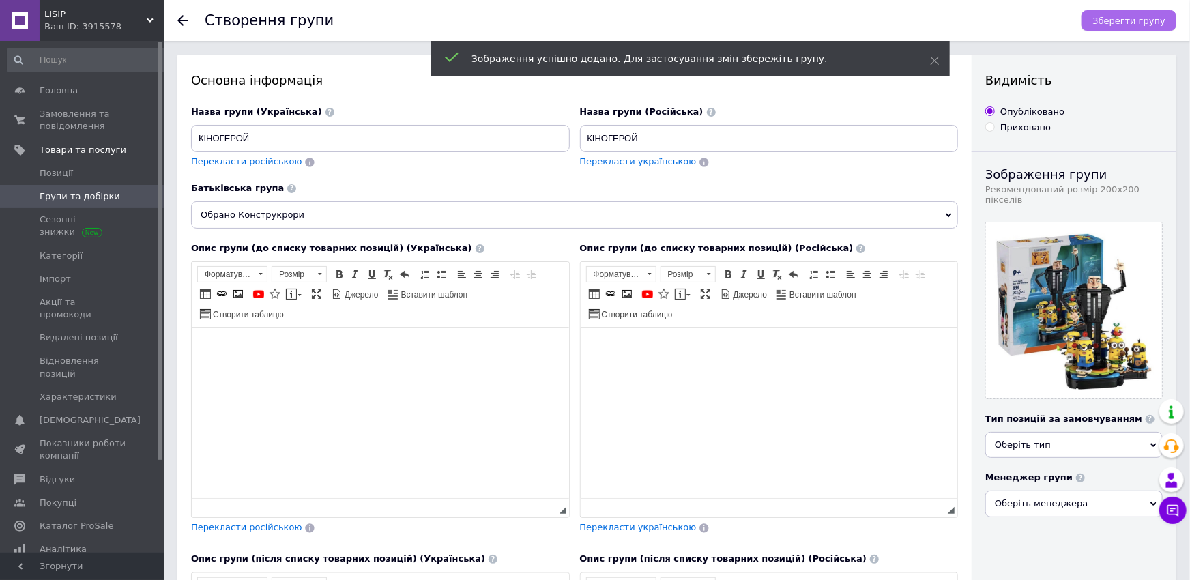
click at [1164, 20] on span "Зберегти групу" at bounding box center [1128, 21] width 73 height 10
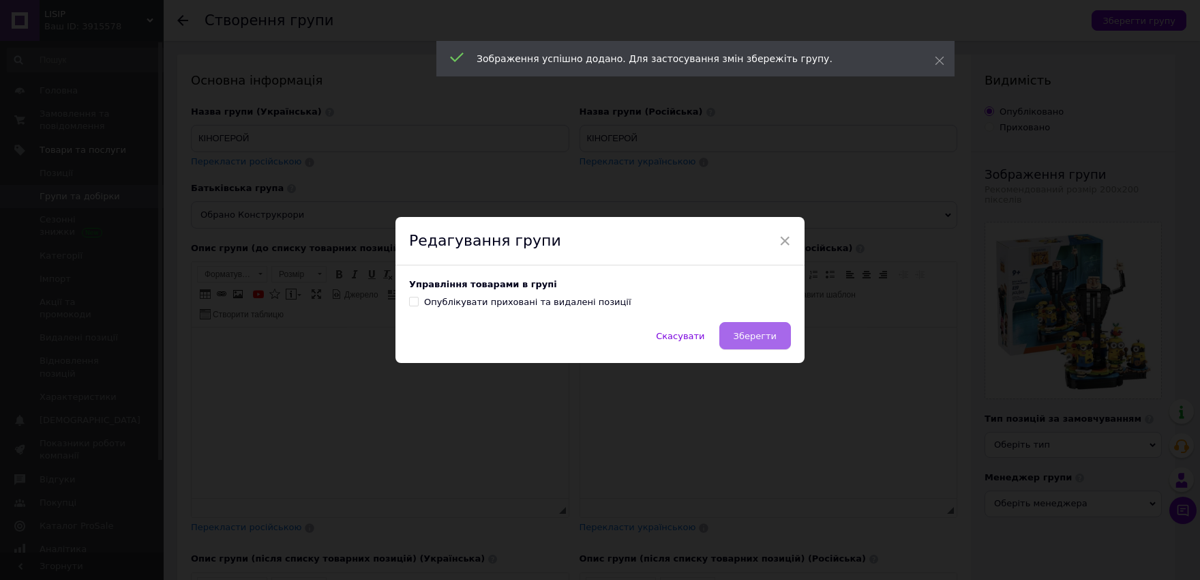
click at [750, 339] on span "Зберегти" at bounding box center [755, 336] width 43 height 10
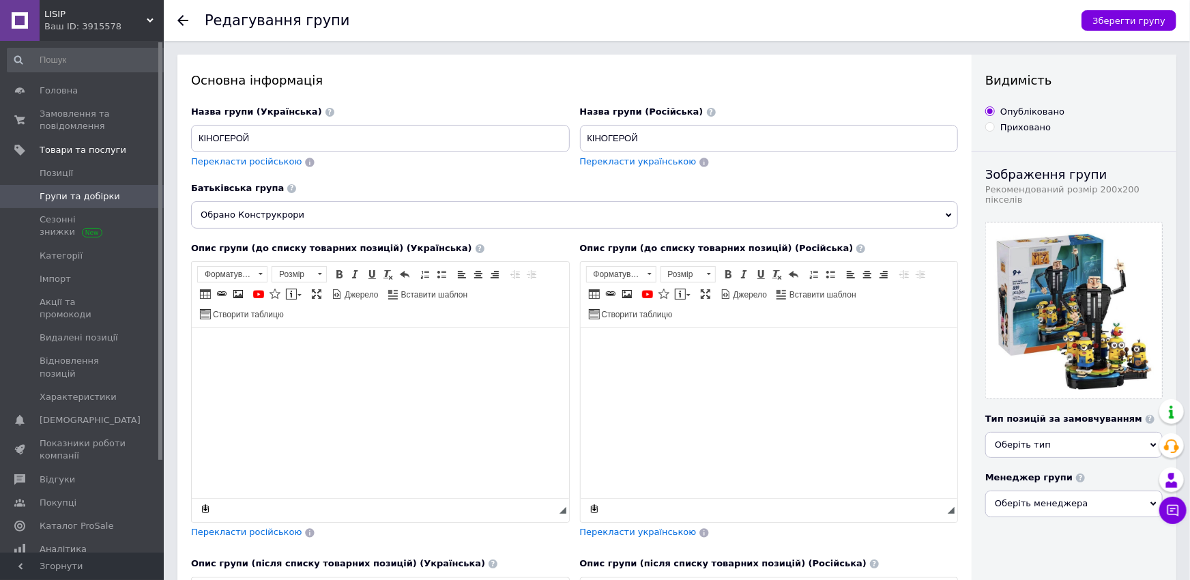
click at [74, 198] on span "Групи та добірки" at bounding box center [80, 196] width 80 height 12
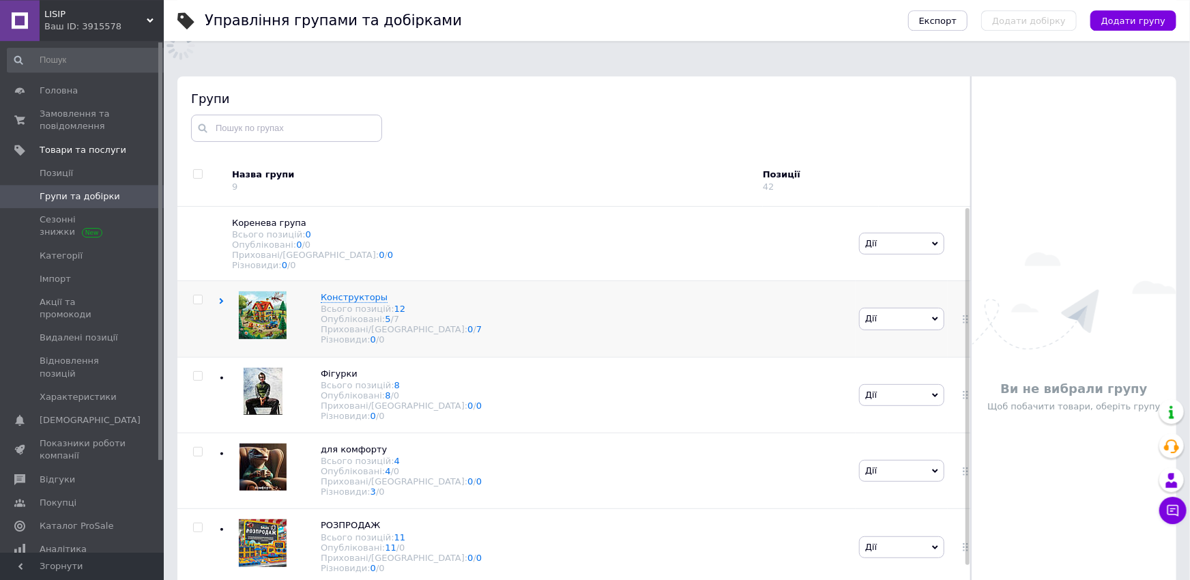
scroll to position [77, 0]
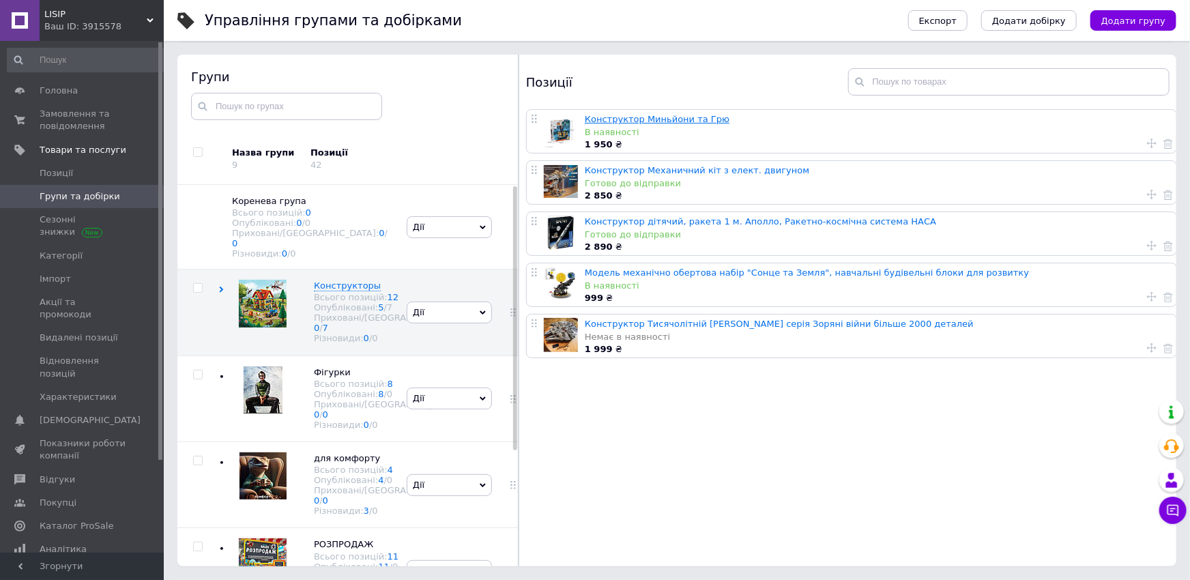
click at [620, 114] on link "Конструктор Миньйони та Грю" at bounding box center [657, 119] width 145 height 10
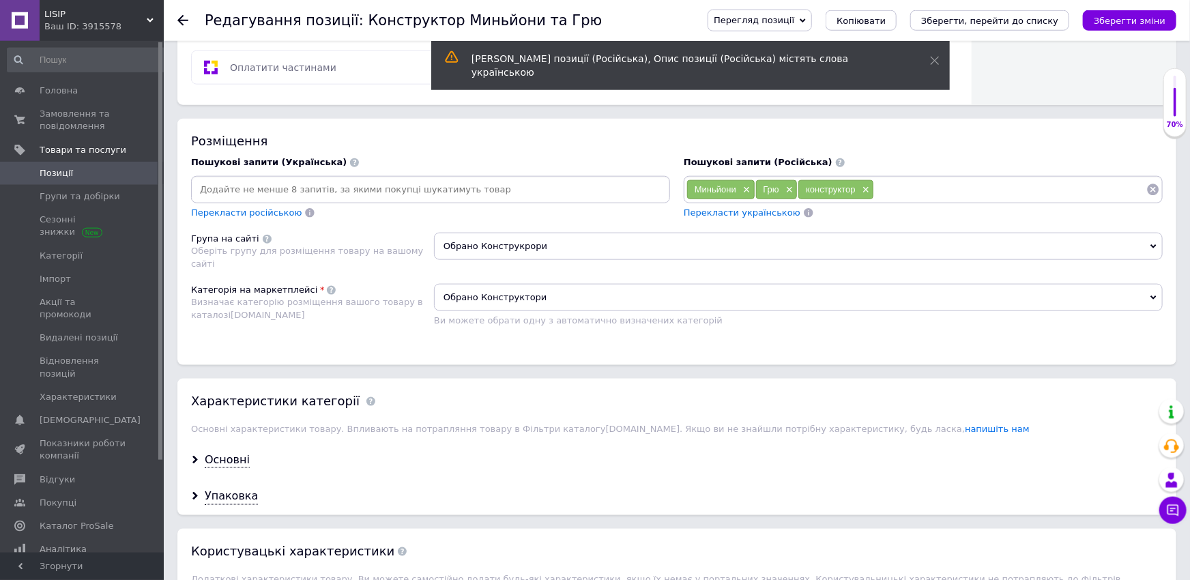
scroll to position [825, 0]
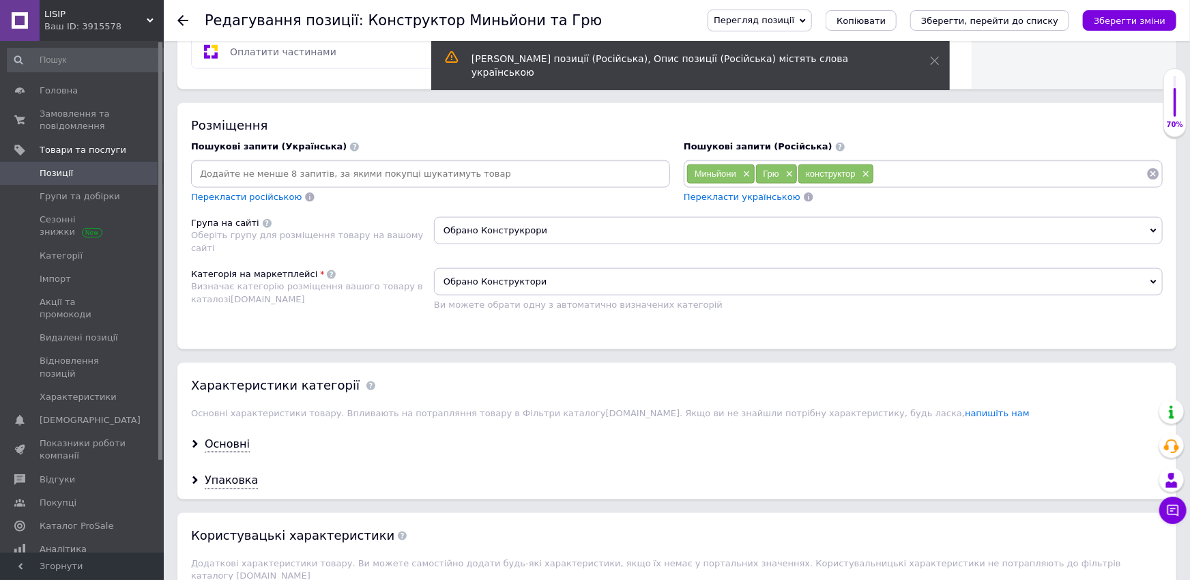
click at [522, 226] on span "Обрано Конструкрори" at bounding box center [798, 230] width 728 height 27
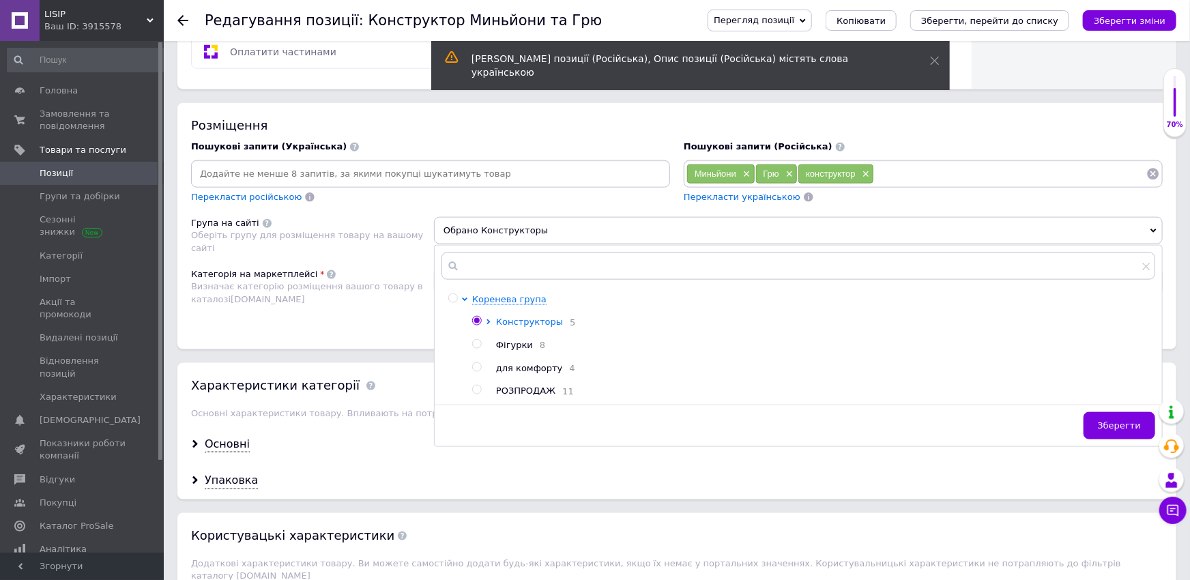
click at [487, 316] on li "Конструкторы 5" at bounding box center [813, 322] width 682 height 13
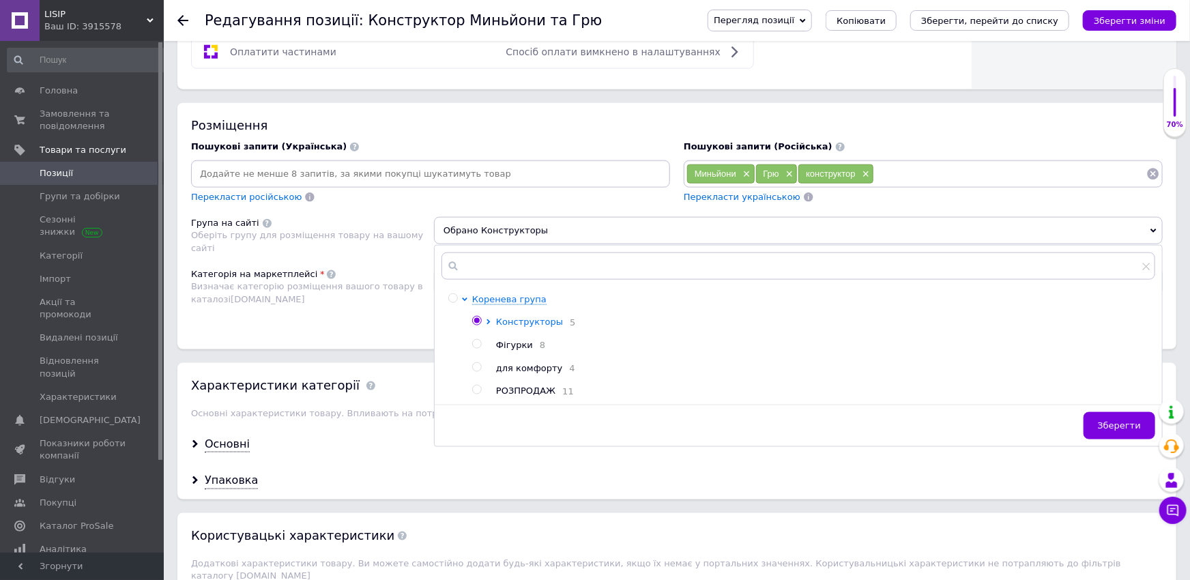
click at [487, 319] on icon at bounding box center [488, 321] width 5 height 5
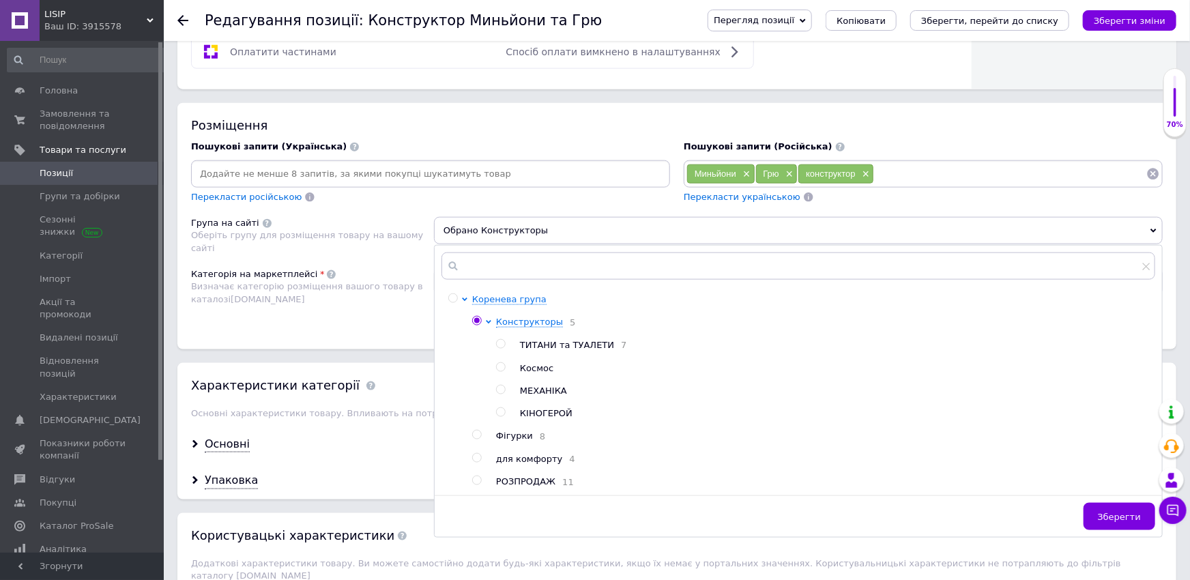
click at [505, 408] on input "radio" at bounding box center [500, 412] width 9 height 9
radio input "true"
radio input "false"
click at [1138, 512] on span "Зберегти" at bounding box center [1118, 517] width 43 height 10
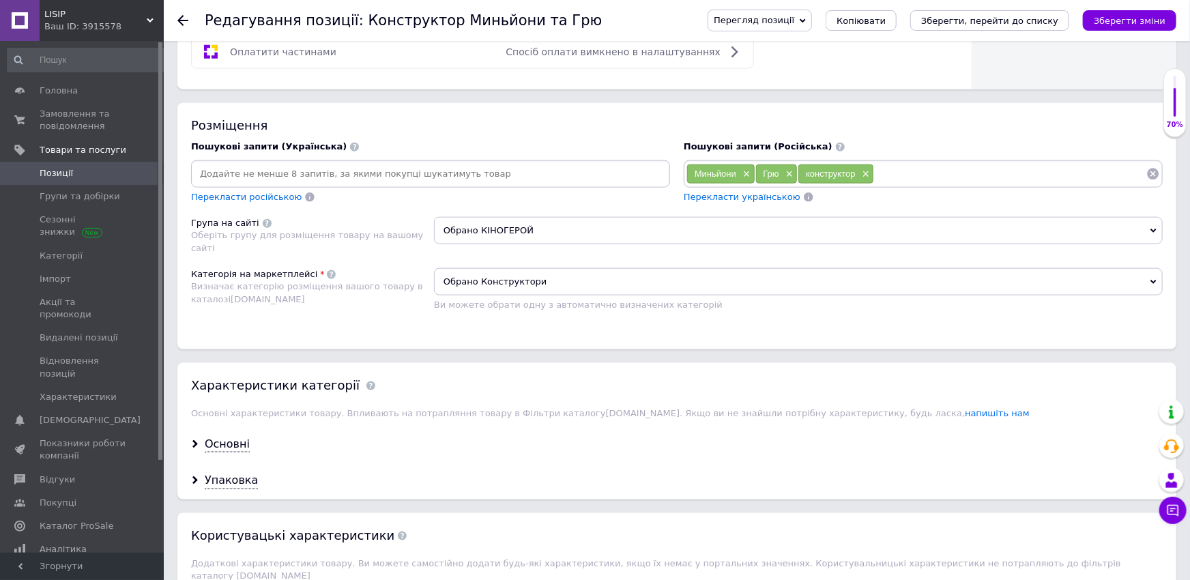
drag, startPoint x: 1130, startPoint y: 15, endPoint x: 1183, endPoint y: 31, distance: 55.5
click at [1136, 14] on button "Зберегти зміни" at bounding box center [1128, 20] width 93 height 20
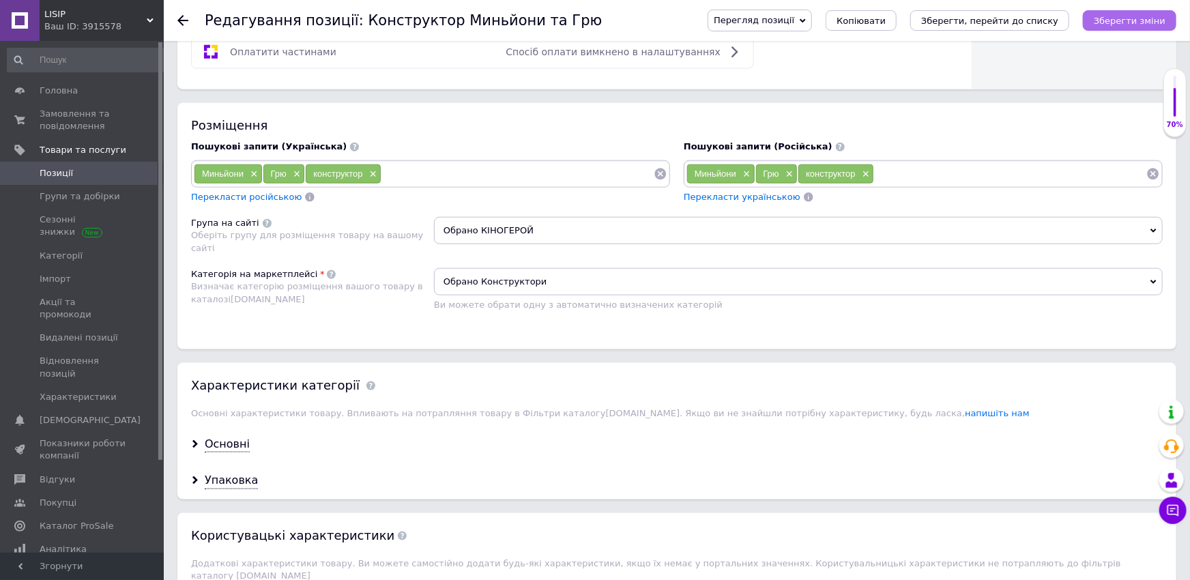
click at [1130, 14] on button "Зберегти зміни" at bounding box center [1128, 20] width 93 height 20
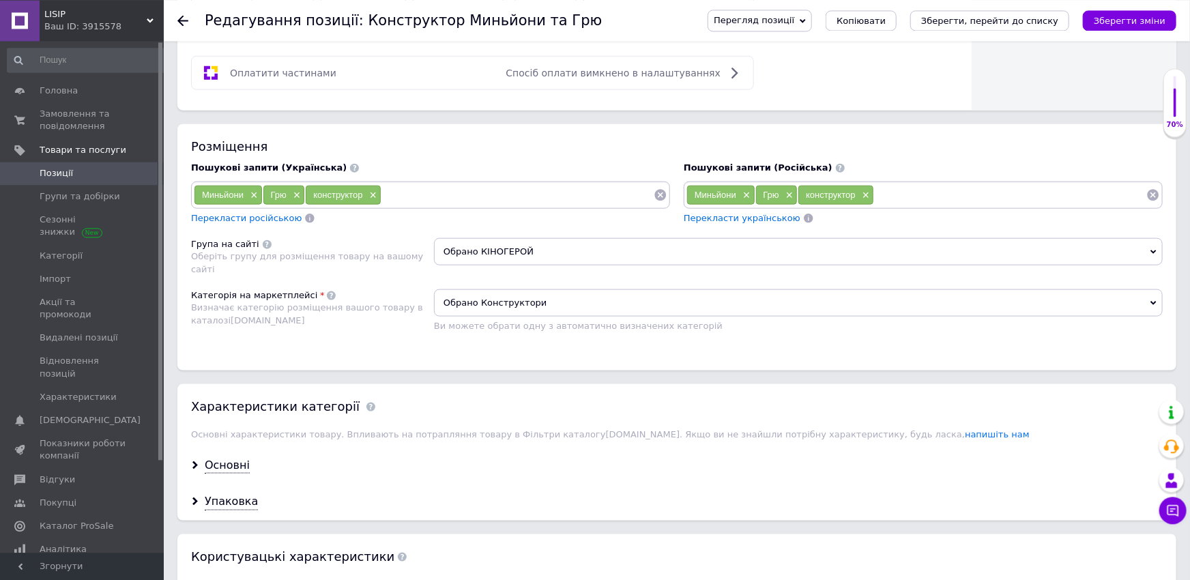
scroll to position [600, 0]
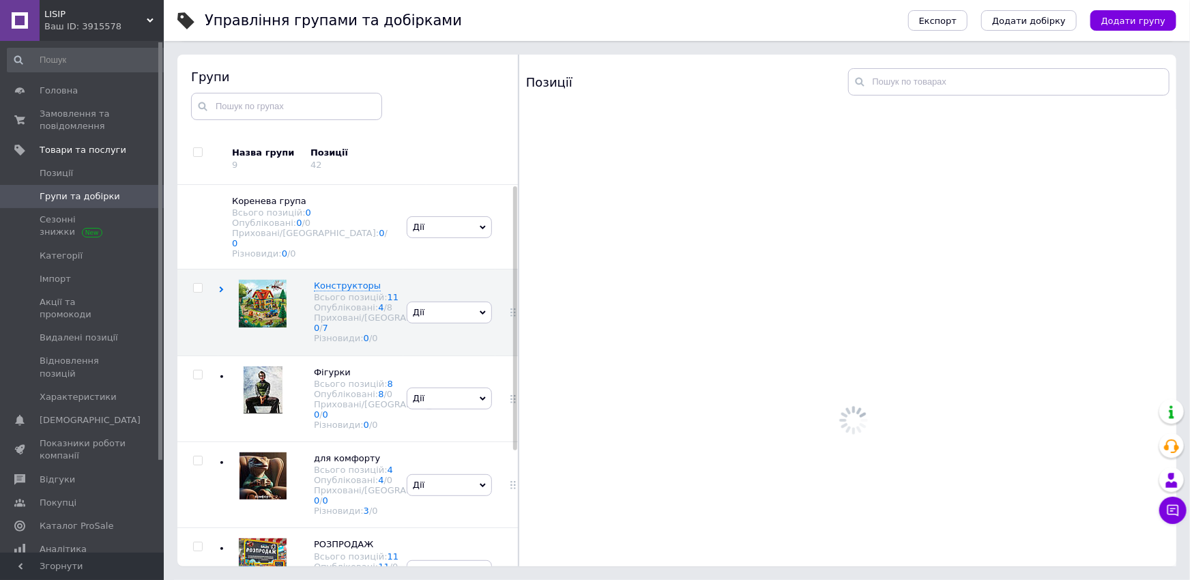
scroll to position [77, 0]
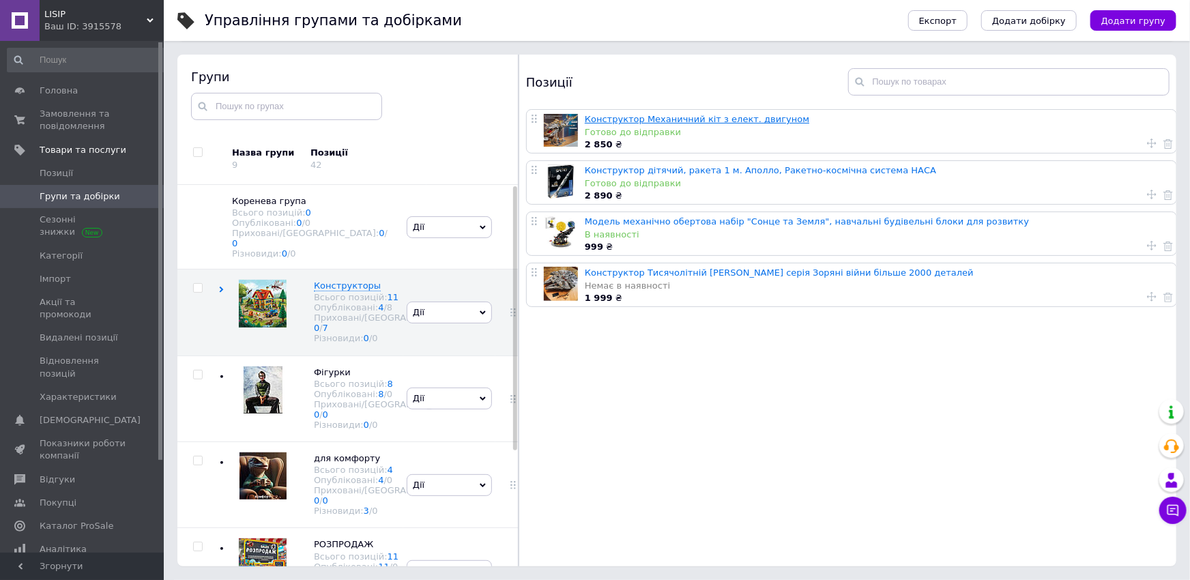
click at [657, 117] on link "Конструктор Механичний кіт з елект. двигуном" at bounding box center [697, 119] width 224 height 10
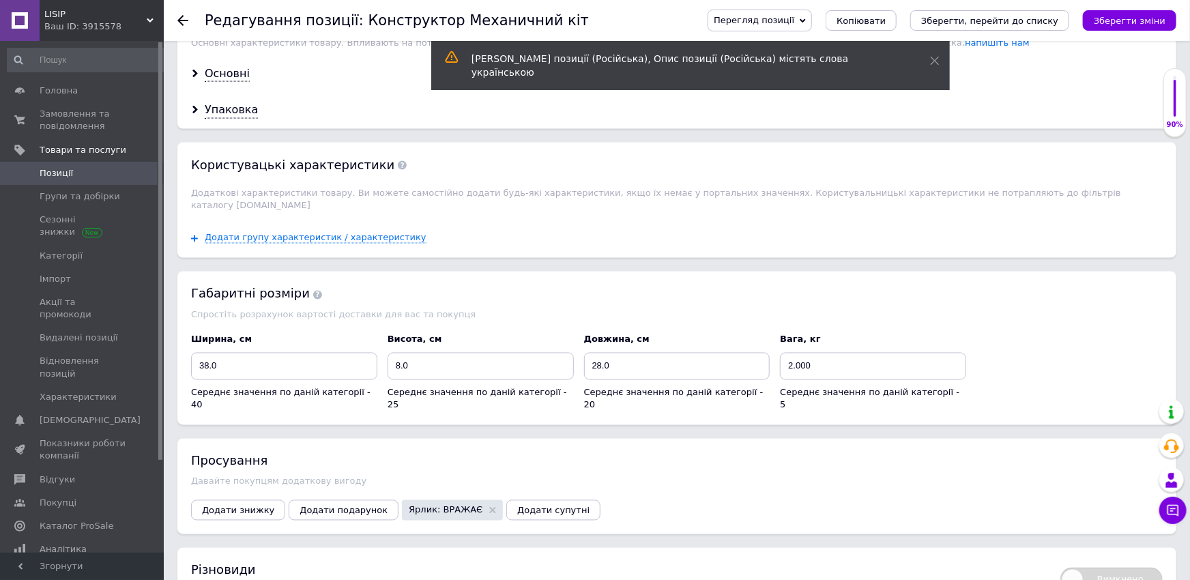
scroll to position [1343, 0]
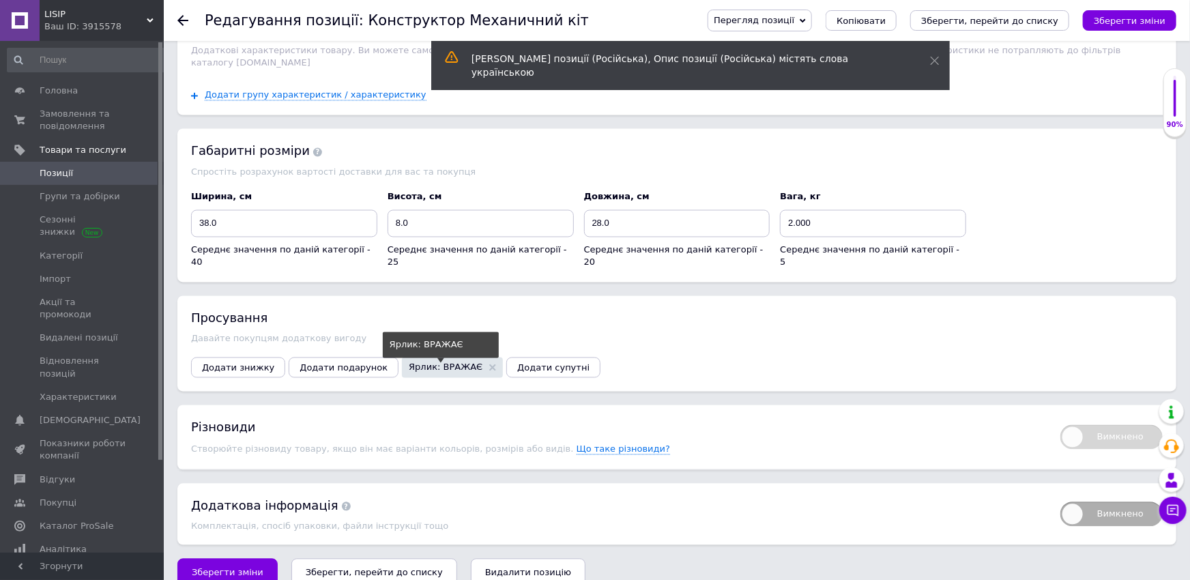
click at [438, 363] on span "Ярлик: ВРАЖАЄ" at bounding box center [446, 367] width 74 height 9
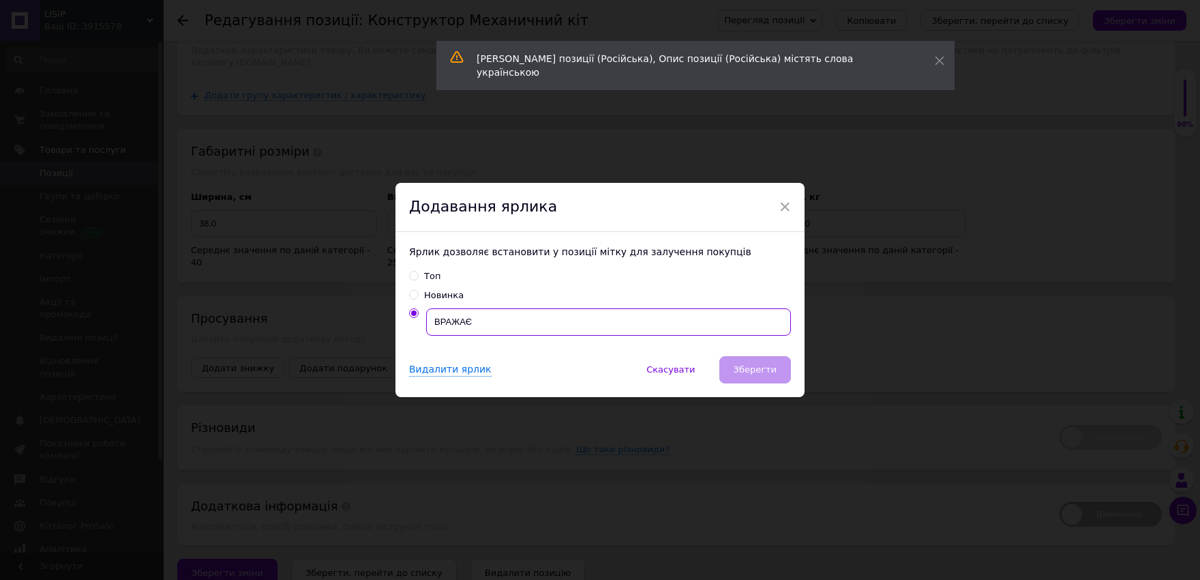
drag, startPoint x: 478, startPoint y: 325, endPoint x: 350, endPoint y: 340, distance: 129.2
click at [426, 333] on input "ВРАЖАЄ" at bounding box center [608, 321] width 365 height 27
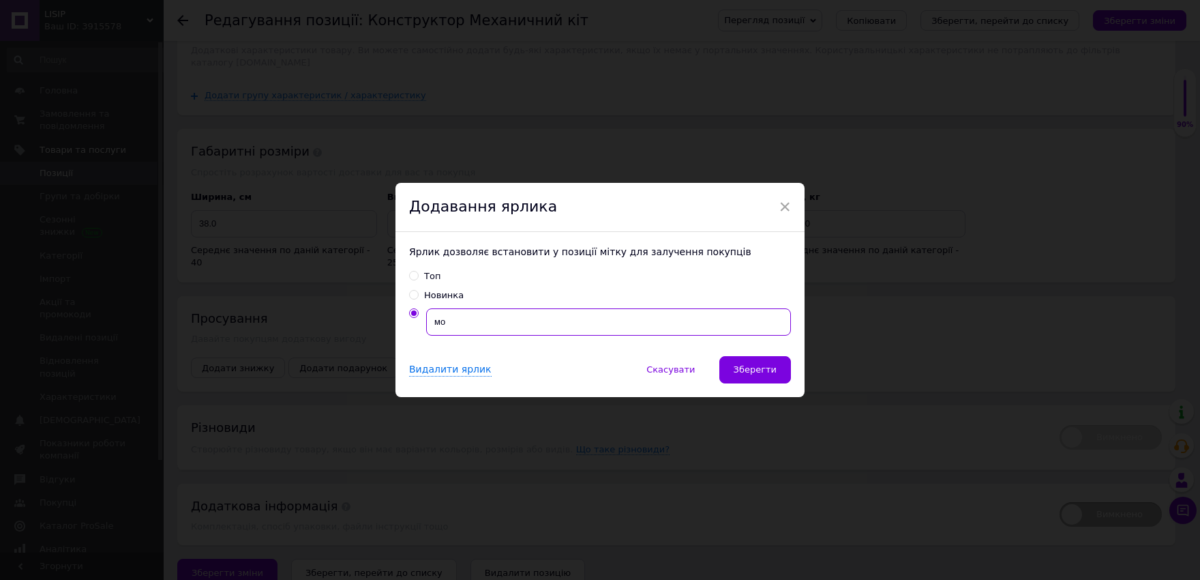
type input "м"
type input "МОТОР в подарок"
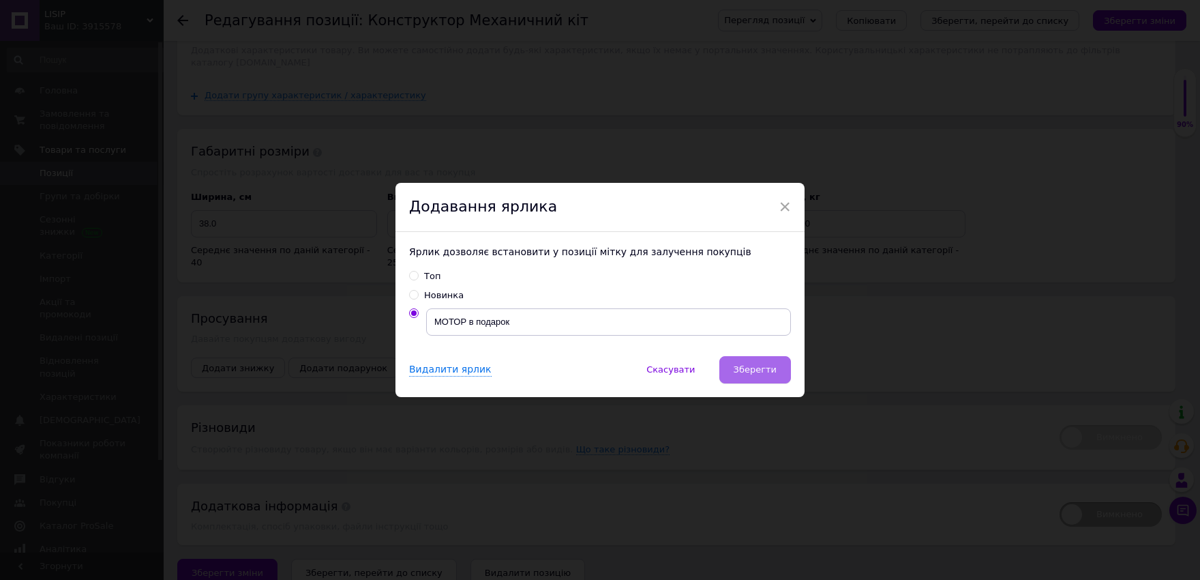
click at [742, 366] on span "Зберегти" at bounding box center [755, 369] width 43 height 10
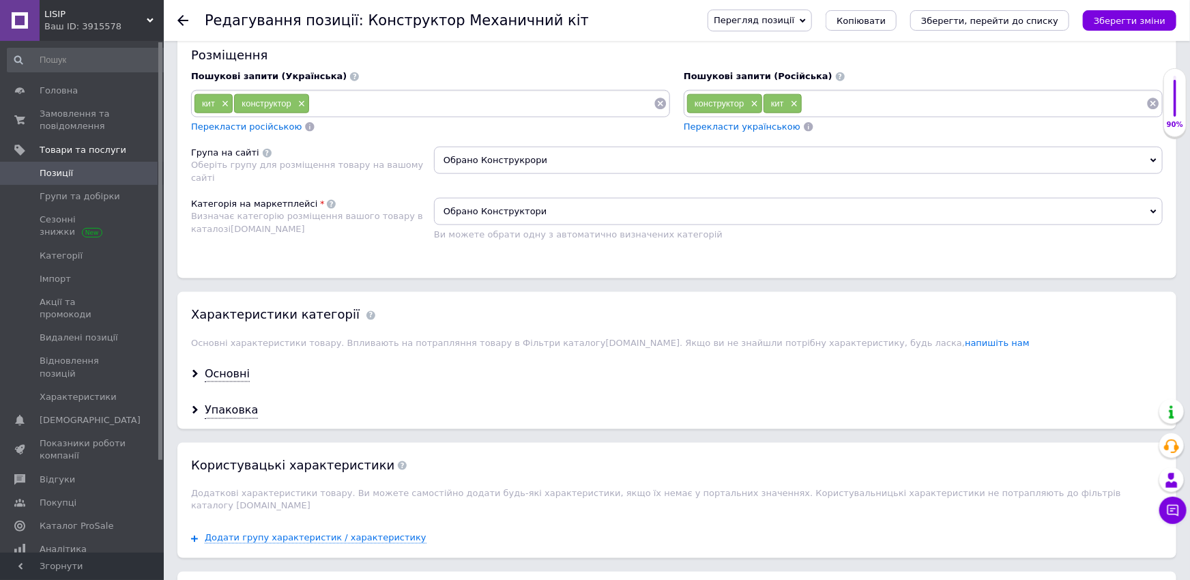
scroll to position [818, 0]
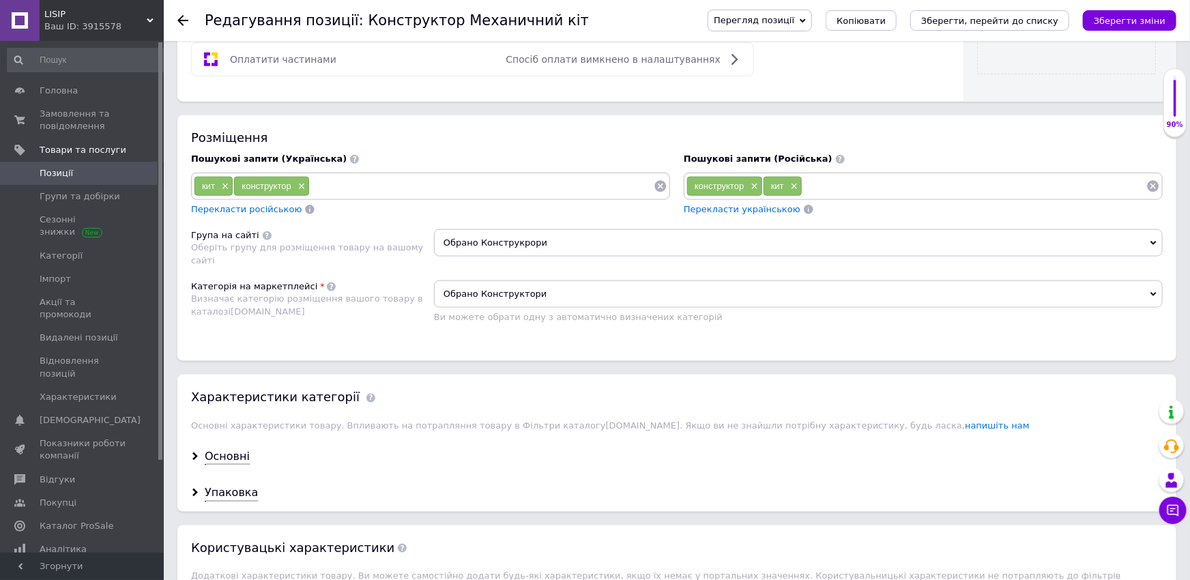
click at [547, 237] on span "Обрано Конструкрори" at bounding box center [798, 242] width 728 height 27
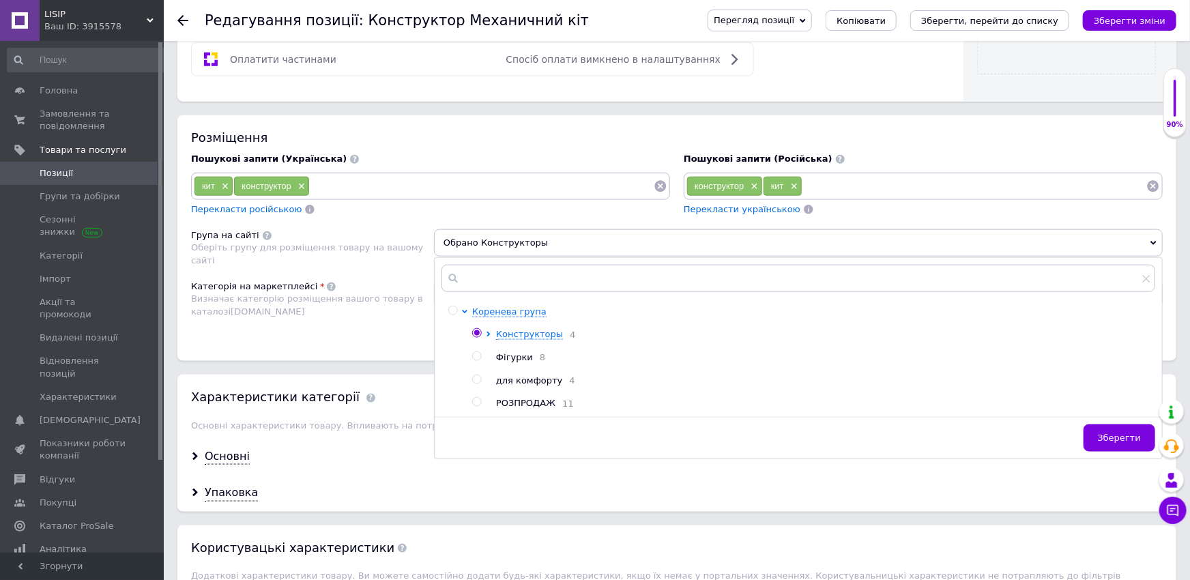
drag, startPoint x: 488, startPoint y: 329, endPoint x: 495, endPoint y: 331, distance: 7.6
click at [491, 327] on div "Коренева група Конструкторы 4 Фігурки 8 для комфорту 4 РОЗПРОДАЖ 11" at bounding box center [813, 358] width 682 height 104
drag, startPoint x: 484, startPoint y: 329, endPoint x: 494, endPoint y: 332, distance: 9.9
click at [492, 331] on li "Конструкторы 4" at bounding box center [813, 334] width 682 height 13
click at [492, 334] on div at bounding box center [491, 334] width 10 height 13
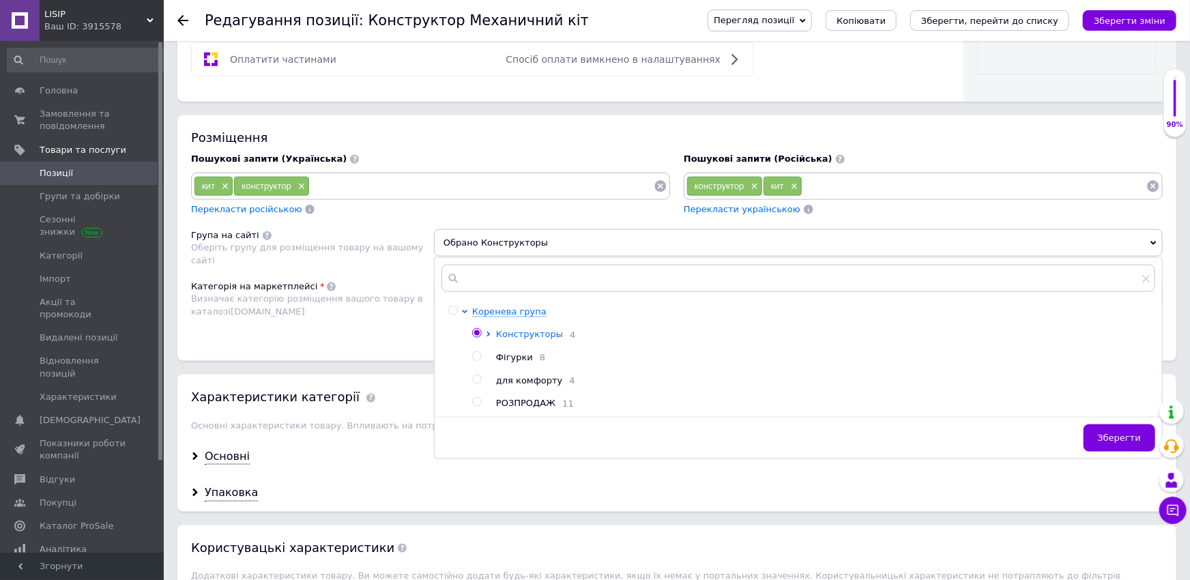
click at [486, 334] on icon at bounding box center [488, 333] width 5 height 5
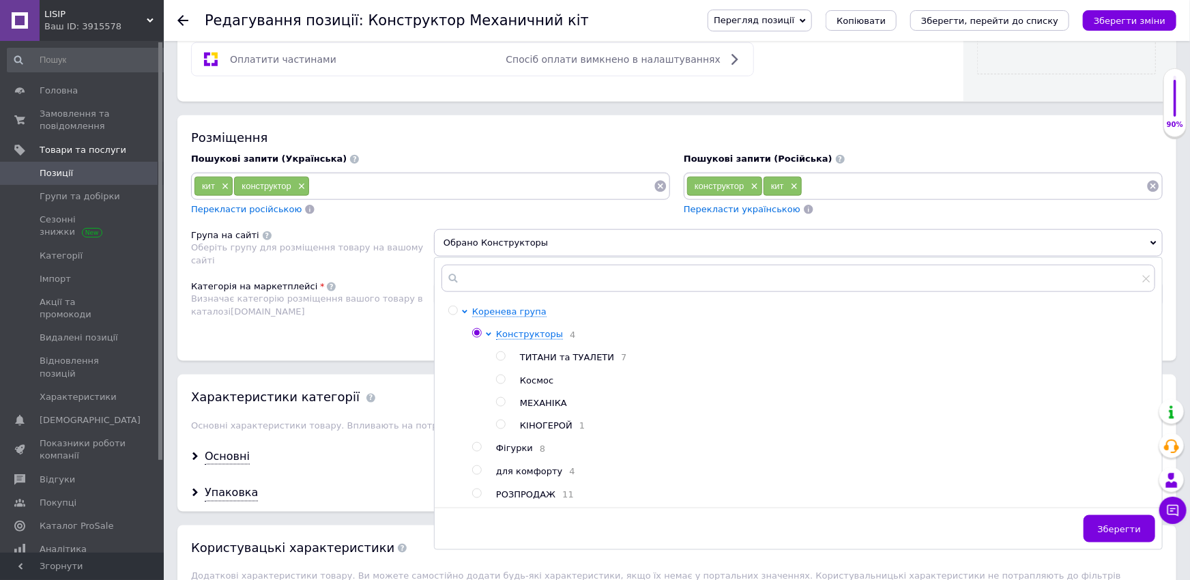
click at [502, 402] on input "radio" at bounding box center [500, 402] width 9 height 9
radio input "true"
radio input "false"
click at [1110, 534] on span "Зберегти" at bounding box center [1118, 529] width 43 height 10
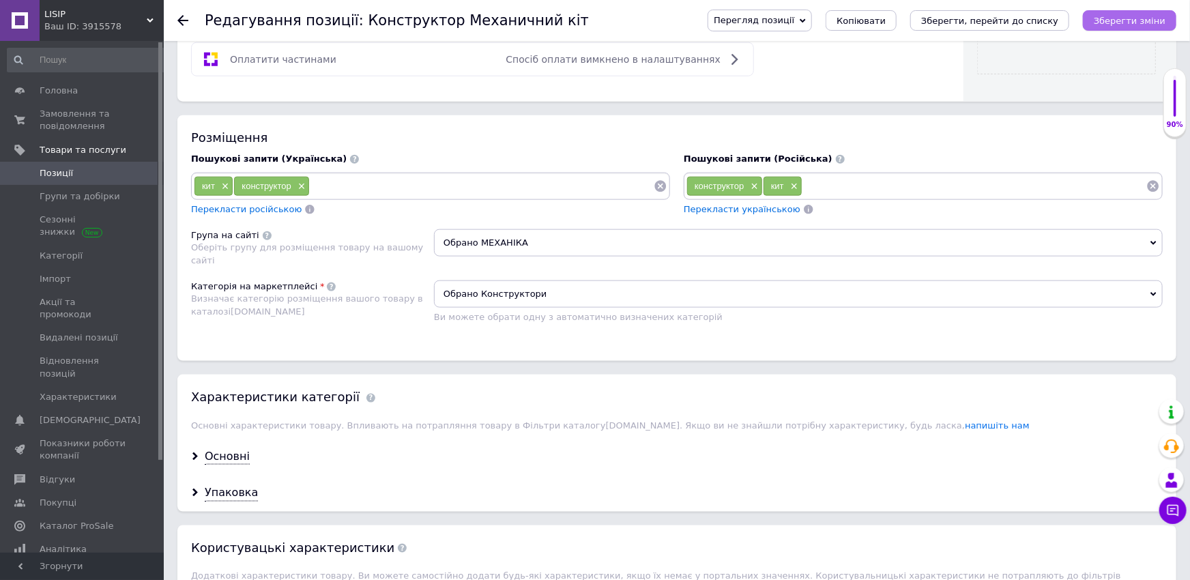
click at [1165, 16] on icon "Зберегти зміни" at bounding box center [1129, 21] width 72 height 10
click at [1129, 17] on icon "Зберегти зміни" at bounding box center [1129, 21] width 72 height 10
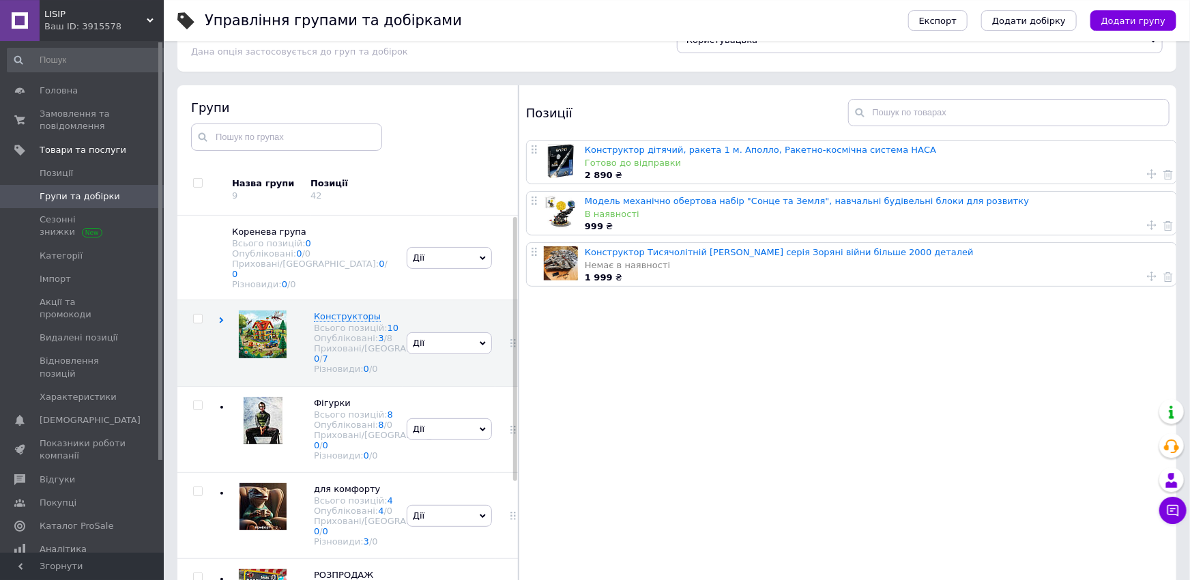
scroll to position [77, 0]
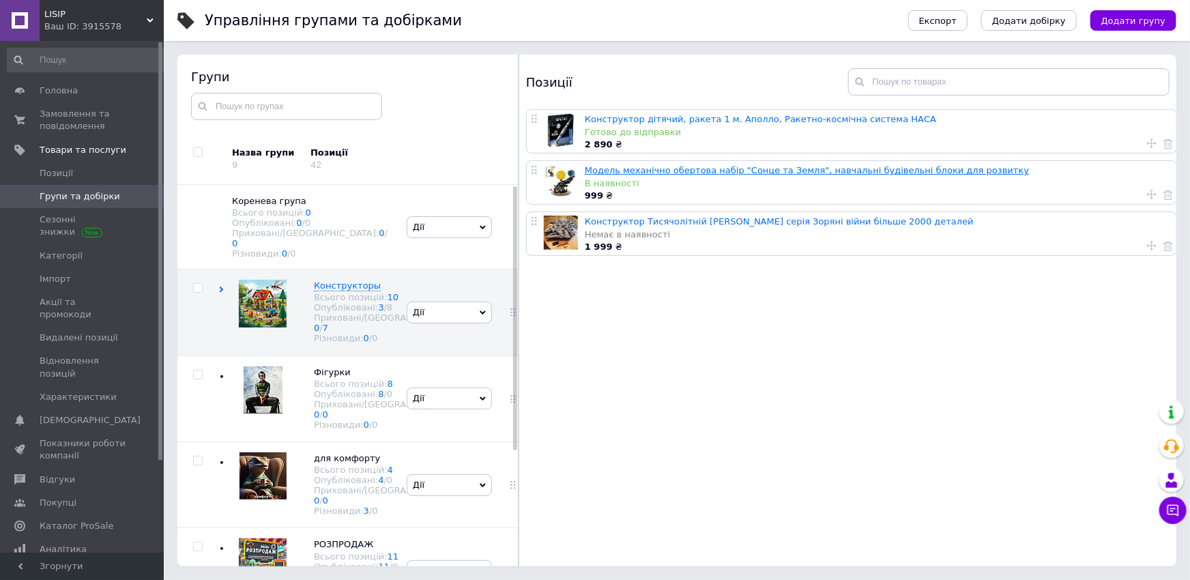
click at [649, 172] on link "Модель механічно обертова набір "Сонце та Земля", навчальні будівельні блоки дл…" at bounding box center [807, 170] width 444 height 10
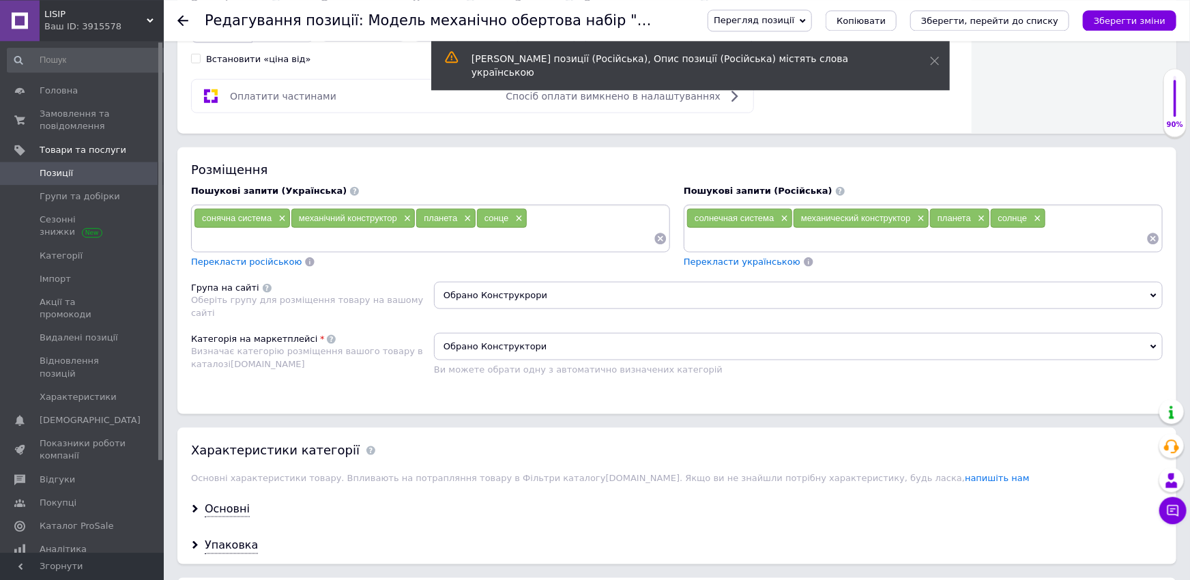
scroll to position [825, 0]
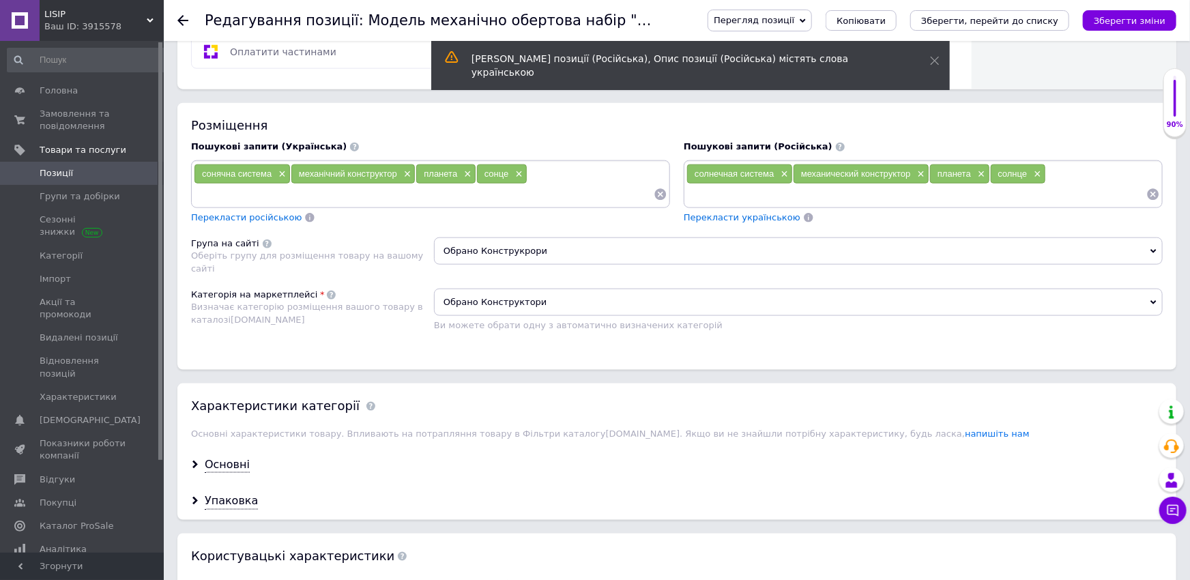
drag, startPoint x: 514, startPoint y: 235, endPoint x: 522, endPoint y: 244, distance: 12.5
click at [515, 237] on span "Обрано Конструкрори" at bounding box center [798, 250] width 728 height 27
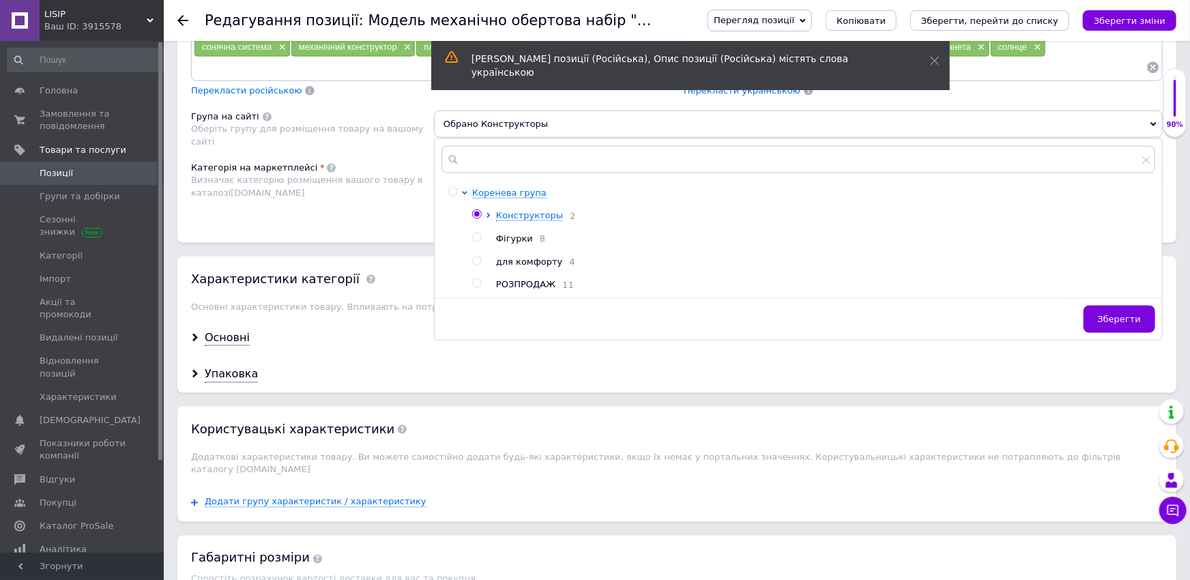
scroll to position [900, 0]
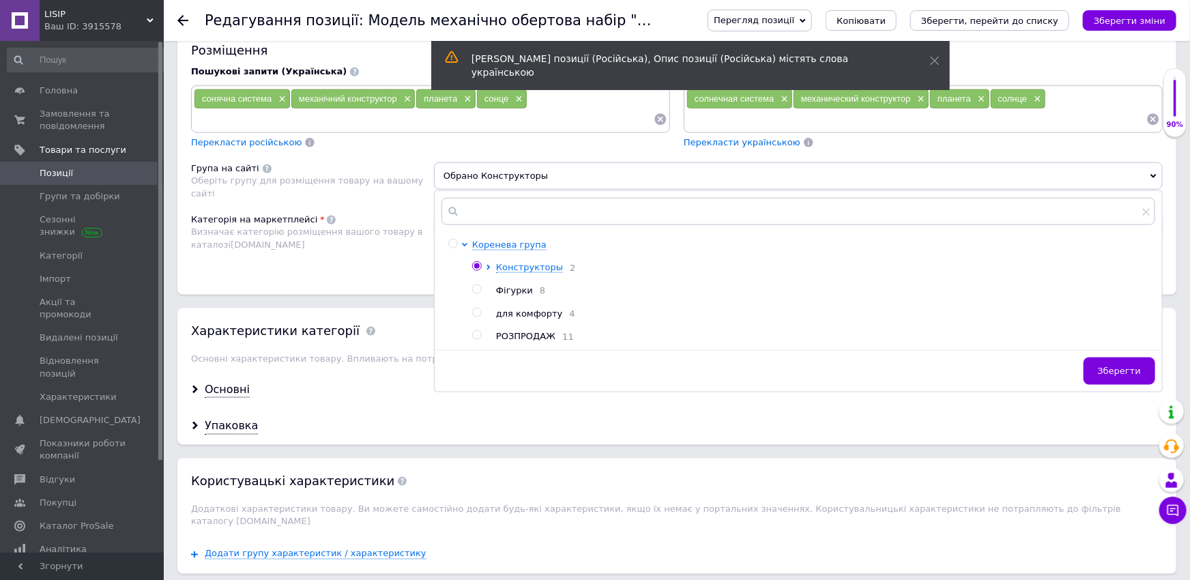
click at [485, 261] on div at bounding box center [479, 267] width 14 height 13
click at [489, 265] on icon at bounding box center [487, 267] width 3 height 5
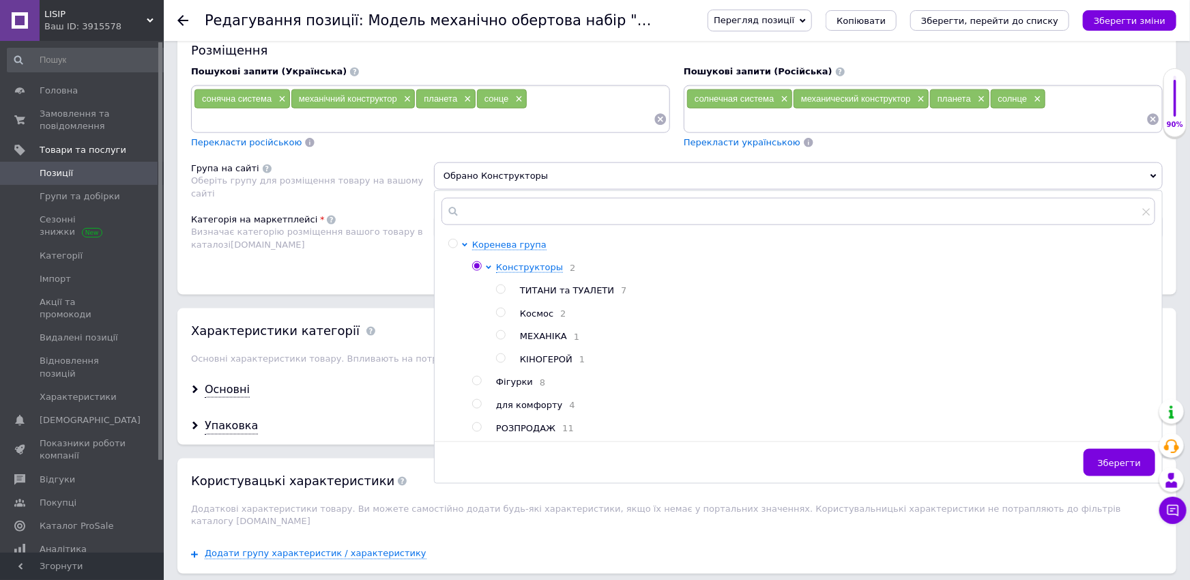
click at [504, 334] on input "radio" at bounding box center [500, 335] width 9 height 9
radio input "true"
radio input "false"
click at [1127, 460] on span "Зберегти" at bounding box center [1118, 463] width 43 height 10
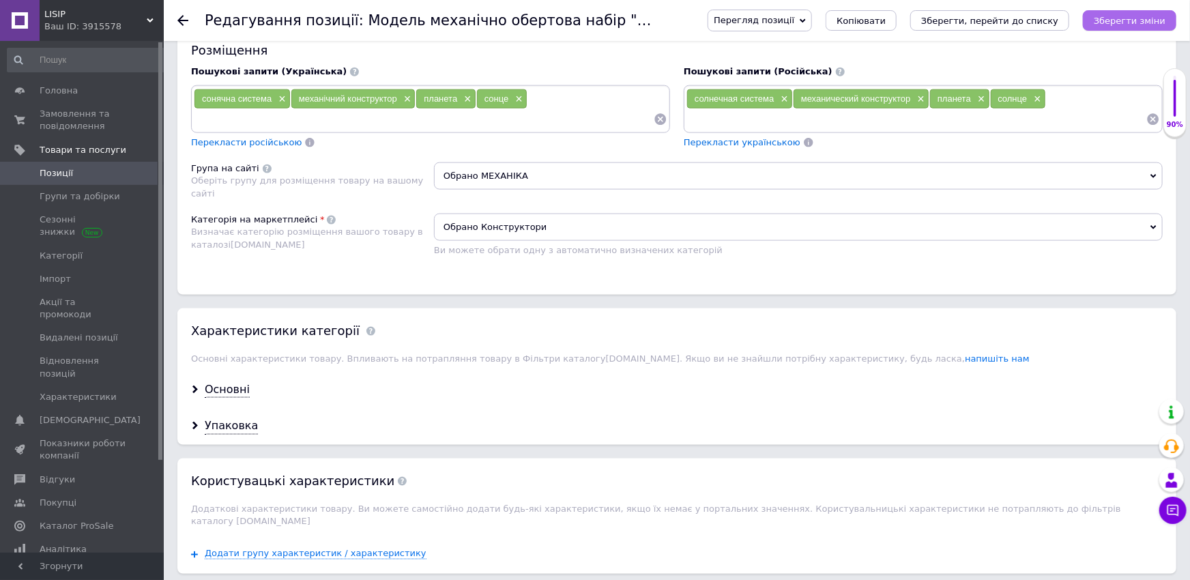
click at [1107, 19] on icon "Зберегти зміни" at bounding box center [1129, 21] width 72 height 10
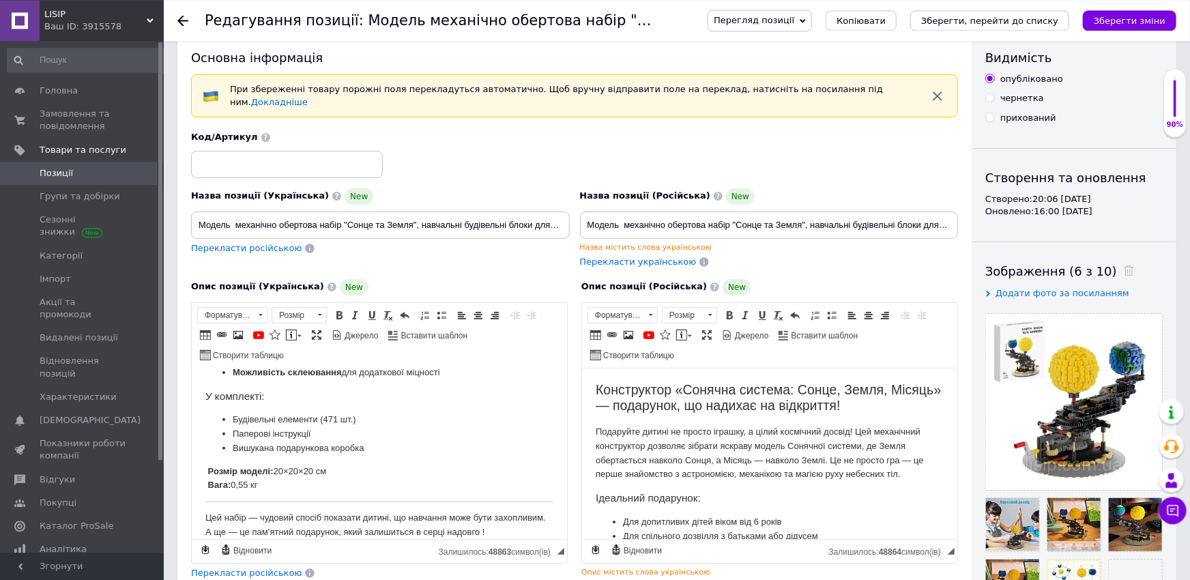
scroll to position [0, 0]
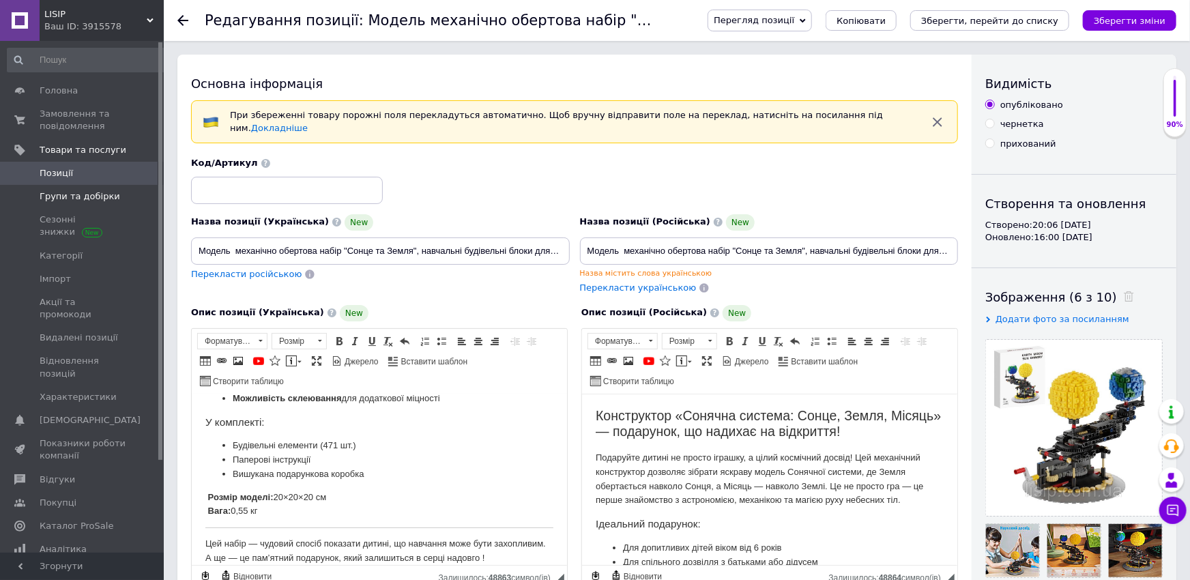
click at [79, 200] on span "Групи та добірки" at bounding box center [80, 196] width 80 height 12
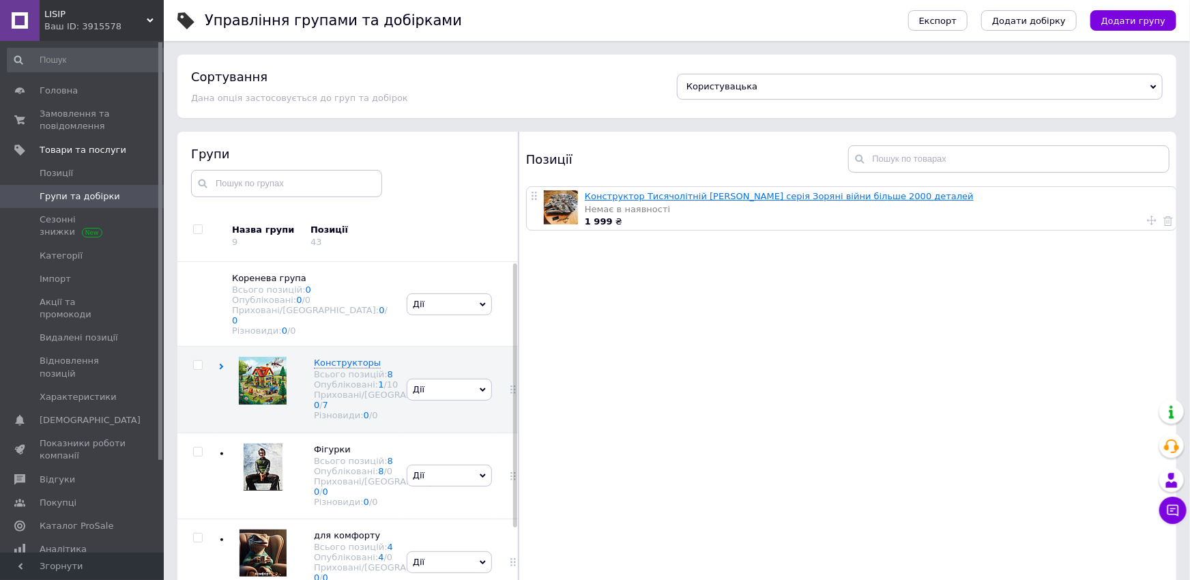
click at [630, 199] on link "Конструктор Тисячолітній [PERSON_NAME] серія Зоряні війни більше 2000 деталей" at bounding box center [779, 196] width 389 height 10
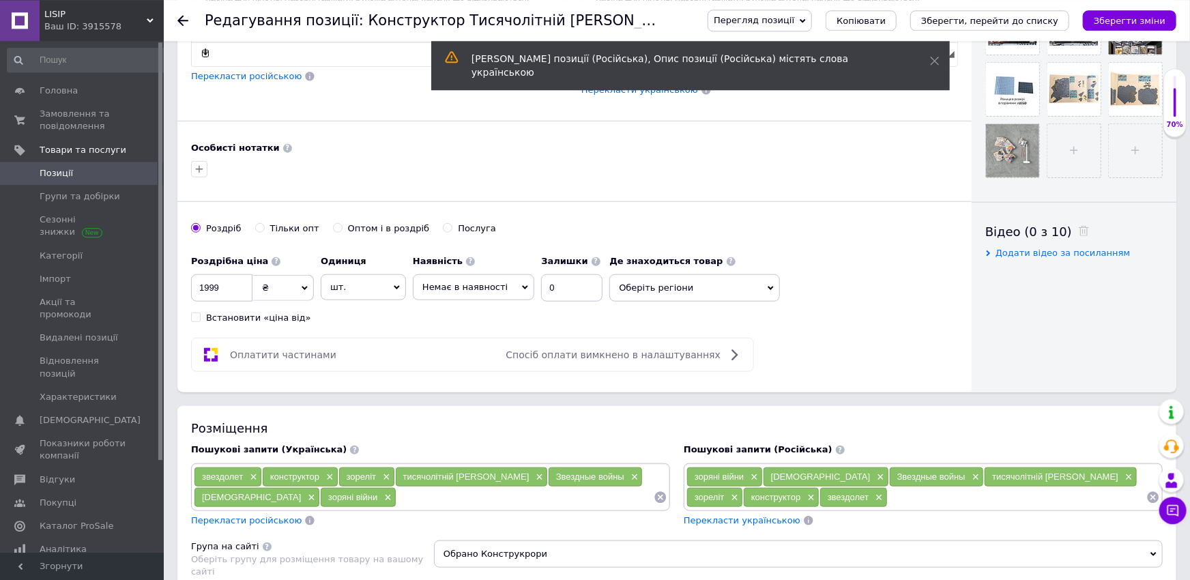
scroll to position [525, 0]
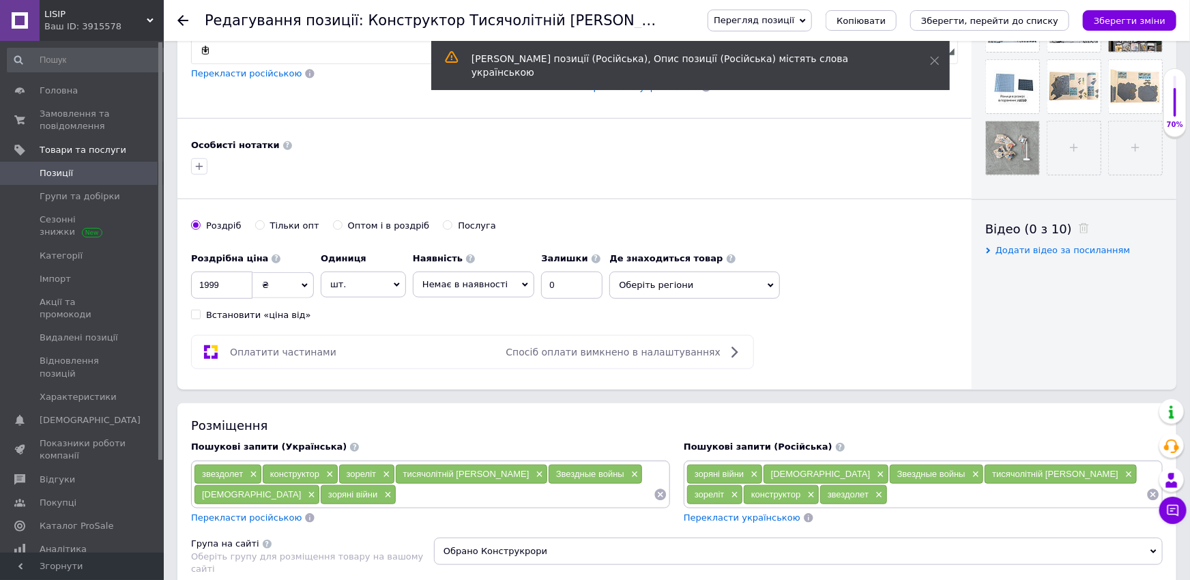
click at [475, 279] on span "Немає в наявності" at bounding box center [464, 284] width 85 height 10
click at [480, 322] on li "Під замовлення" at bounding box center [473, 331] width 120 height 19
drag, startPoint x: 588, startPoint y: 274, endPoint x: 636, endPoint y: 274, distance: 47.8
click at [636, 274] on input "0" at bounding box center [624, 284] width 61 height 27
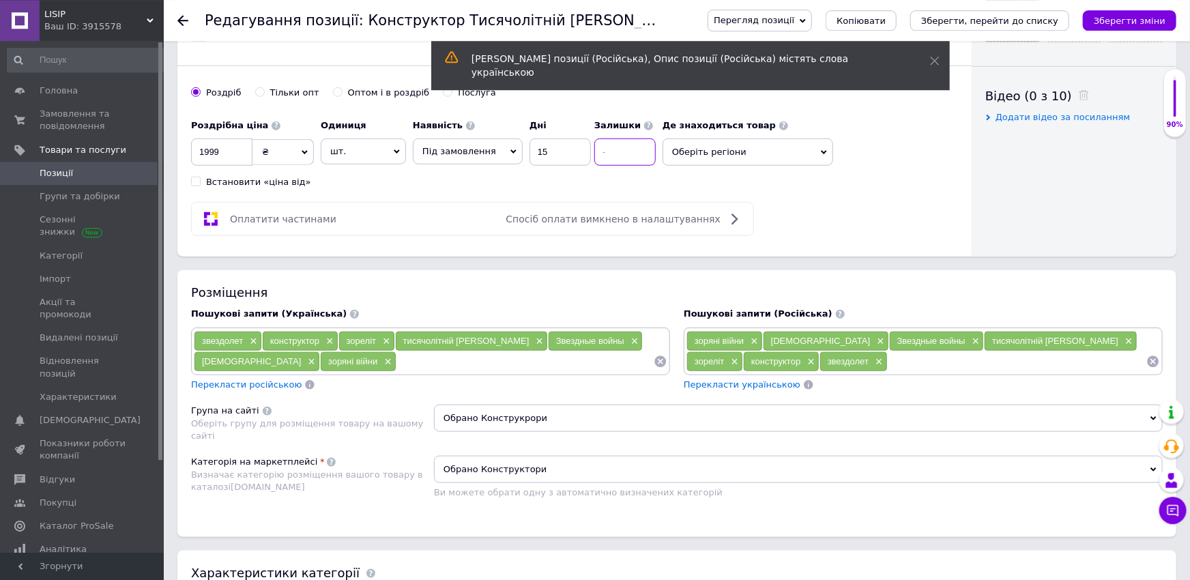
scroll to position [675, 0]
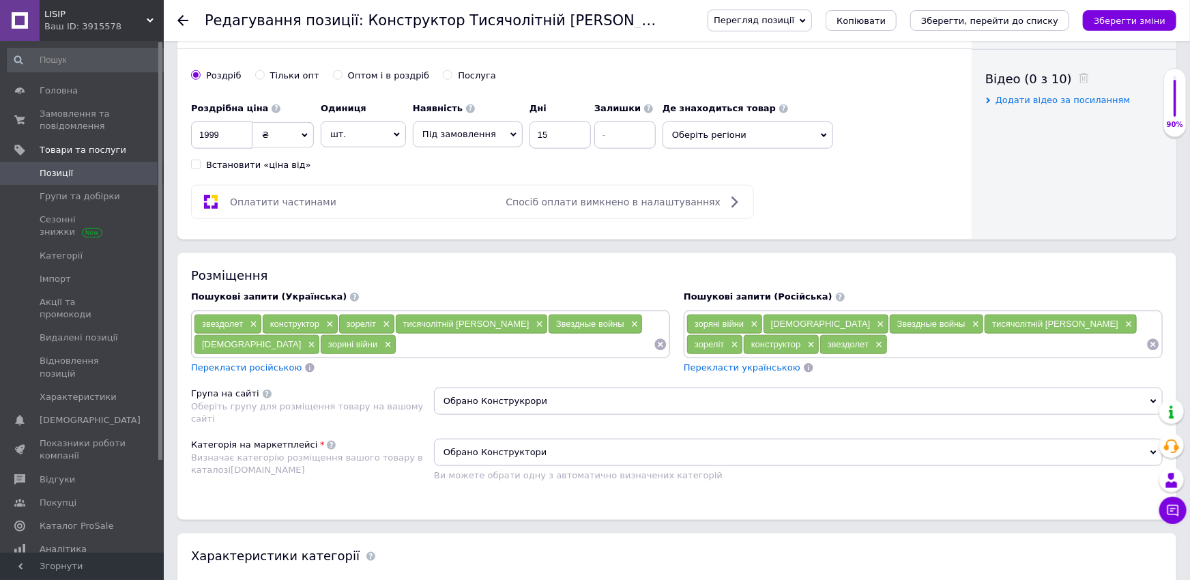
click at [452, 387] on span "Обрано Конструкрори" at bounding box center [798, 400] width 728 height 27
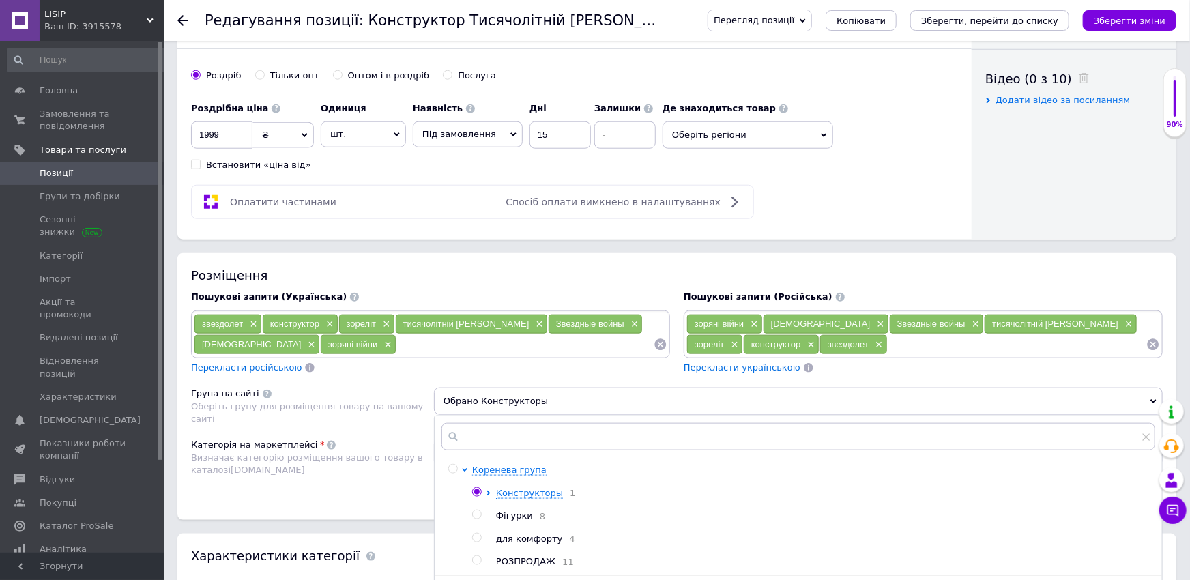
click at [484, 487] on div at bounding box center [479, 493] width 14 height 13
click at [492, 487] on div at bounding box center [491, 493] width 10 height 13
click at [491, 490] on icon at bounding box center [488, 492] width 5 height 5
click at [500, 533] on input "radio" at bounding box center [500, 537] width 9 height 9
radio input "true"
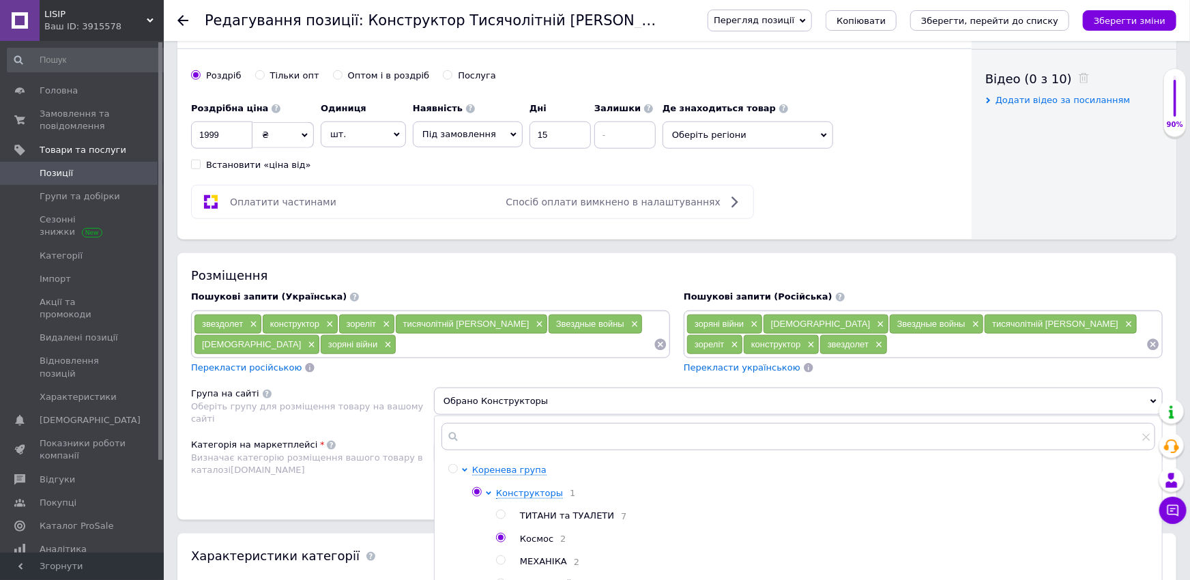
radio input "false"
click at [1119, 25] on icon "Зберегти зміни" at bounding box center [1129, 21] width 72 height 10
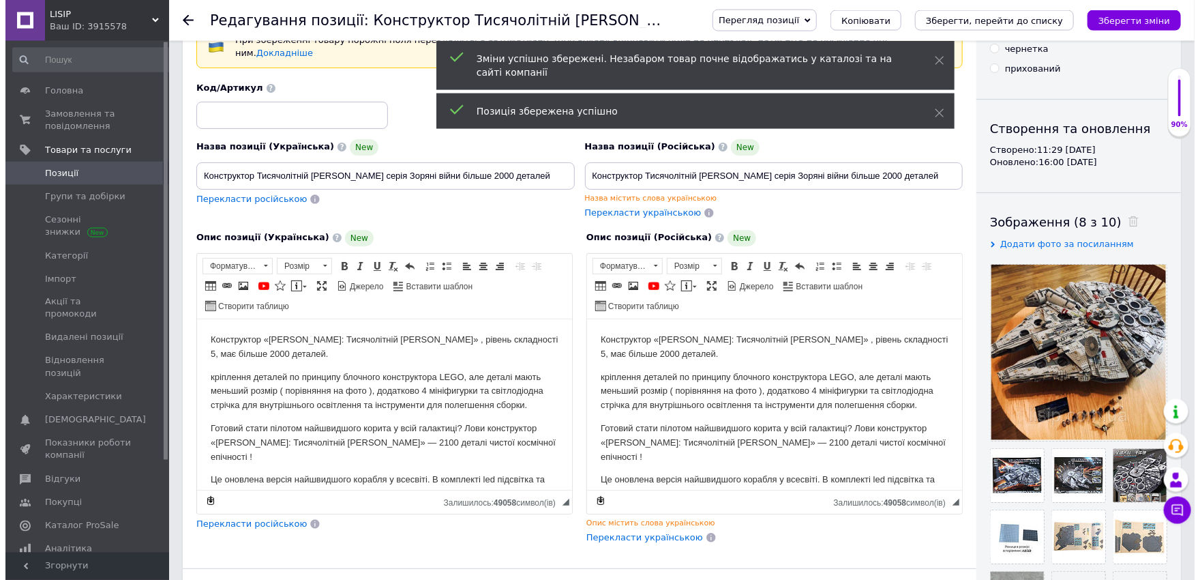
scroll to position [0, 0]
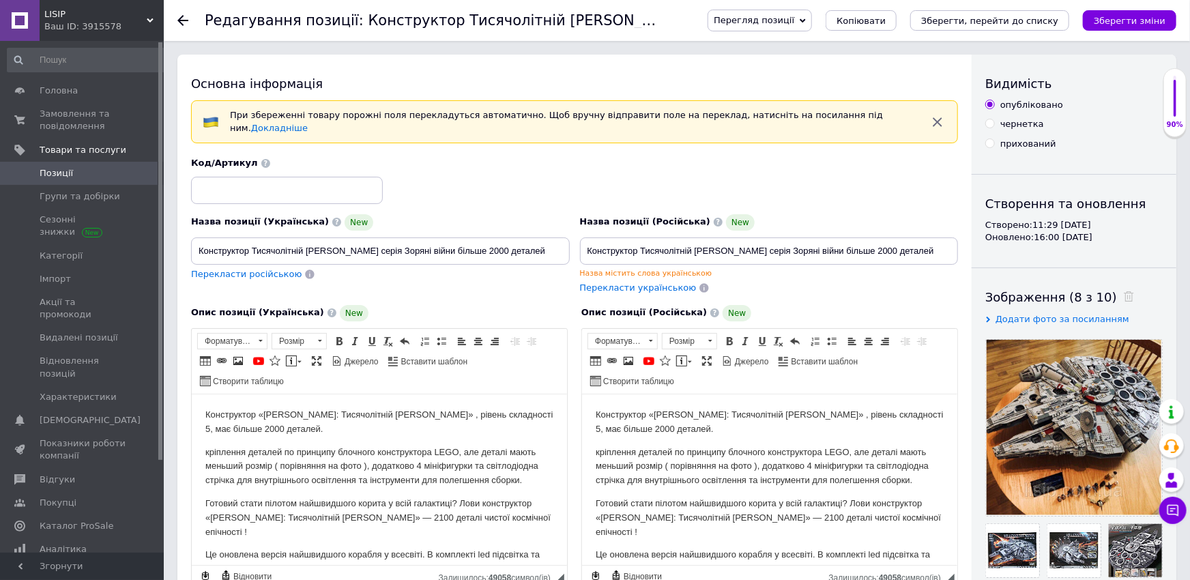
click at [82, 177] on span "Позиції" at bounding box center [83, 173] width 87 height 12
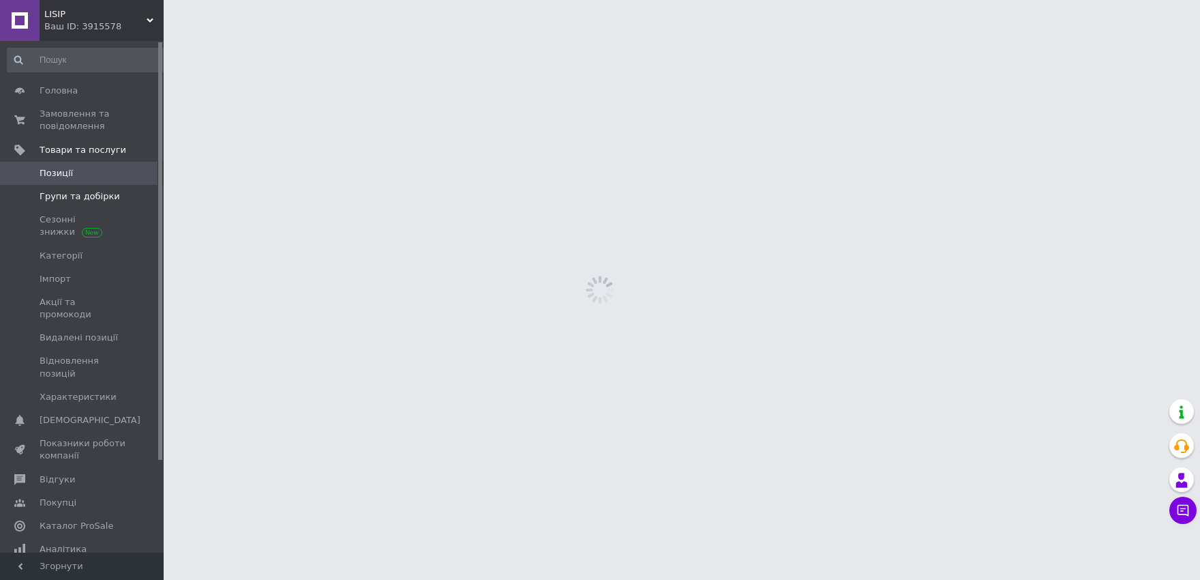
click at [102, 193] on span "Групи та добірки" at bounding box center [80, 196] width 80 height 12
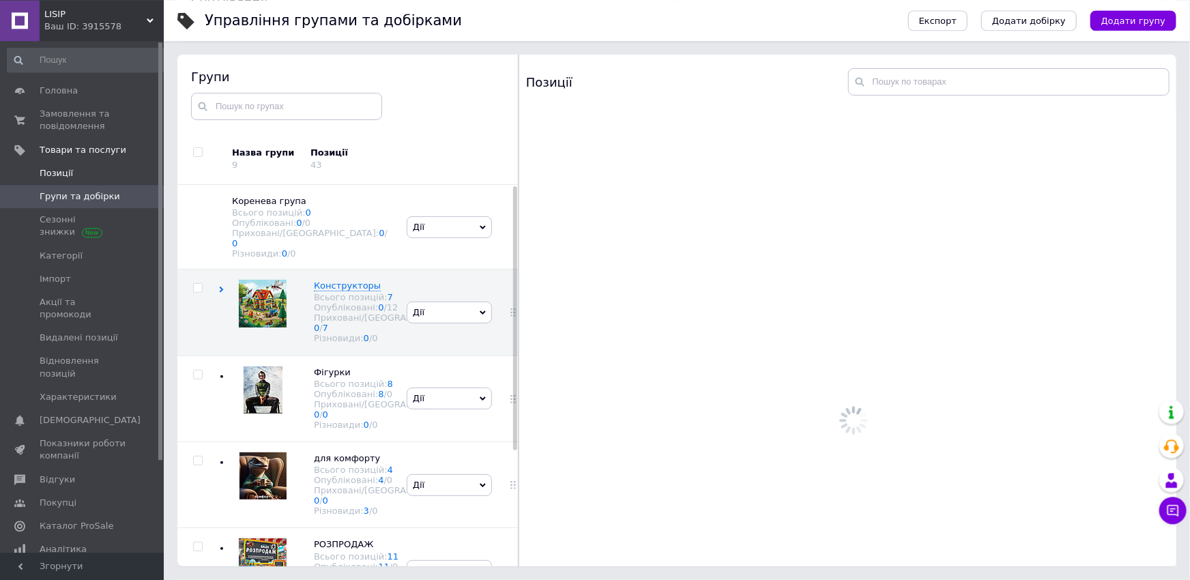
scroll to position [77, 0]
click at [477, 284] on div "[PERSON_NAME] групу Редагувати групу Додати підгрупу Додати товар Видалити групу" at bounding box center [449, 312] width 92 height 86
drag, startPoint x: 484, startPoint y: 364, endPoint x: 448, endPoint y: 365, distance: 36.2
click at [483, 355] on div "[PERSON_NAME] групу Редагувати групу Додати підгрупу Додати товар Видалити групу" at bounding box center [449, 312] width 92 height 86
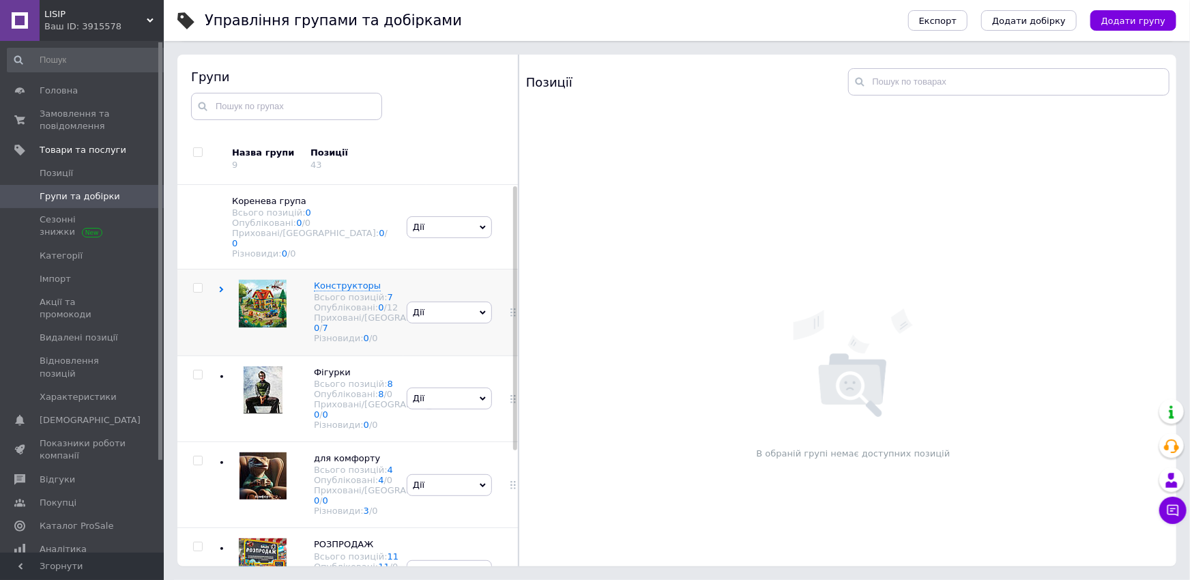
click at [217, 283] on div at bounding box center [197, 288] width 41 height 10
click at [228, 287] on div "Конструкторы Всього позицій: 7 Опубліковані: 0 / 12 Приховані/Видалені: 0 / 7 Р…" at bounding box center [310, 312] width 185 height 86
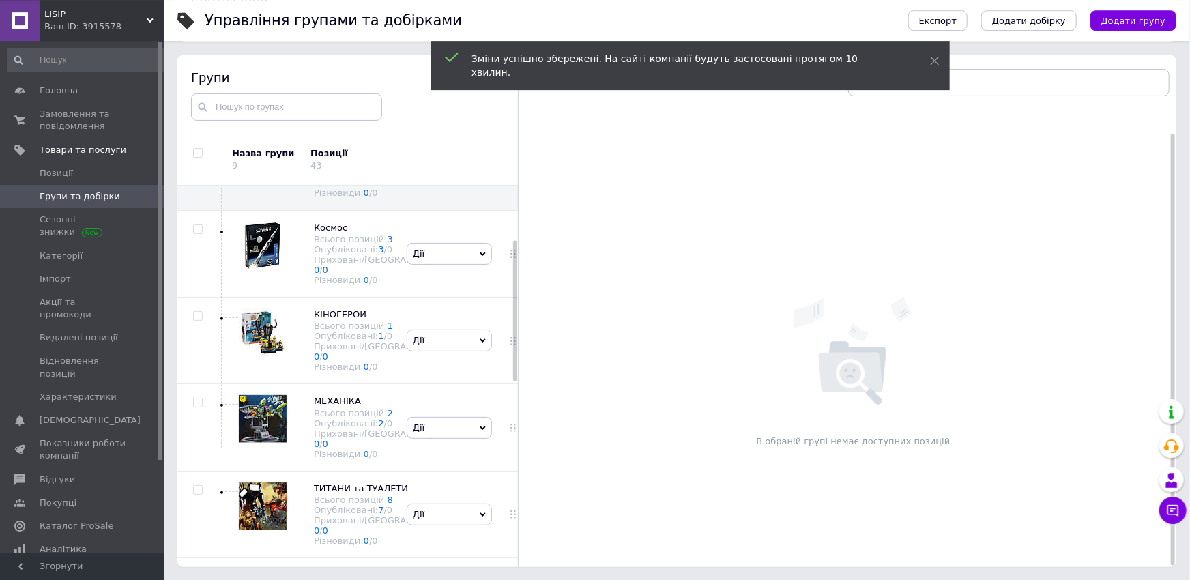
scroll to position [77, 0]
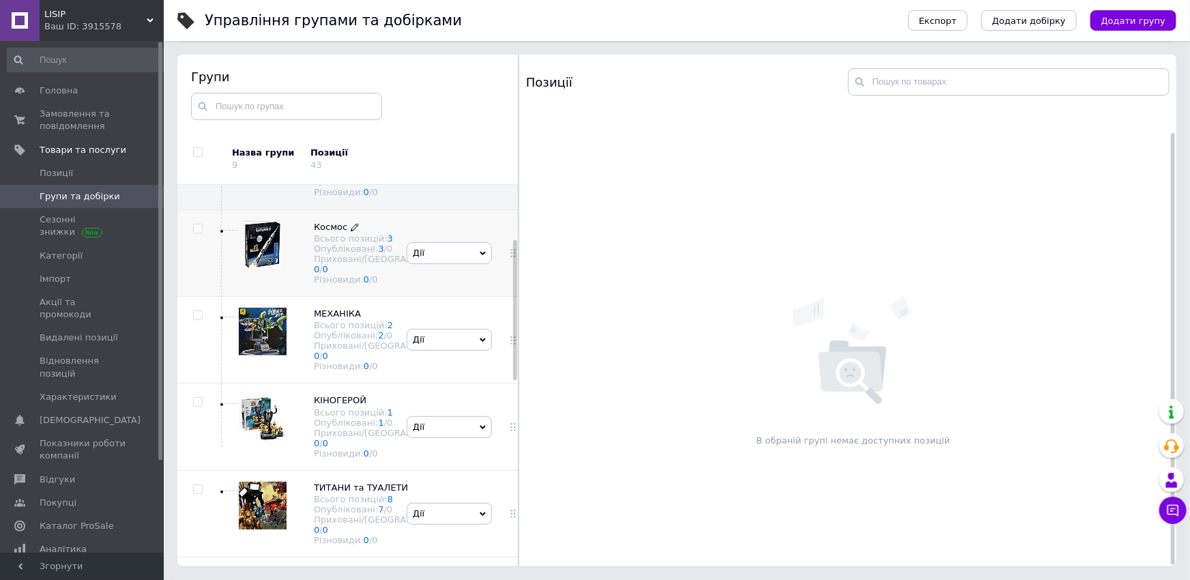
click at [353, 231] on icon at bounding box center [355, 227] width 8 height 8
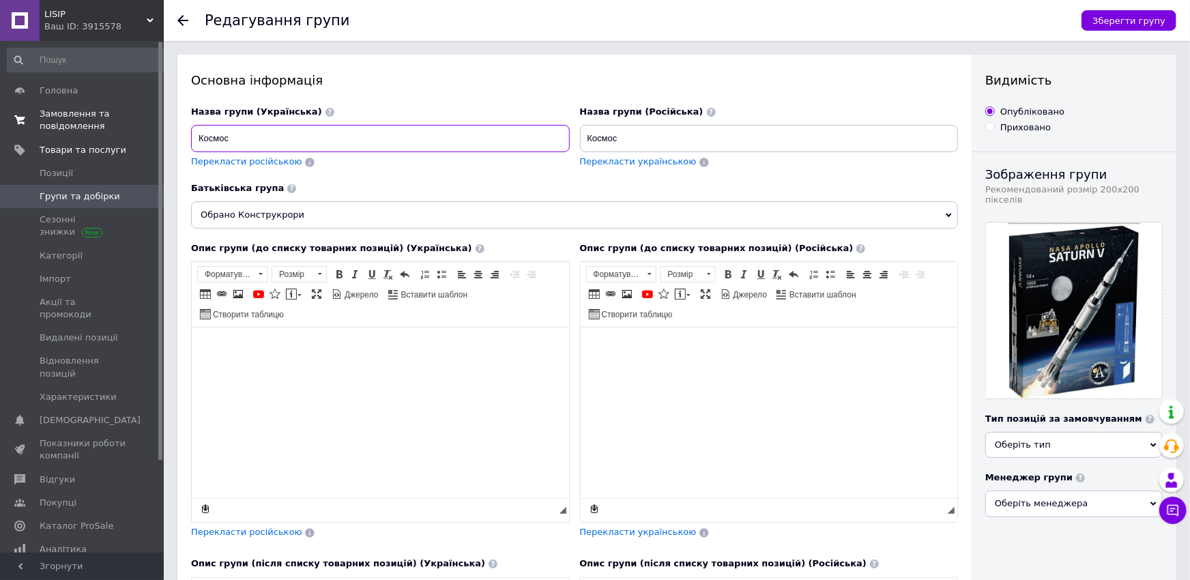
drag, startPoint x: 270, startPoint y: 126, endPoint x: 135, endPoint y: 121, distance: 135.1
click at [134, 123] on div "LISIP Ваш ID: 3915578 Сайт LISIP Кабінет покупця Перевірити стан системи Сторін…" at bounding box center [595, 469] width 1190 height 939
type input "КОСМОС"
click at [647, 154] on div "Назва групи (Російська) Космос Перекласти українською" at bounding box center [769, 137] width 379 height 63
drag, startPoint x: 581, startPoint y: 145, endPoint x: 493, endPoint y: 149, distance: 88.1
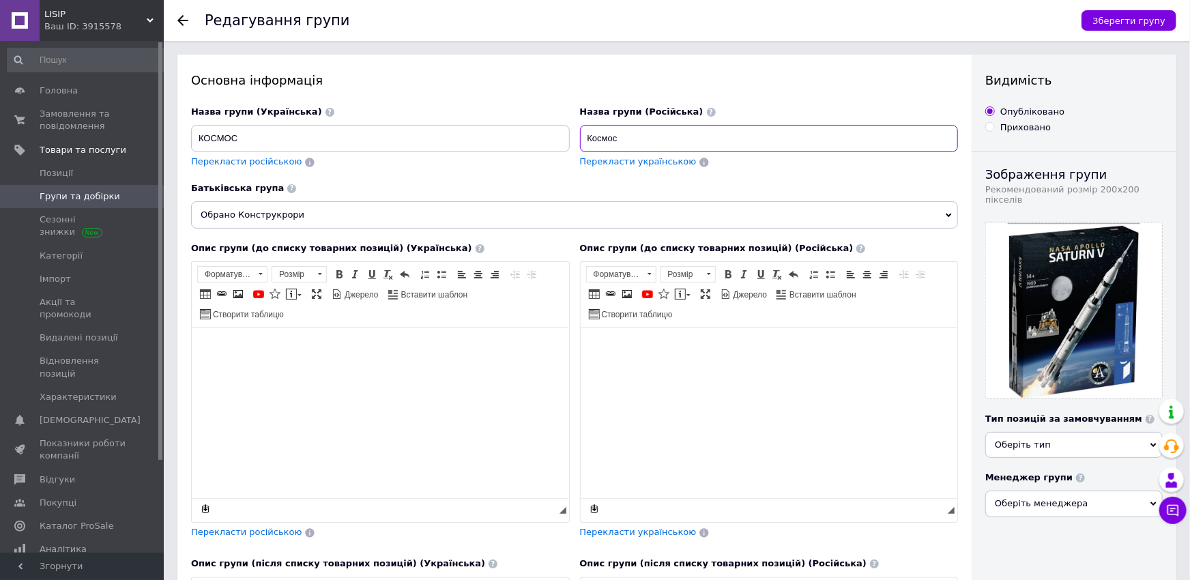
click at [580, 149] on input "Космос" at bounding box center [769, 138] width 379 height 27
type input "КОСМОС"
drag, startPoint x: 754, startPoint y: 415, endPoint x: 1383, endPoint y: 652, distance: 671.3
click at [754, 415] on html at bounding box center [768, 412] width 377 height 171
click at [1157, 13] on button "Зберегти групу" at bounding box center [1128, 20] width 95 height 20
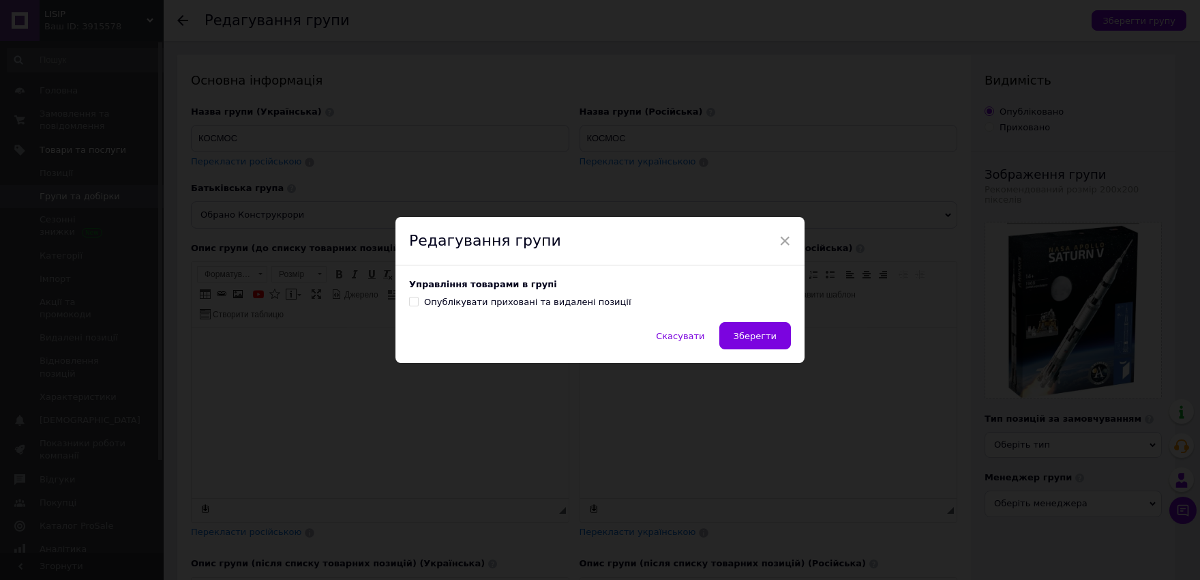
drag, startPoint x: 778, startPoint y: 340, endPoint x: 767, endPoint y: 340, distance: 10.2
click at [777, 340] on button "Зберегти" at bounding box center [756, 335] width 72 height 27
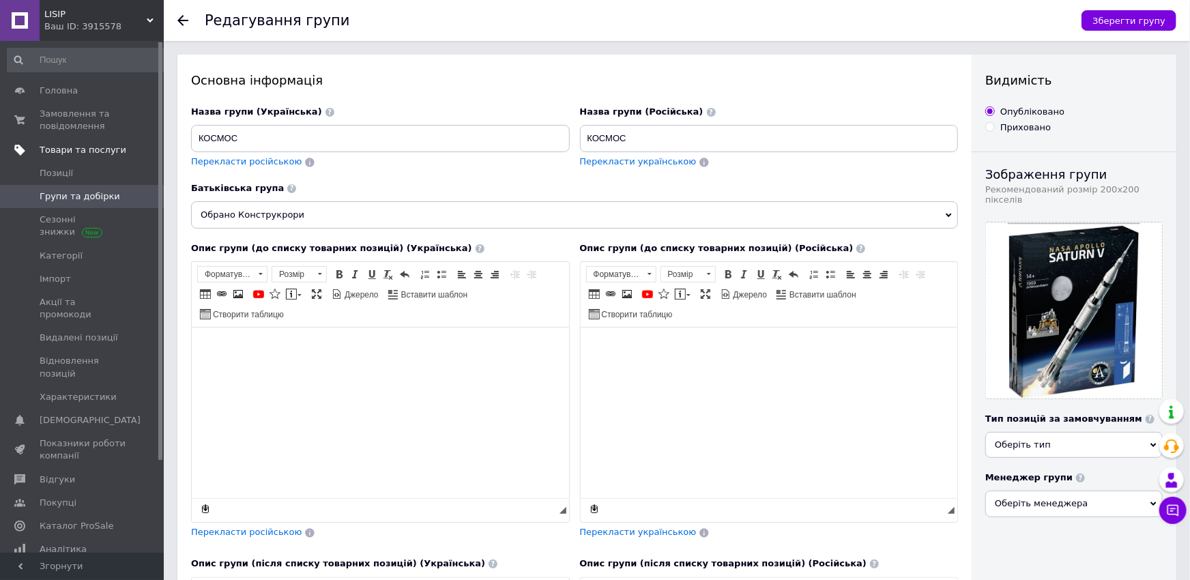
click at [60, 148] on span "Товари та послуги" at bounding box center [83, 150] width 87 height 12
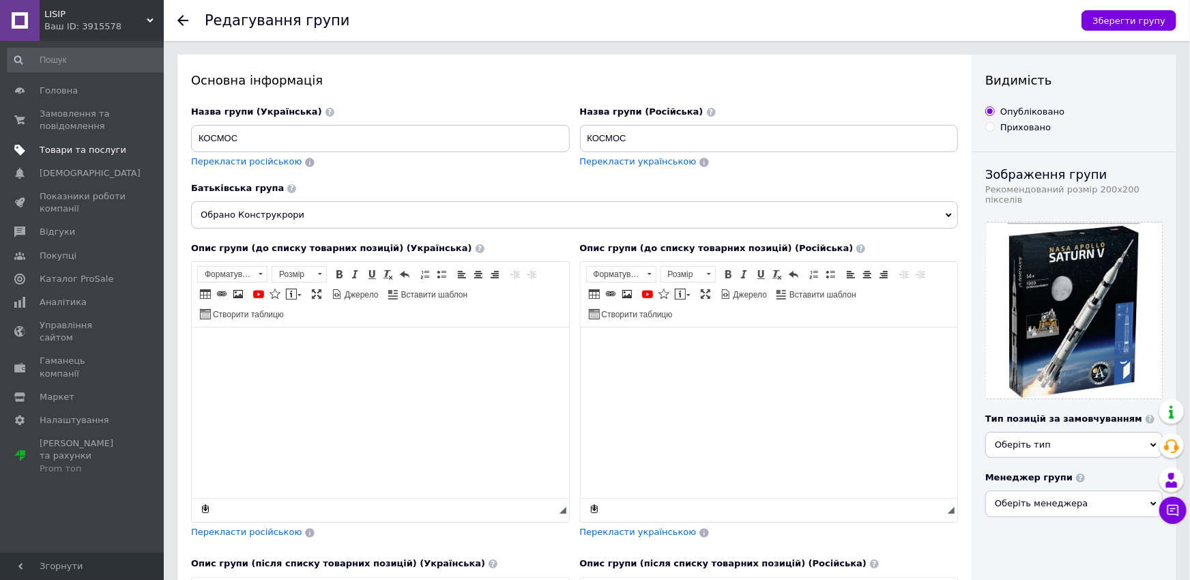
click at [70, 149] on span "Товари та послуги" at bounding box center [83, 150] width 87 height 12
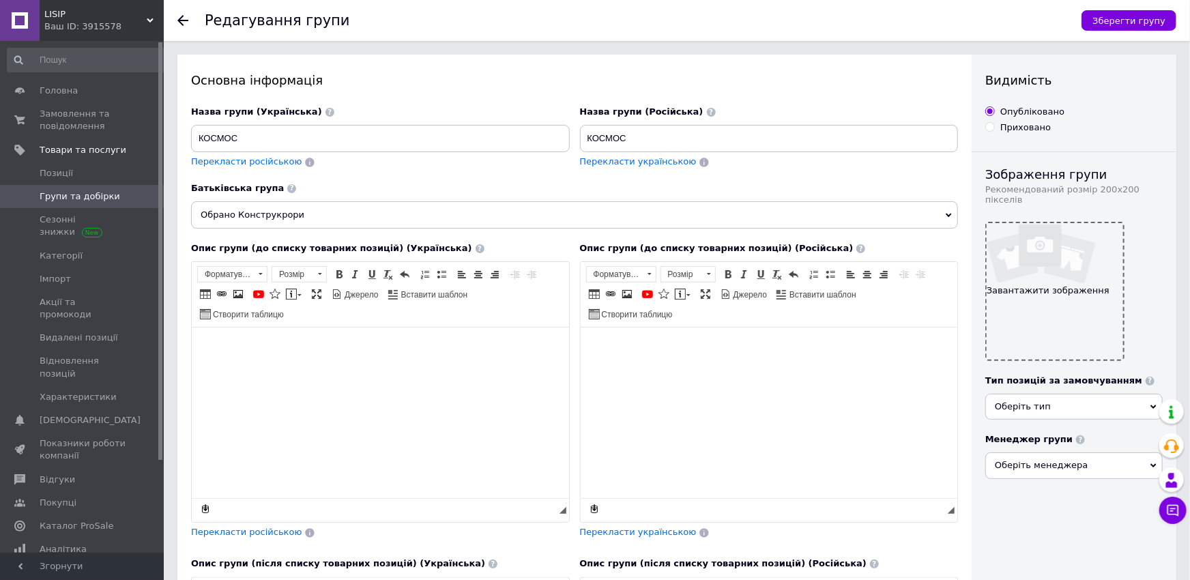
click at [80, 192] on span "Групи та добірки" at bounding box center [80, 196] width 80 height 12
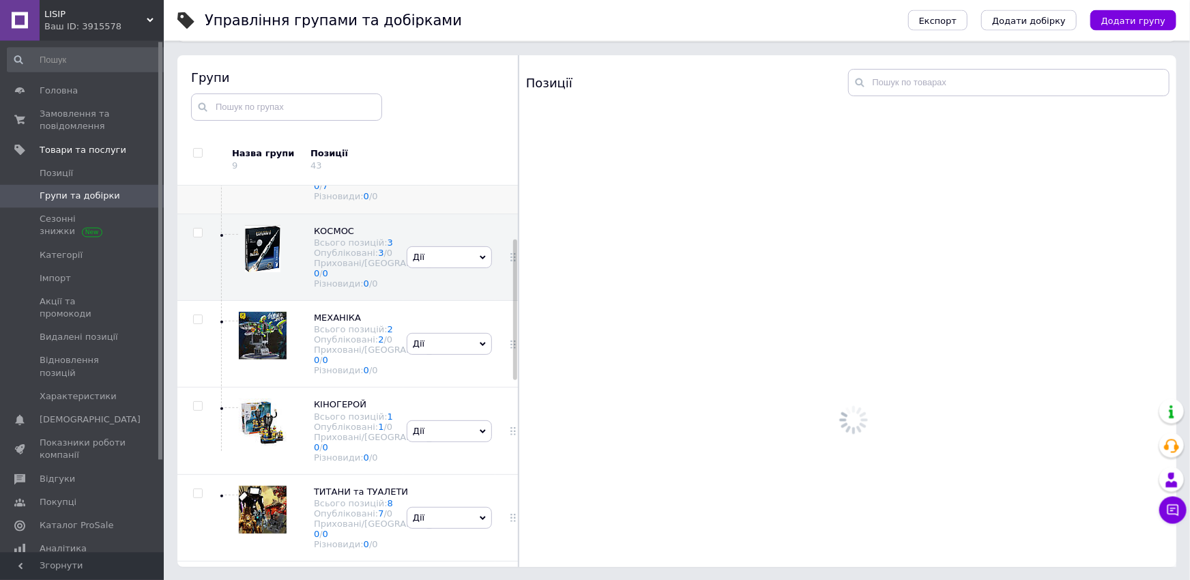
scroll to position [77, 0]
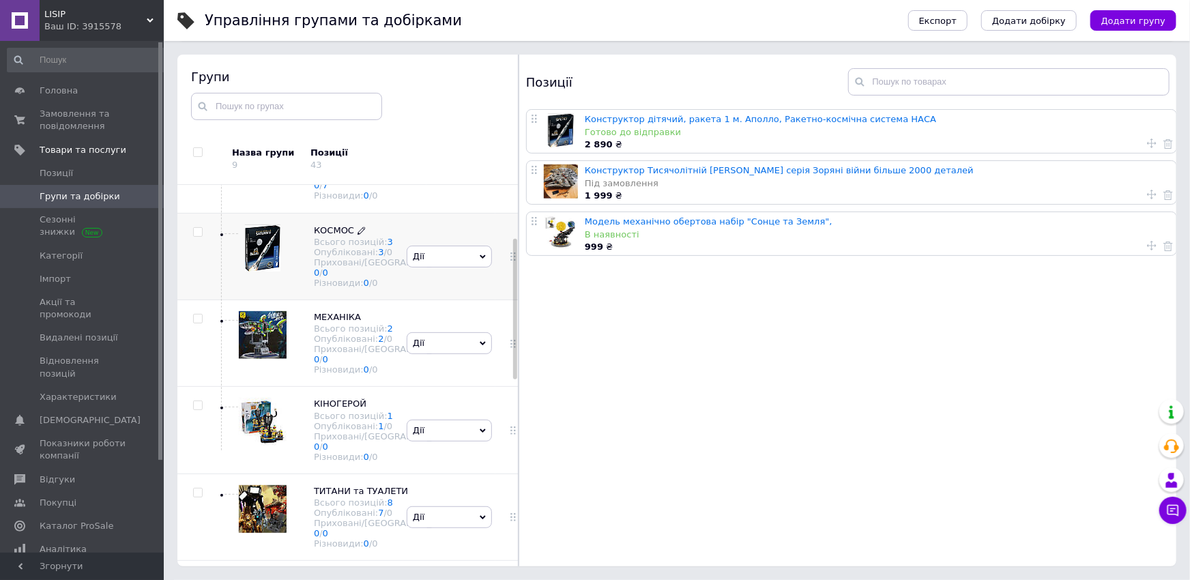
click at [342, 257] on div "Опубліковані: 3 / 0" at bounding box center [387, 252] width 147 height 10
click at [629, 120] on link "Конструктор дітячий, ракета 1 м. Аполло, Ракетно-космічна система НАСА" at bounding box center [760, 119] width 351 height 10
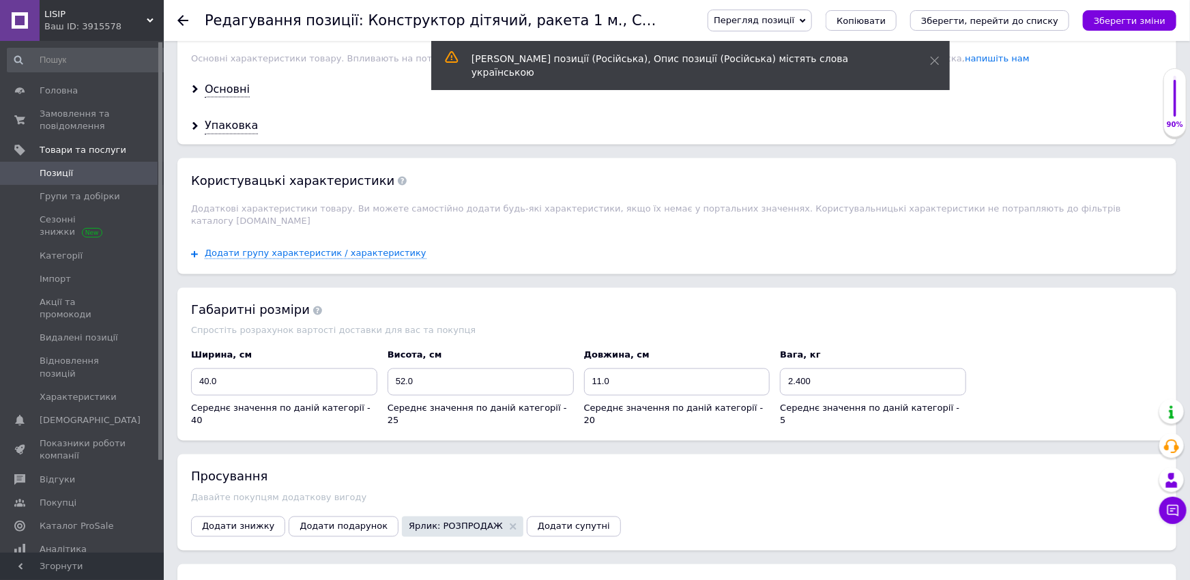
scroll to position [1351, 0]
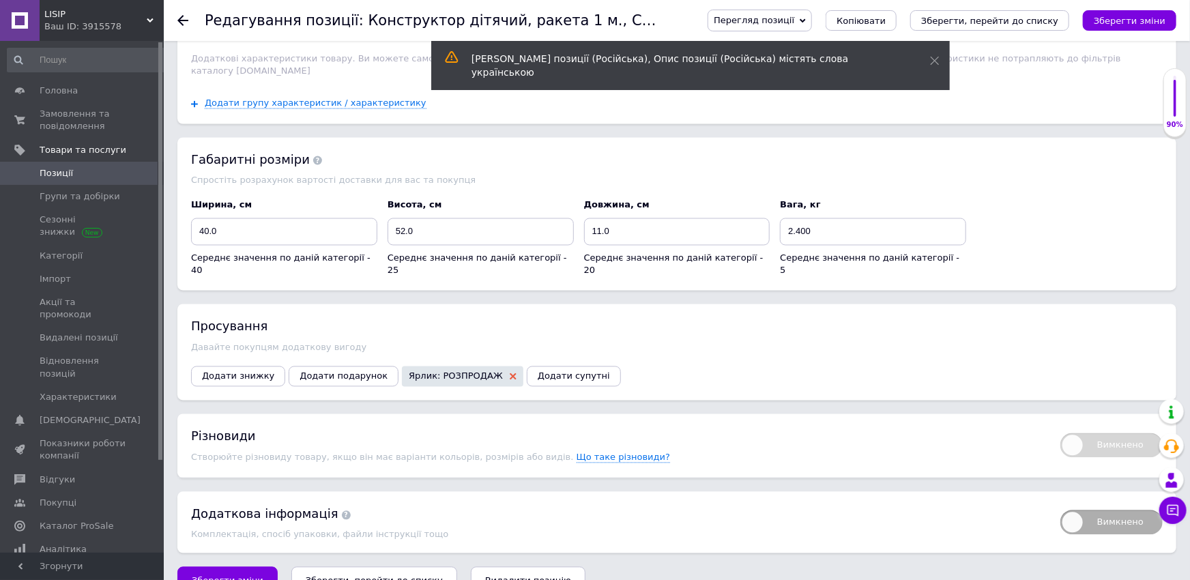
click at [510, 373] on use at bounding box center [513, 376] width 7 height 7
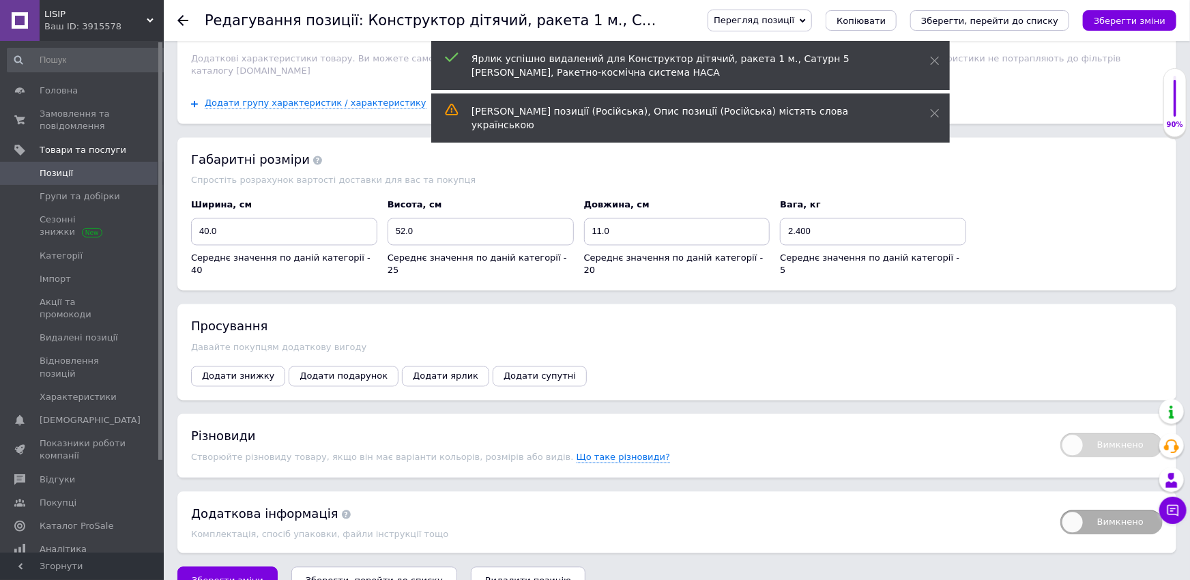
scroll to position [1350, 0]
click at [434, 372] on span "Додати ярлик" at bounding box center [445, 377] width 65 height 10
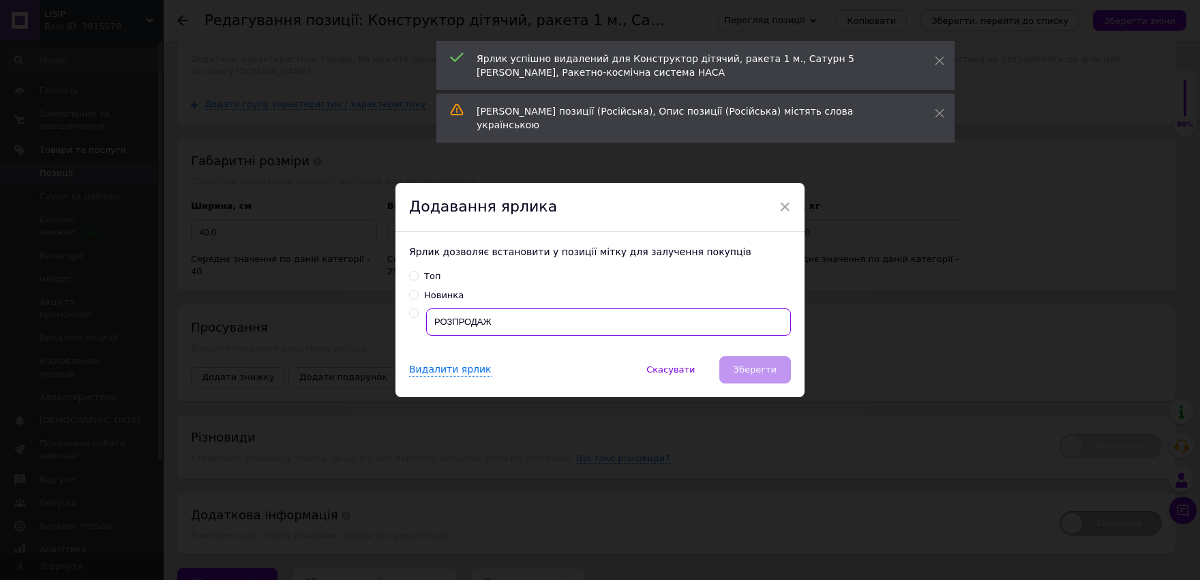
drag, startPoint x: 507, startPoint y: 328, endPoint x: 332, endPoint y: 339, distance: 175.0
click at [426, 336] on input "РОЗПРОДАЖ" at bounding box center [608, 321] width 365 height 27
radio input "true"
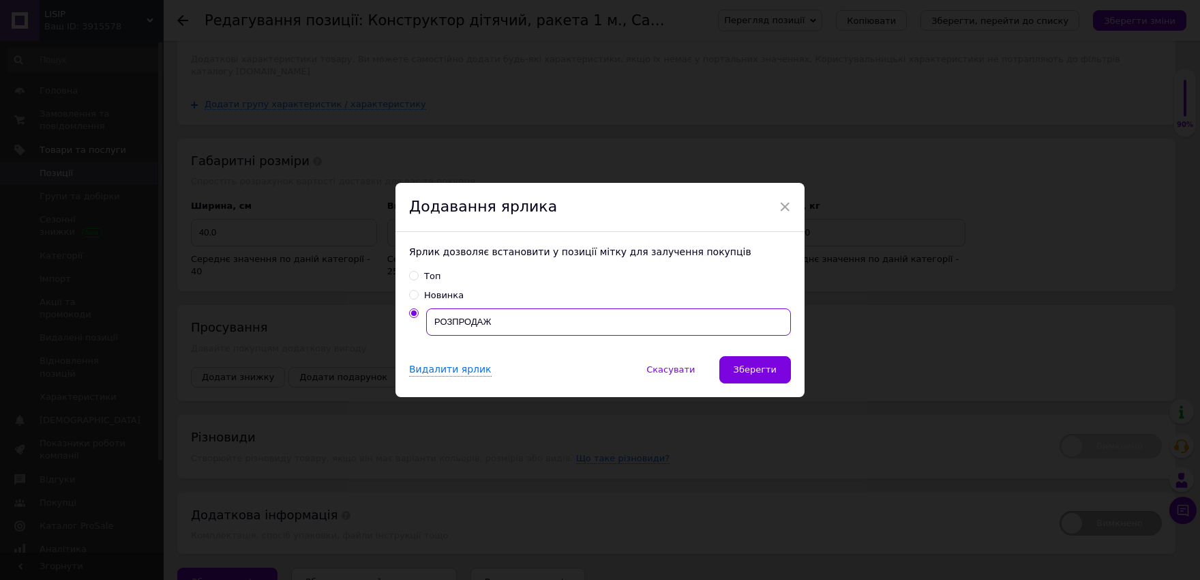
type input "!"
drag, startPoint x: 453, startPoint y: 319, endPoint x: 443, endPoint y: 320, distance: 9.6
click at [443, 320] on input "1 м. Висотою" at bounding box center [608, 321] width 365 height 27
drag, startPoint x: 483, startPoint y: 349, endPoint x: 443, endPoint y: 331, distance: 43.1
click at [477, 347] on div "Ярлик дозволяє встановити у позиції мітку для залучення покупців Топ Новинка 1 …" at bounding box center [600, 294] width 409 height 124
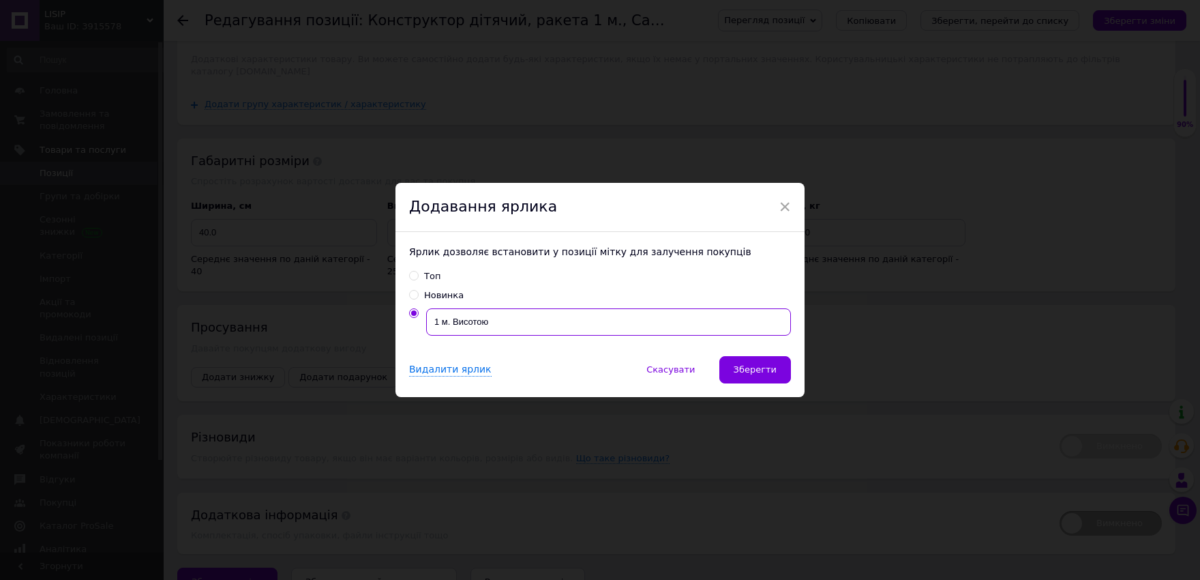
click at [452, 323] on input "1 м. Висотою" at bounding box center [608, 321] width 365 height 27
click at [449, 322] on input "1 м. Висотою" at bounding box center [608, 321] width 365 height 27
drag, startPoint x: 453, startPoint y: 320, endPoint x: 447, endPoint y: 325, distance: 7.3
click at [447, 325] on input "1 м. Висотою" at bounding box center [608, 321] width 365 height 27
type input "1 м. висотою"
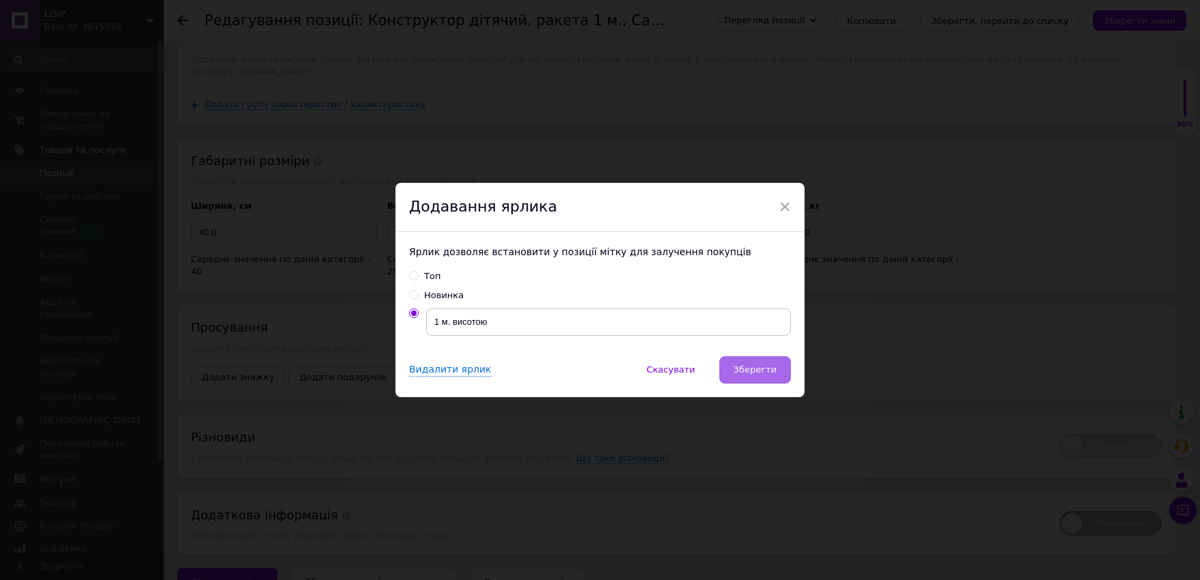
click at [745, 372] on span "Зберегти" at bounding box center [755, 369] width 43 height 10
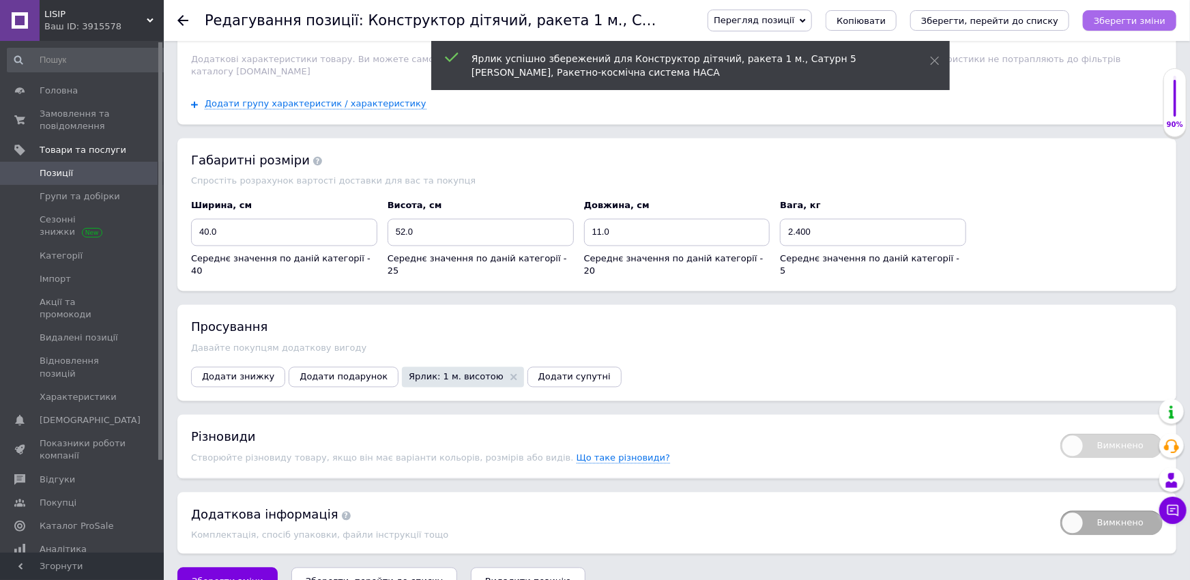
click at [1114, 19] on icon "Зберегти зміни" at bounding box center [1129, 21] width 72 height 10
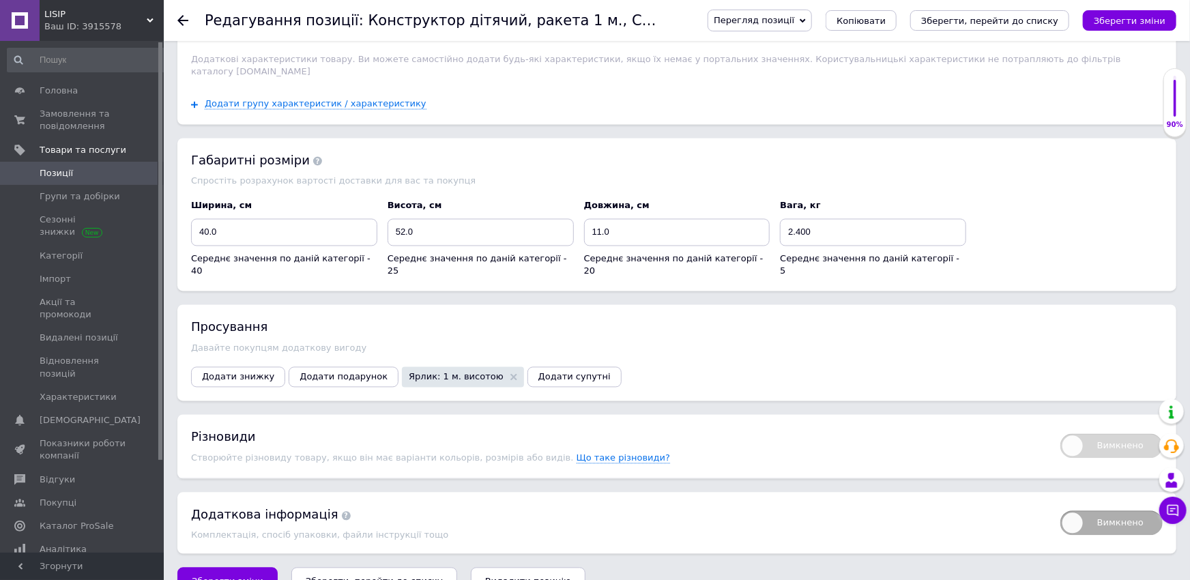
click at [428, 372] on span "Ярлик: 1 м. висотою" at bounding box center [456, 376] width 95 height 9
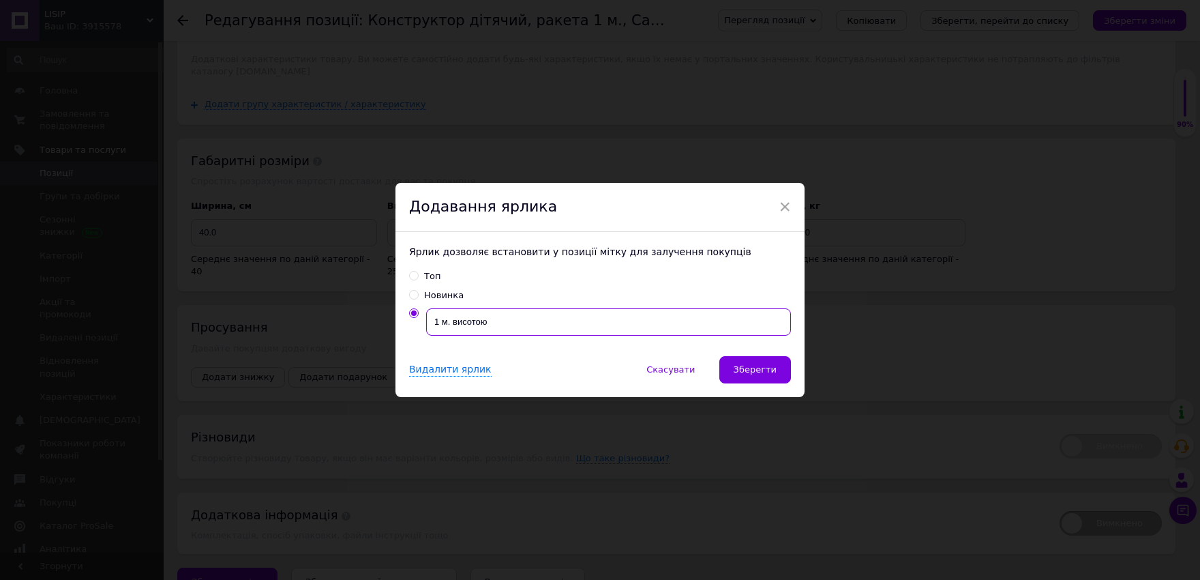
click at [437, 326] on input "1 м. висотою" at bounding box center [608, 321] width 365 height 27
type input "1 метр висотою"
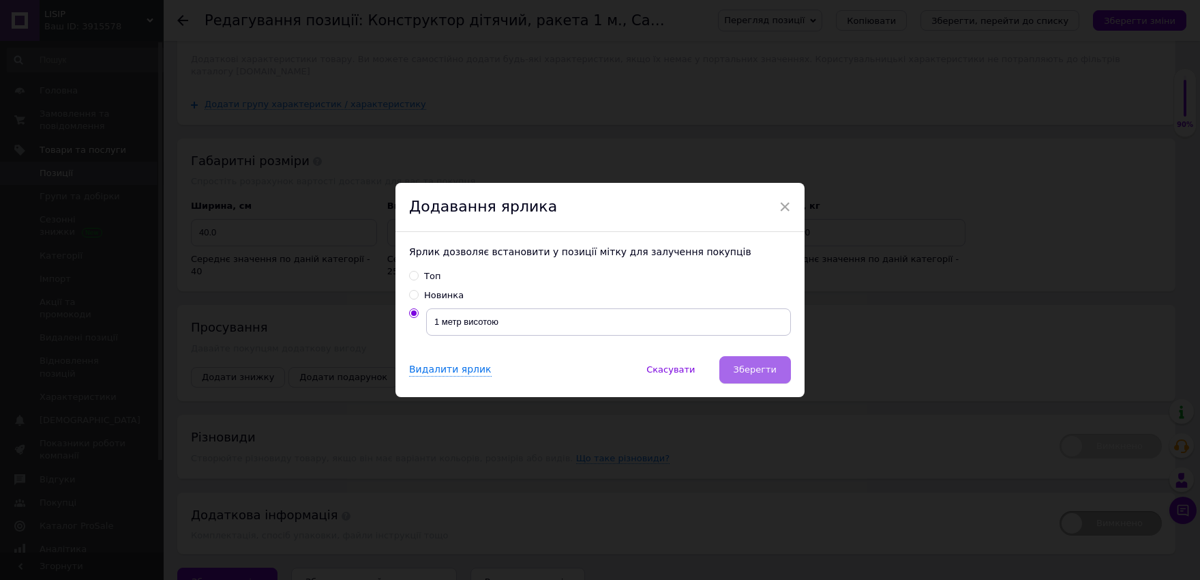
click at [765, 364] on button "Зберегти" at bounding box center [756, 369] width 72 height 27
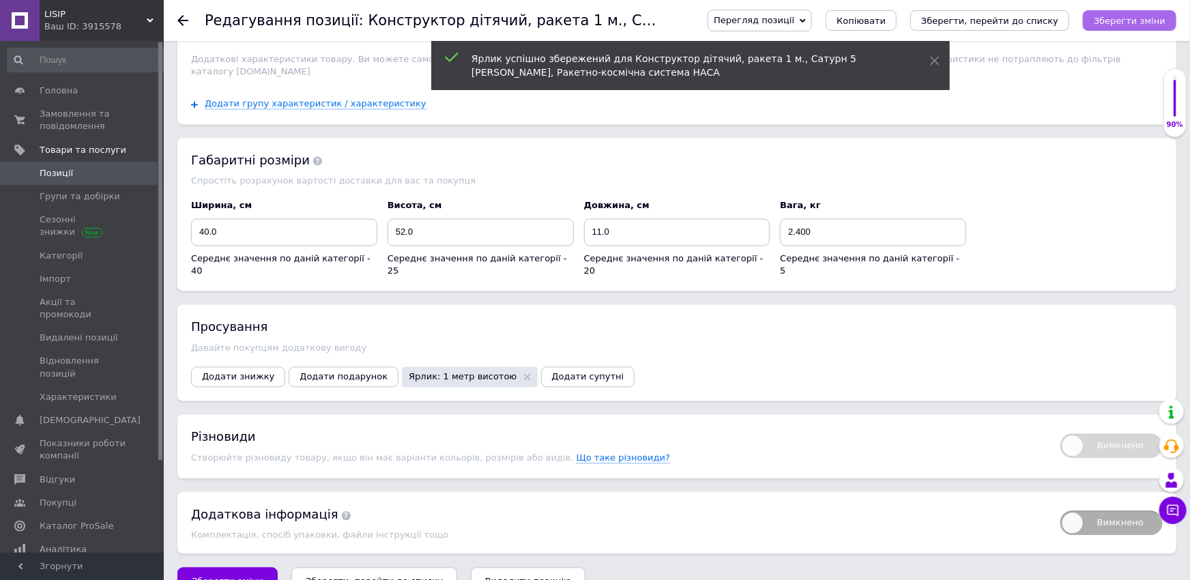
click at [1145, 23] on icon "Зберегти зміни" at bounding box center [1129, 21] width 72 height 10
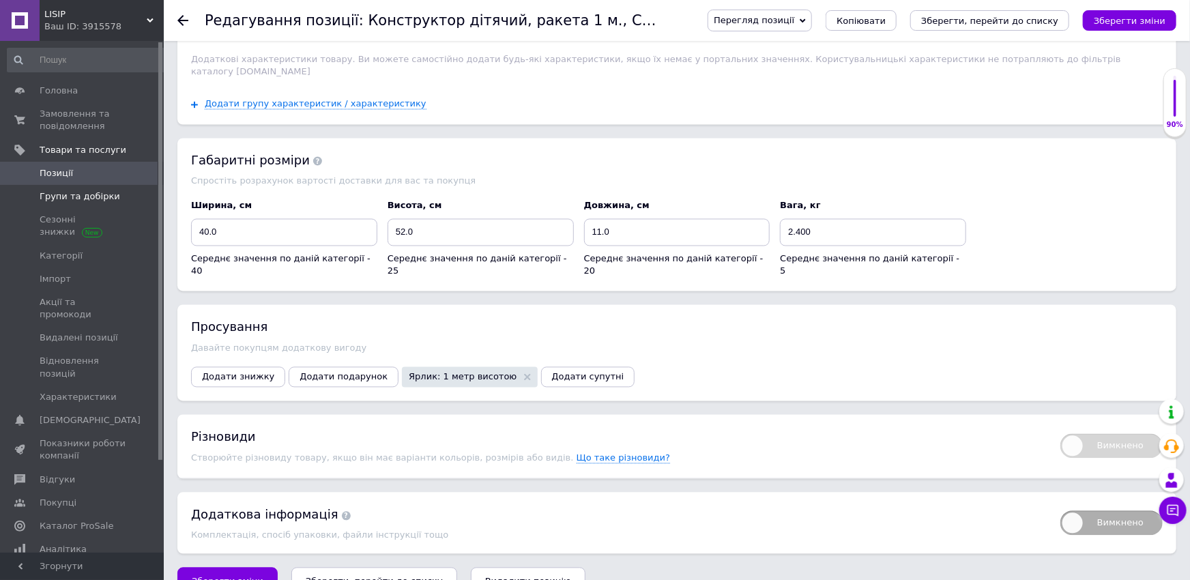
click at [89, 186] on link "Групи та добірки" at bounding box center [87, 196] width 175 height 23
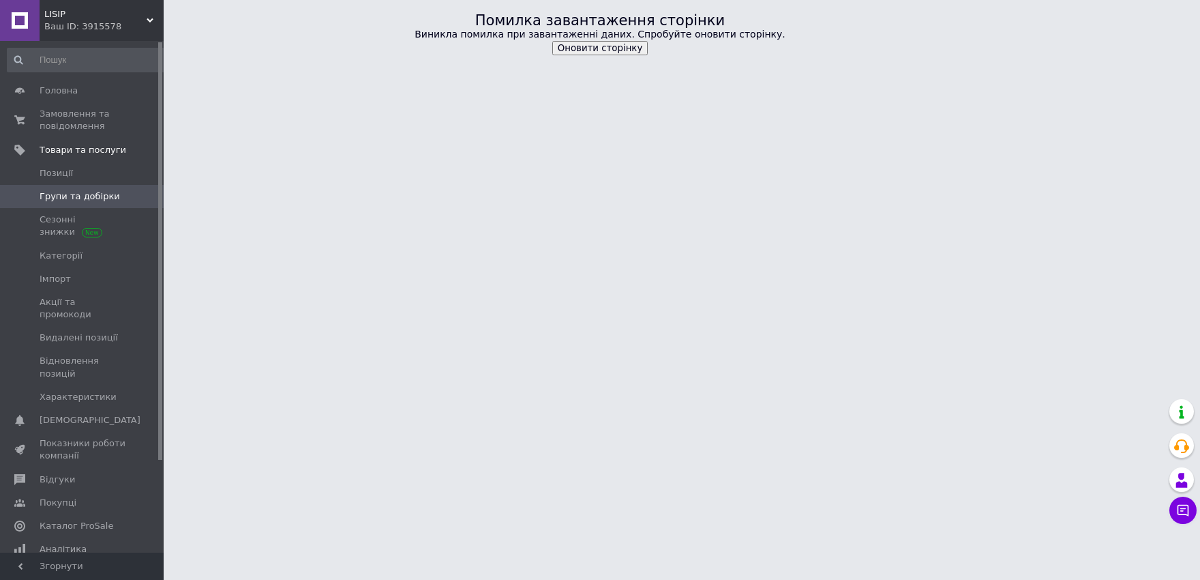
click at [65, 198] on span "Групи та добірки" at bounding box center [80, 196] width 80 height 12
click at [618, 47] on button "Оновити сторінку" at bounding box center [600, 48] width 96 height 14
